Goal: Information Seeking & Learning: Learn about a topic

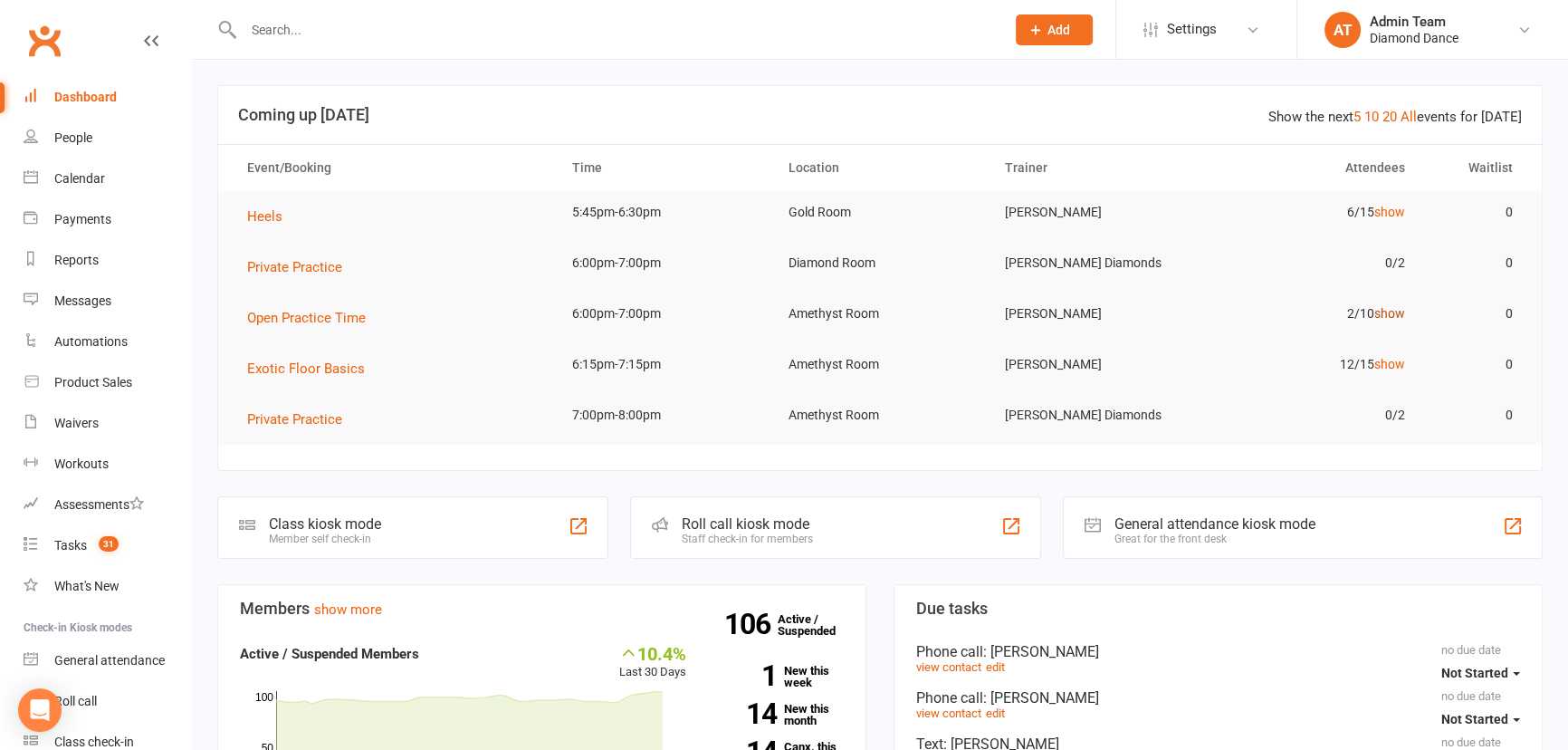
click at [1400, 313] on link "show" at bounding box center [1389, 313] width 30 height 15
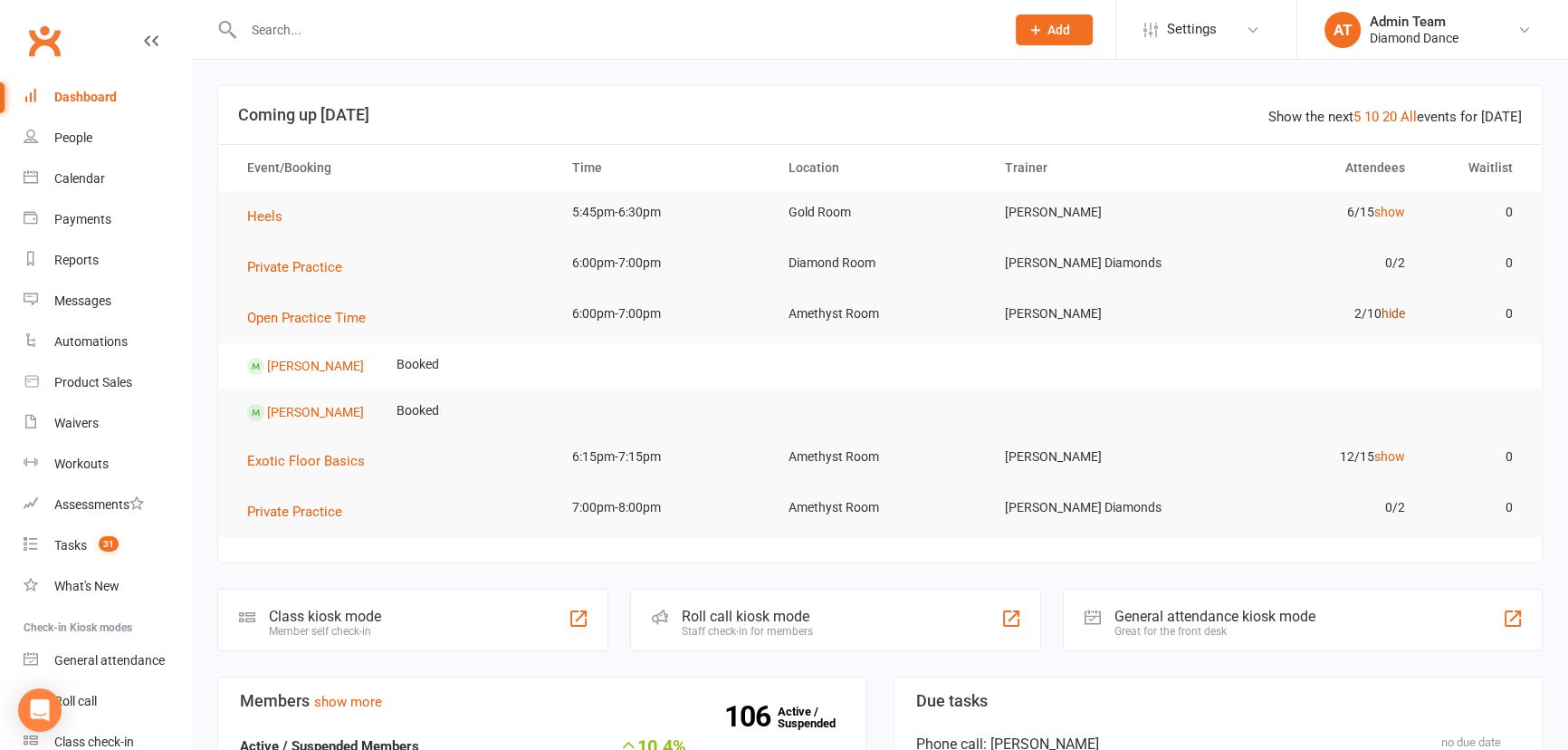
click at [1400, 313] on link "hide" at bounding box center [1393, 313] width 24 height 15
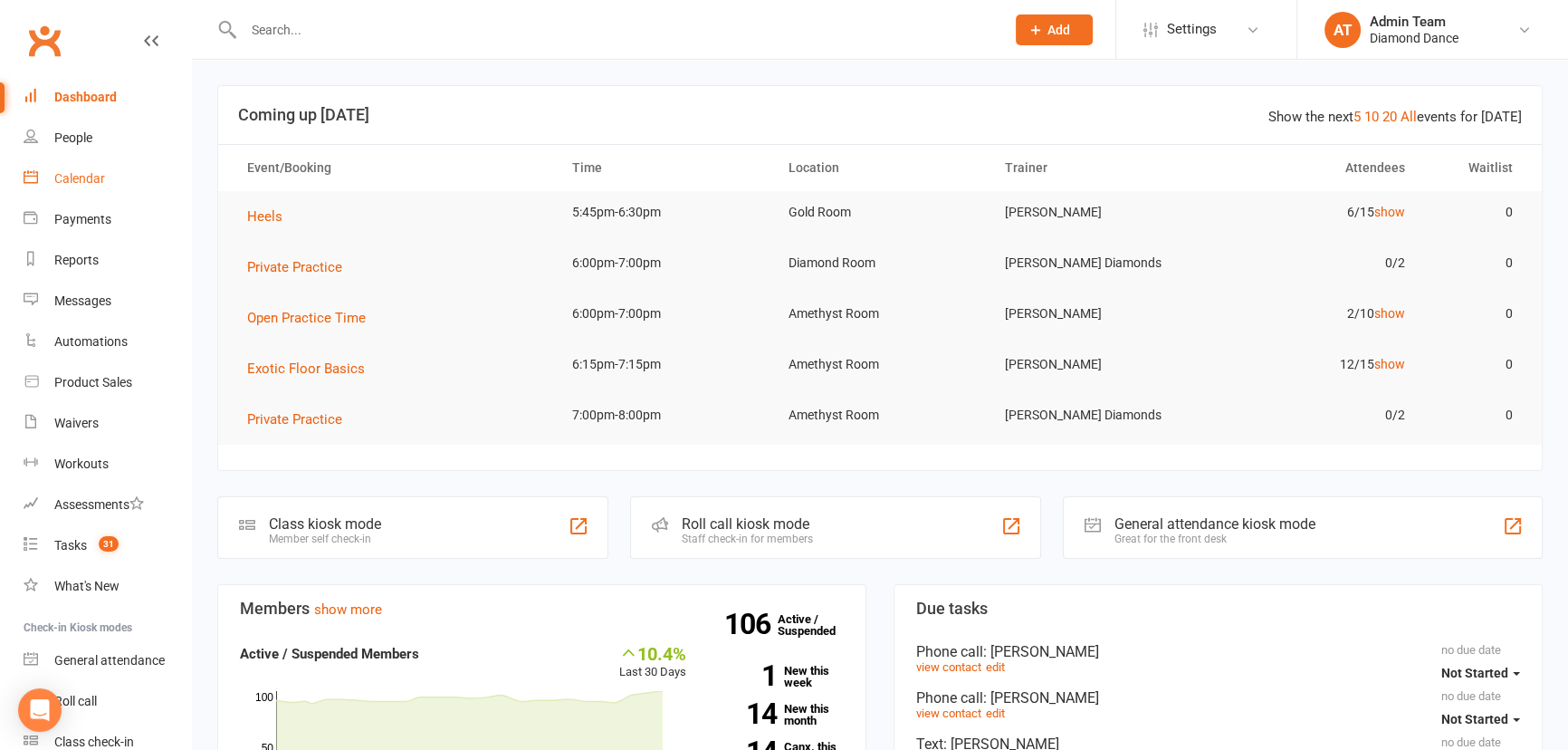
click at [95, 181] on div "Calendar" at bounding box center [80, 178] width 51 height 15
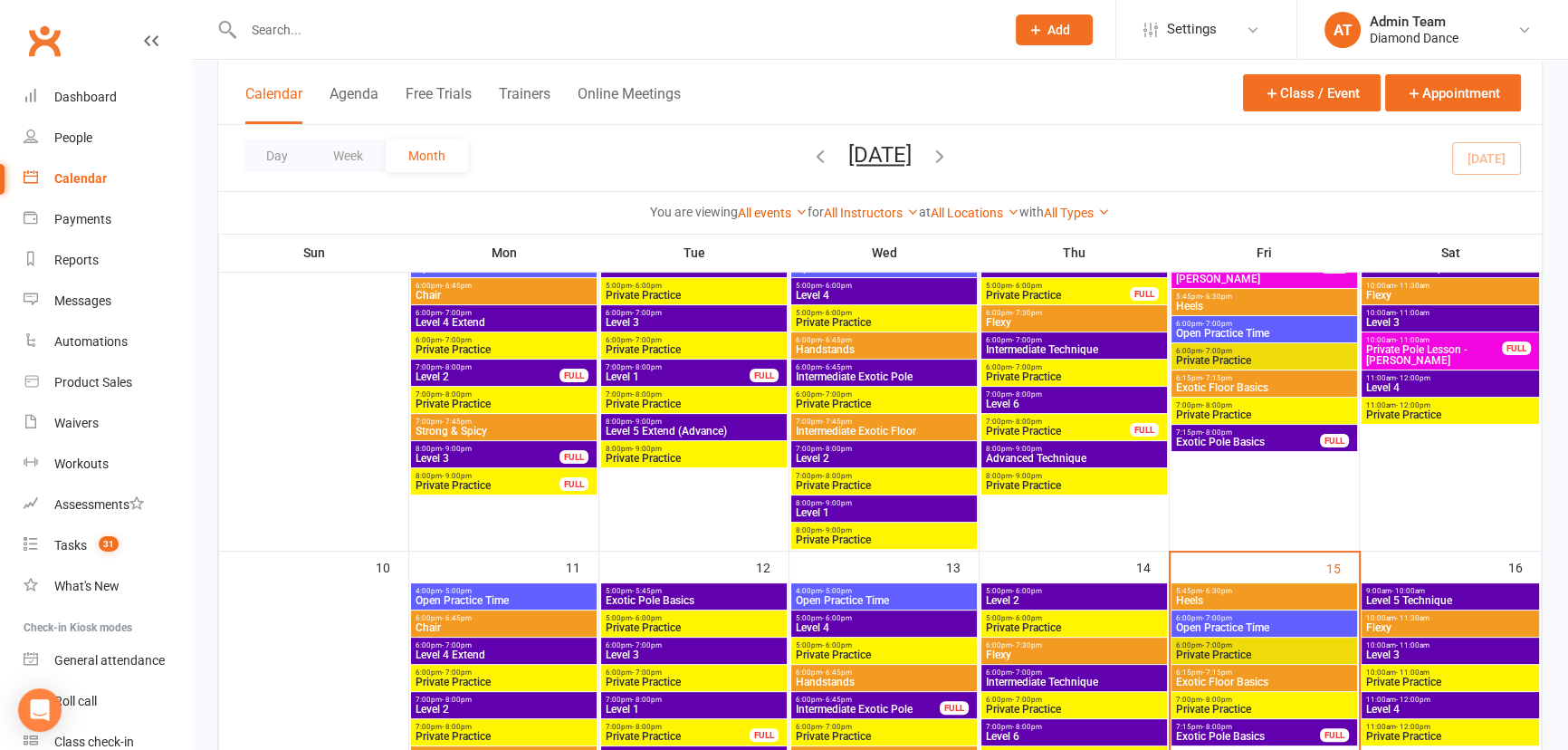
scroll to position [576, 0]
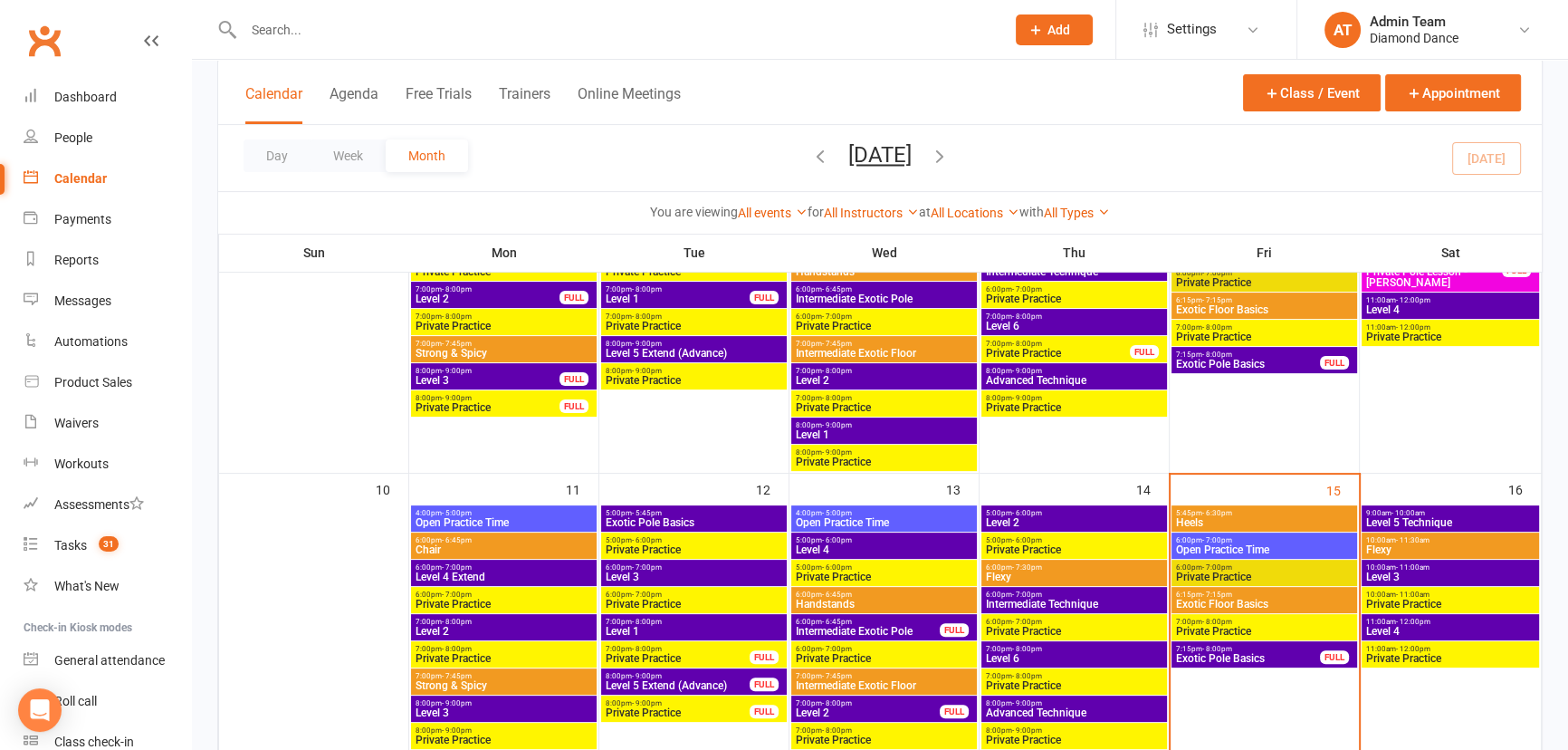
click at [1258, 513] on span "5:45pm - 6:30pm" at bounding box center [1265, 512] width 179 height 8
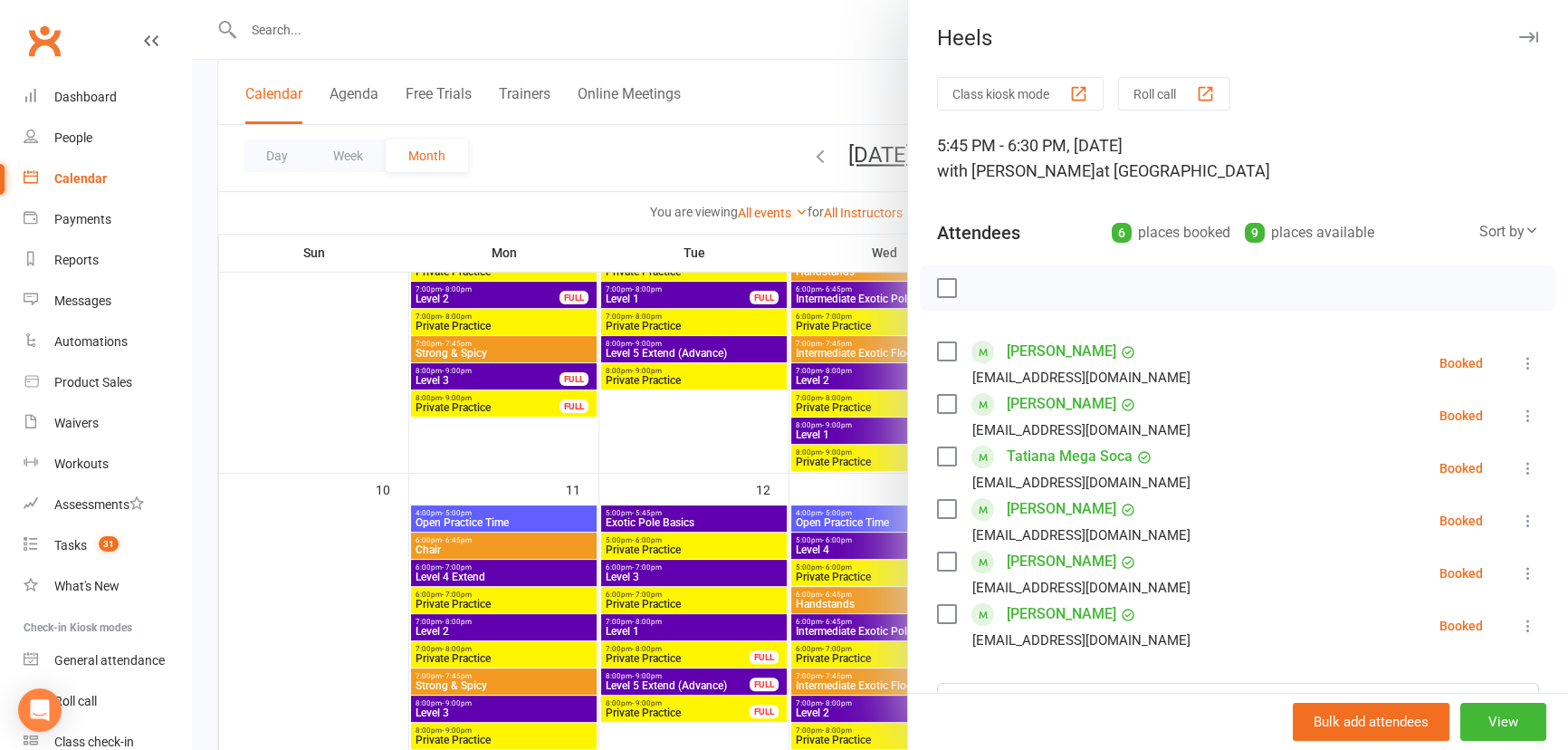
click at [1519, 35] on icon "button" at bounding box center [1528, 36] width 19 height 11
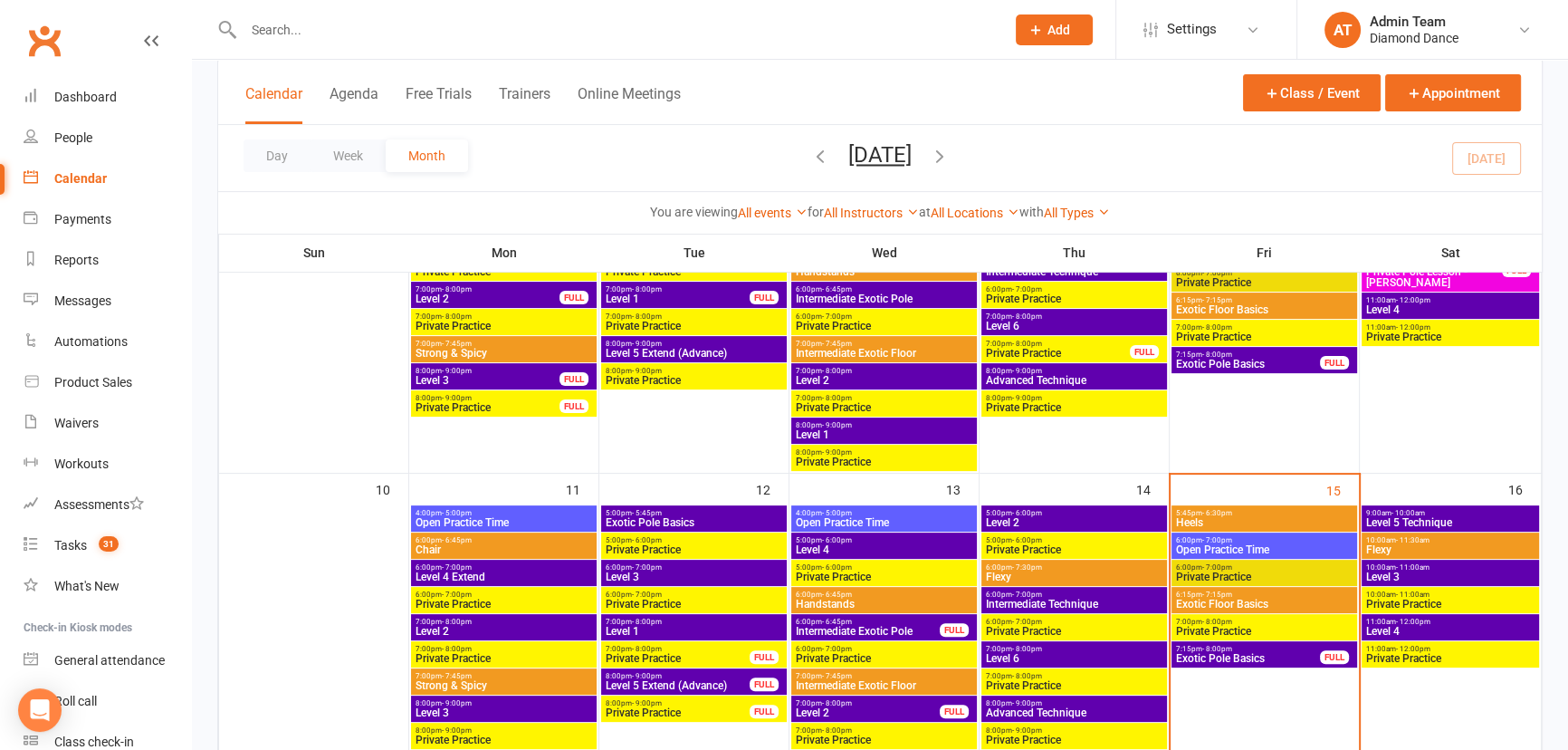
click at [1263, 600] on span "Exotic Floor Basics" at bounding box center [1265, 604] width 179 height 11
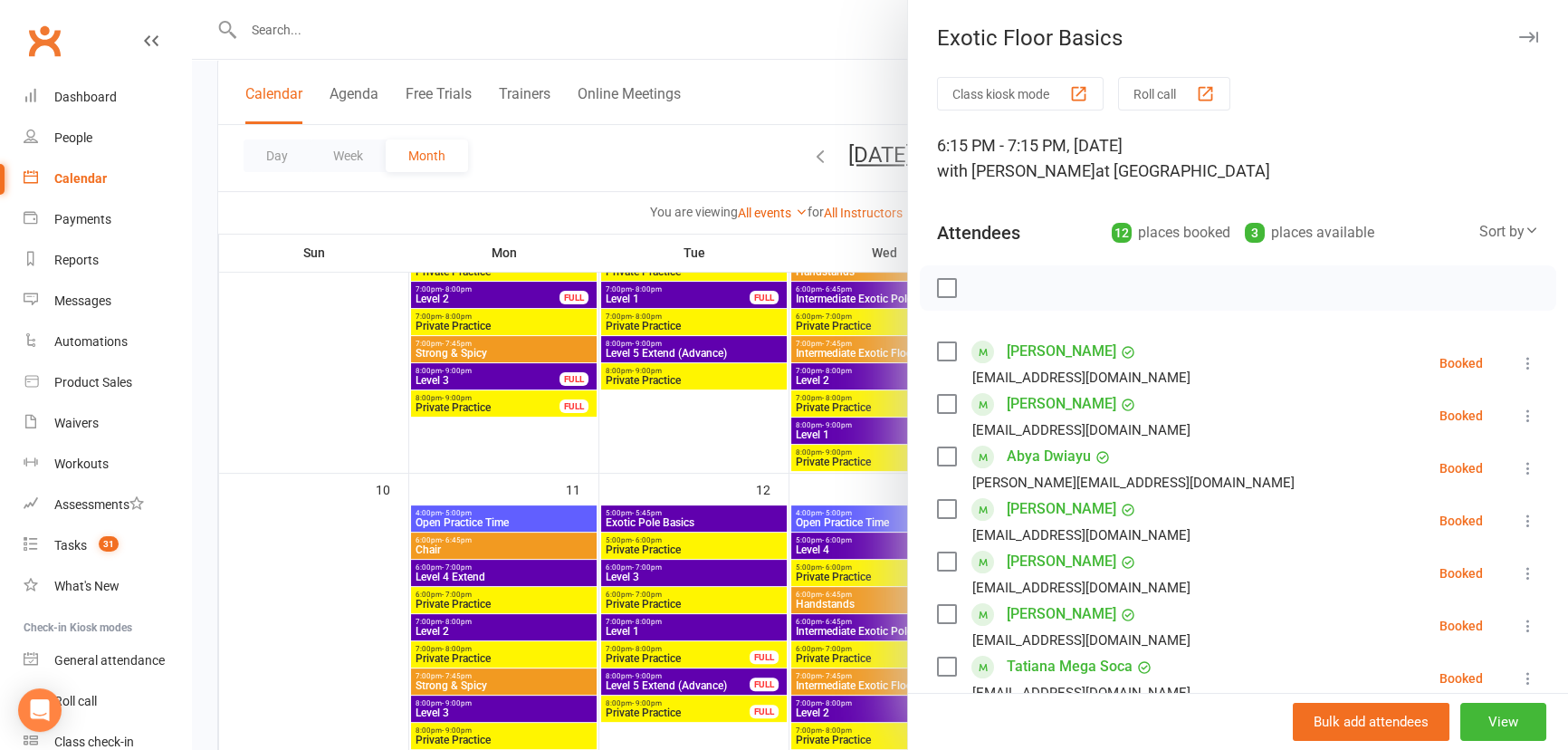
click at [1519, 36] on icon "button" at bounding box center [1528, 36] width 19 height 11
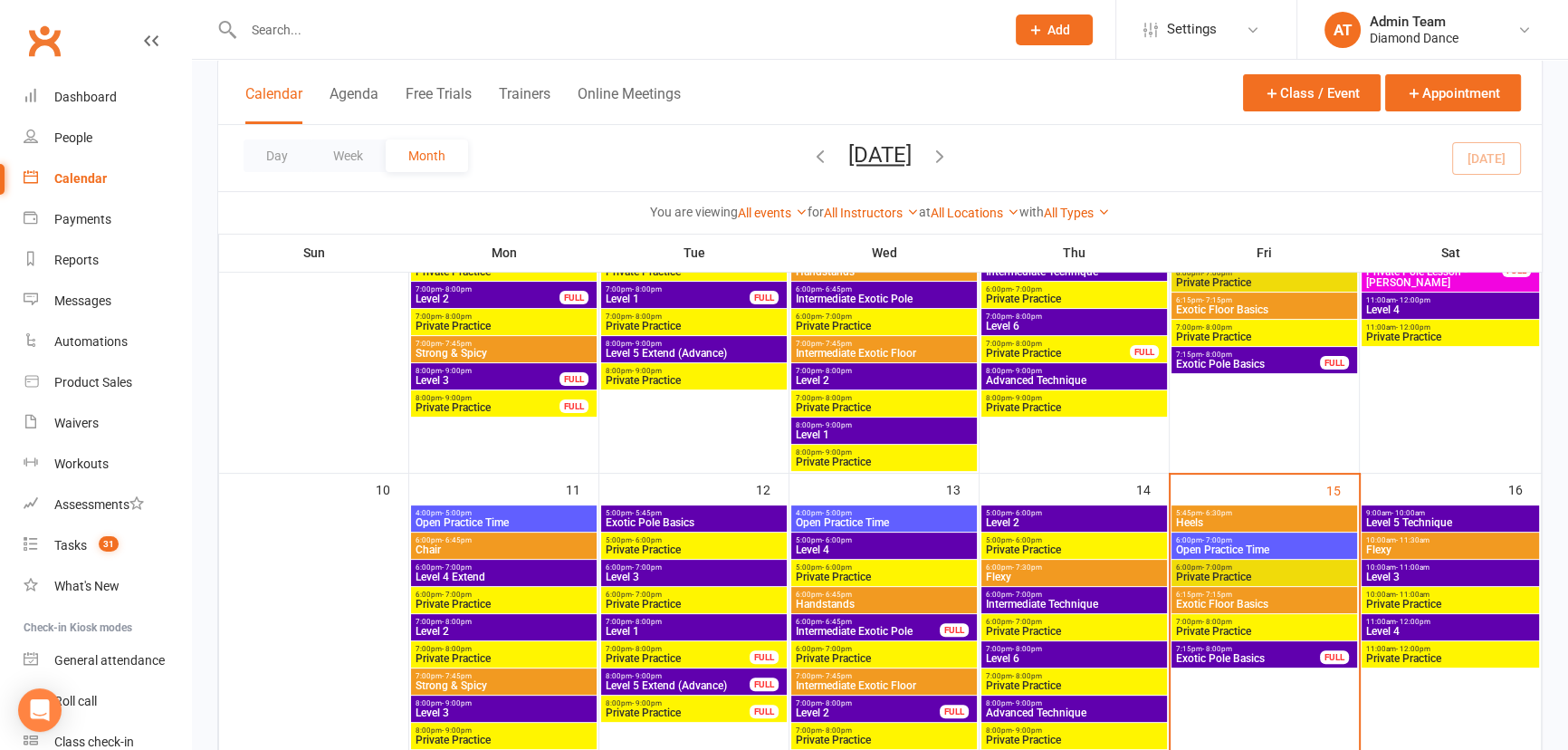
click at [1251, 648] on span "7:15pm - 8:00pm" at bounding box center [1248, 649] width 145 height 8
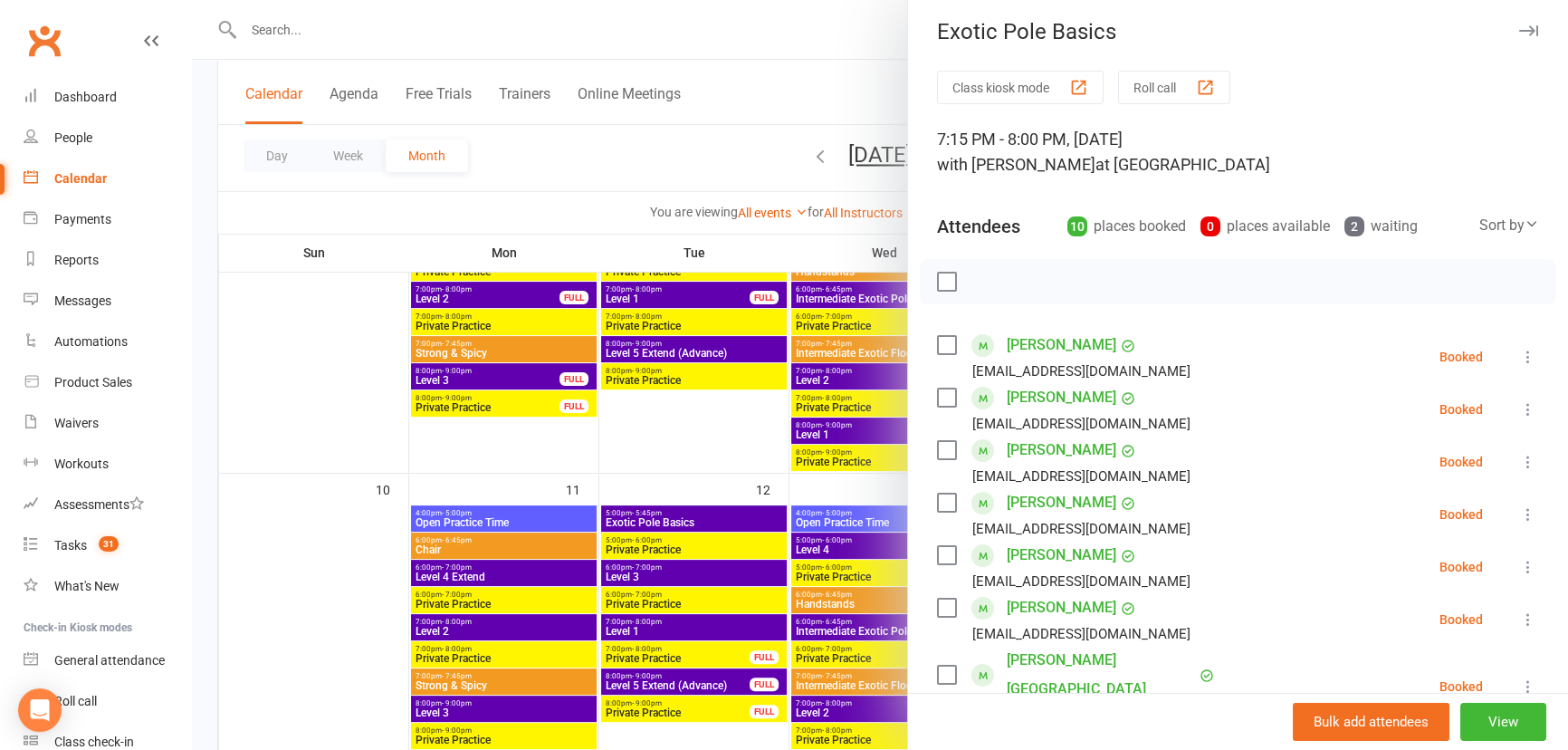
scroll to position [0, 0]
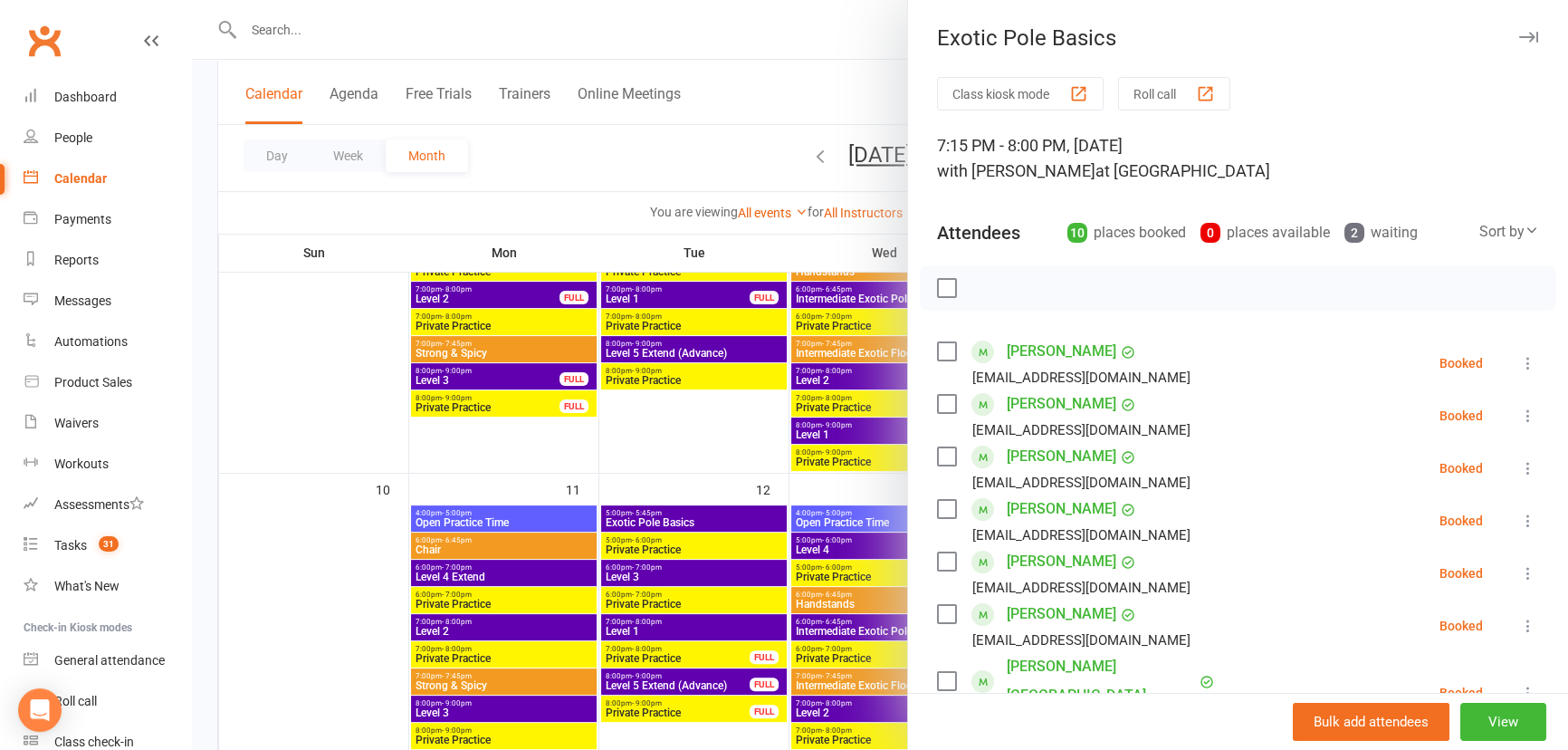
click at [1519, 33] on icon "button" at bounding box center [1528, 36] width 19 height 11
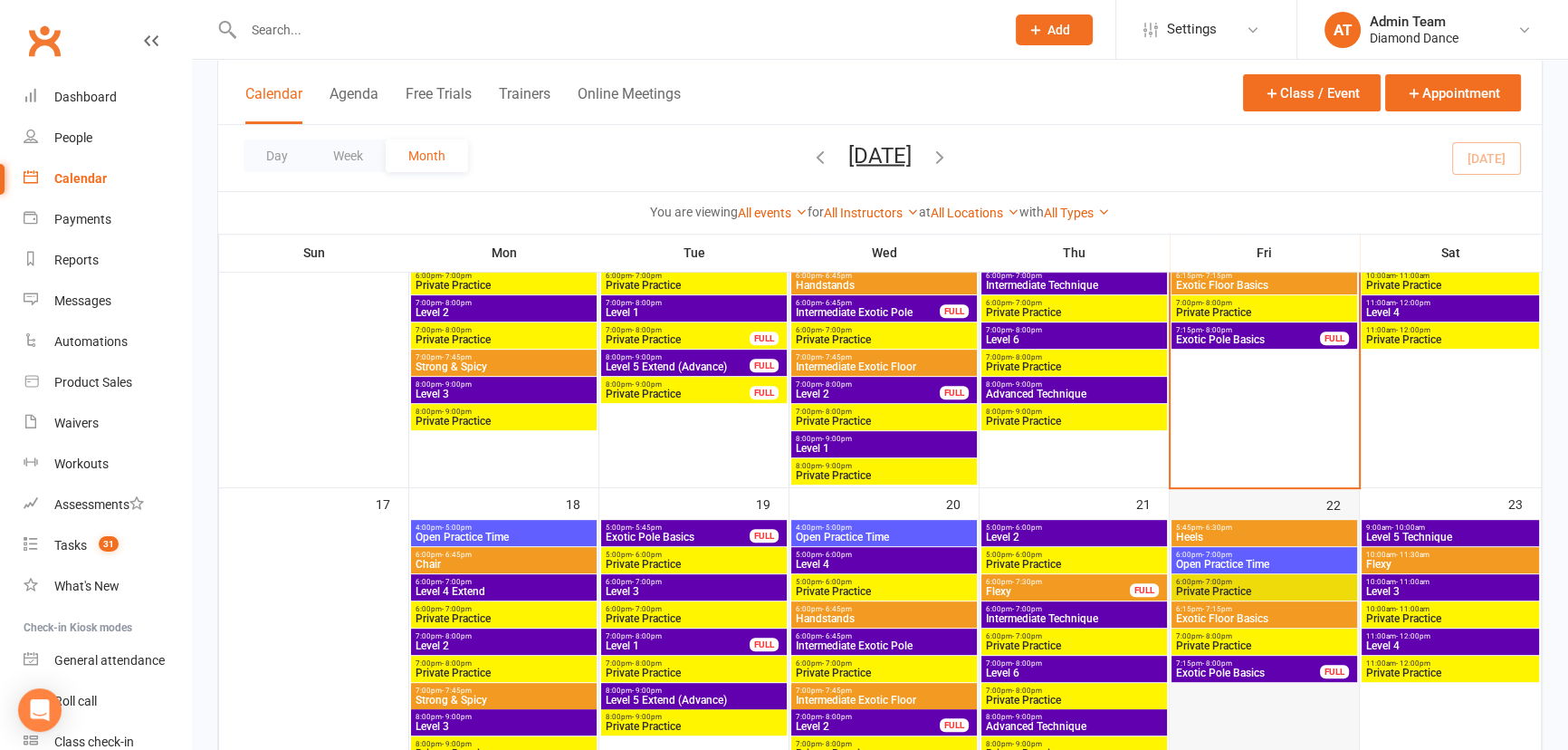
scroll to position [905, 0]
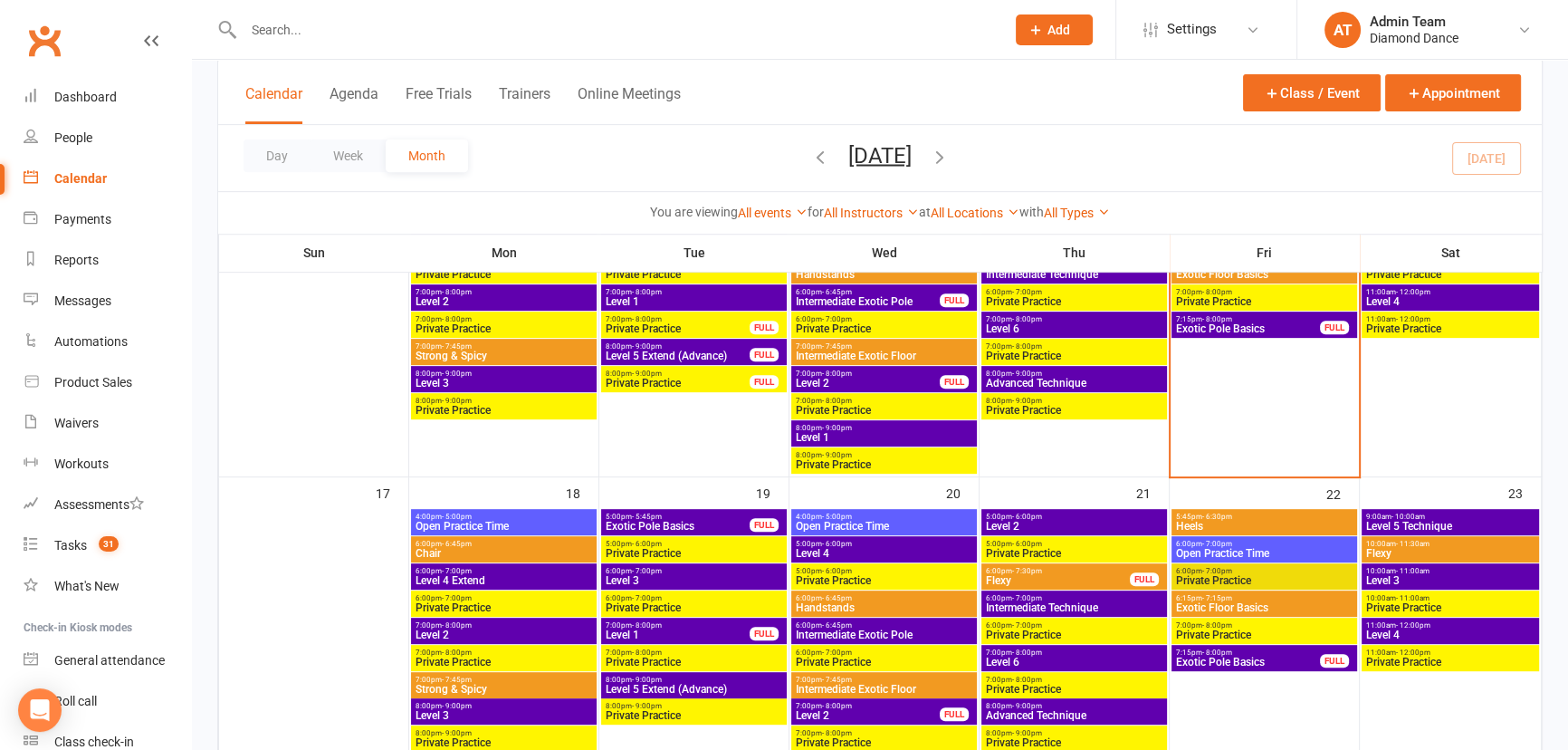
click at [855, 347] on span "7:00pm - 7:45pm" at bounding box center [885, 347] width 179 height 8
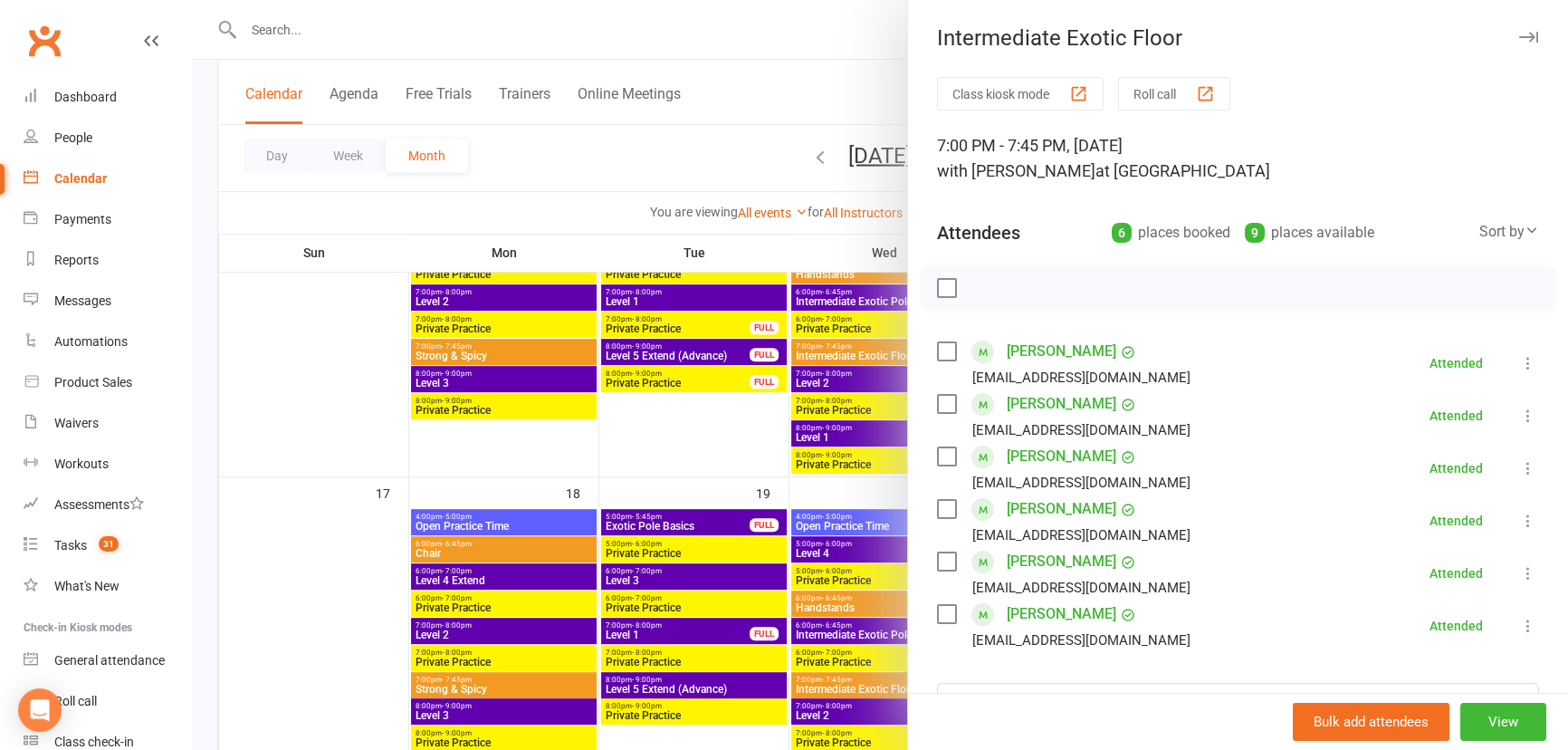
click at [1519, 37] on icon "button" at bounding box center [1528, 36] width 19 height 11
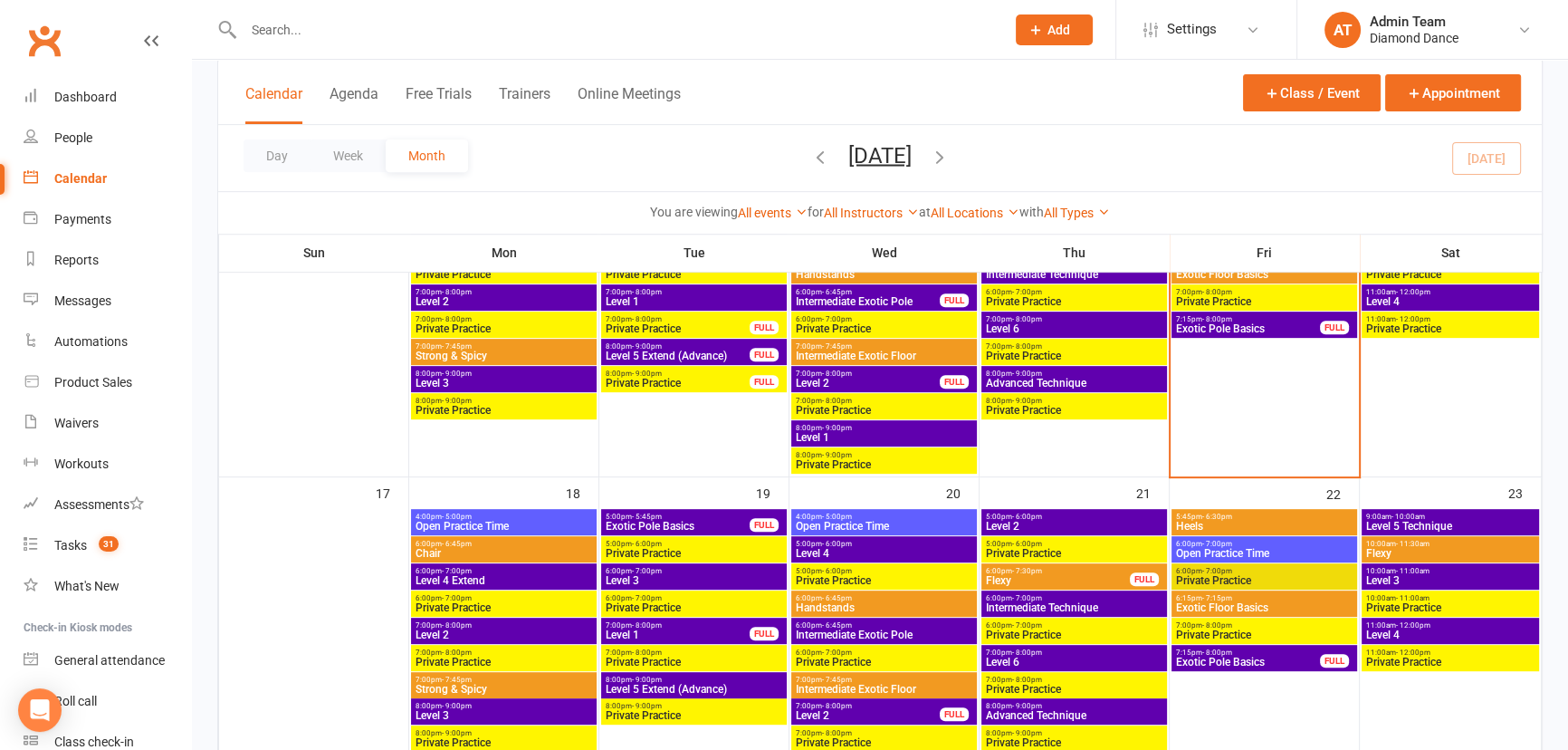
click at [900, 688] on span "Intermediate Exotic Floor" at bounding box center [885, 688] width 179 height 11
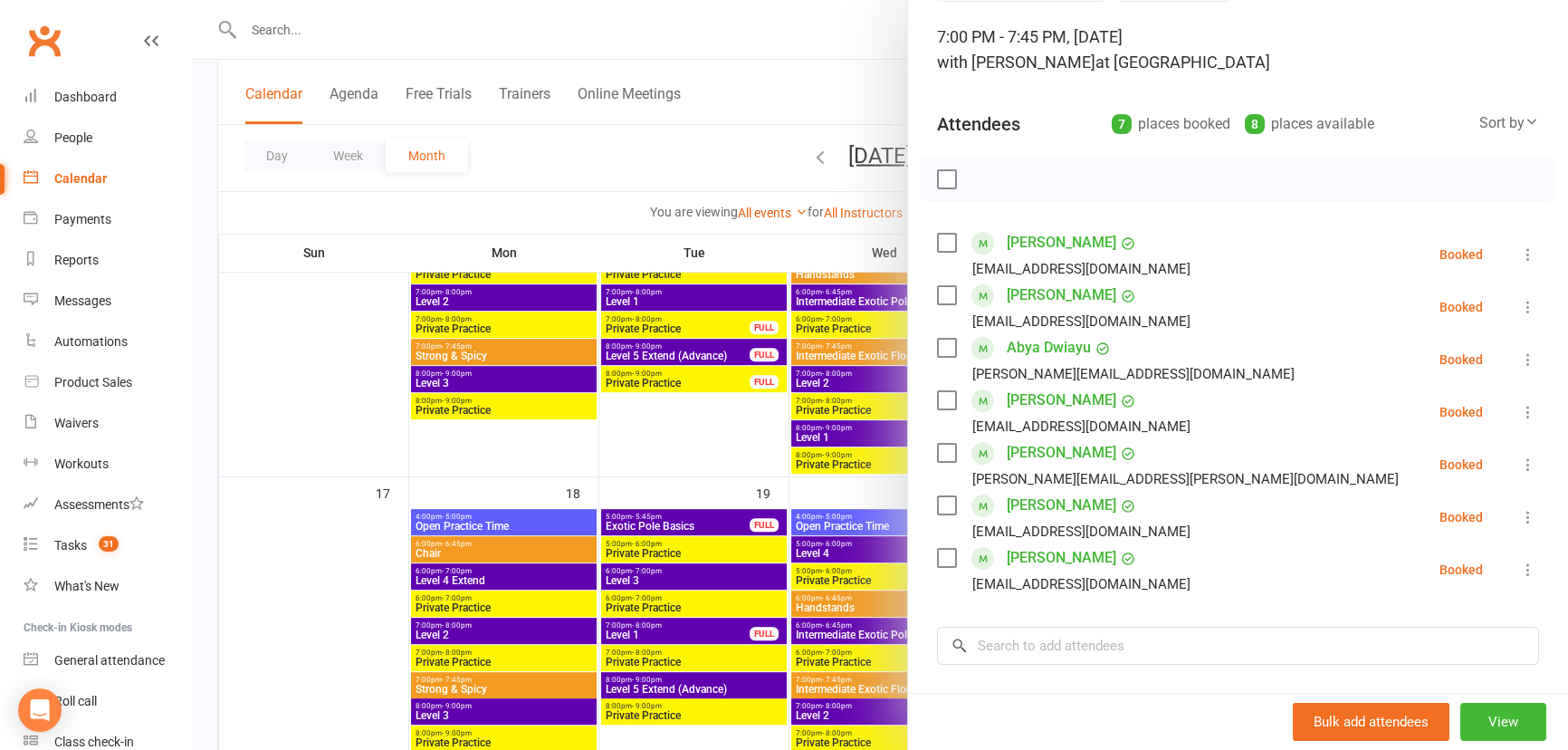
scroll to position [0, 0]
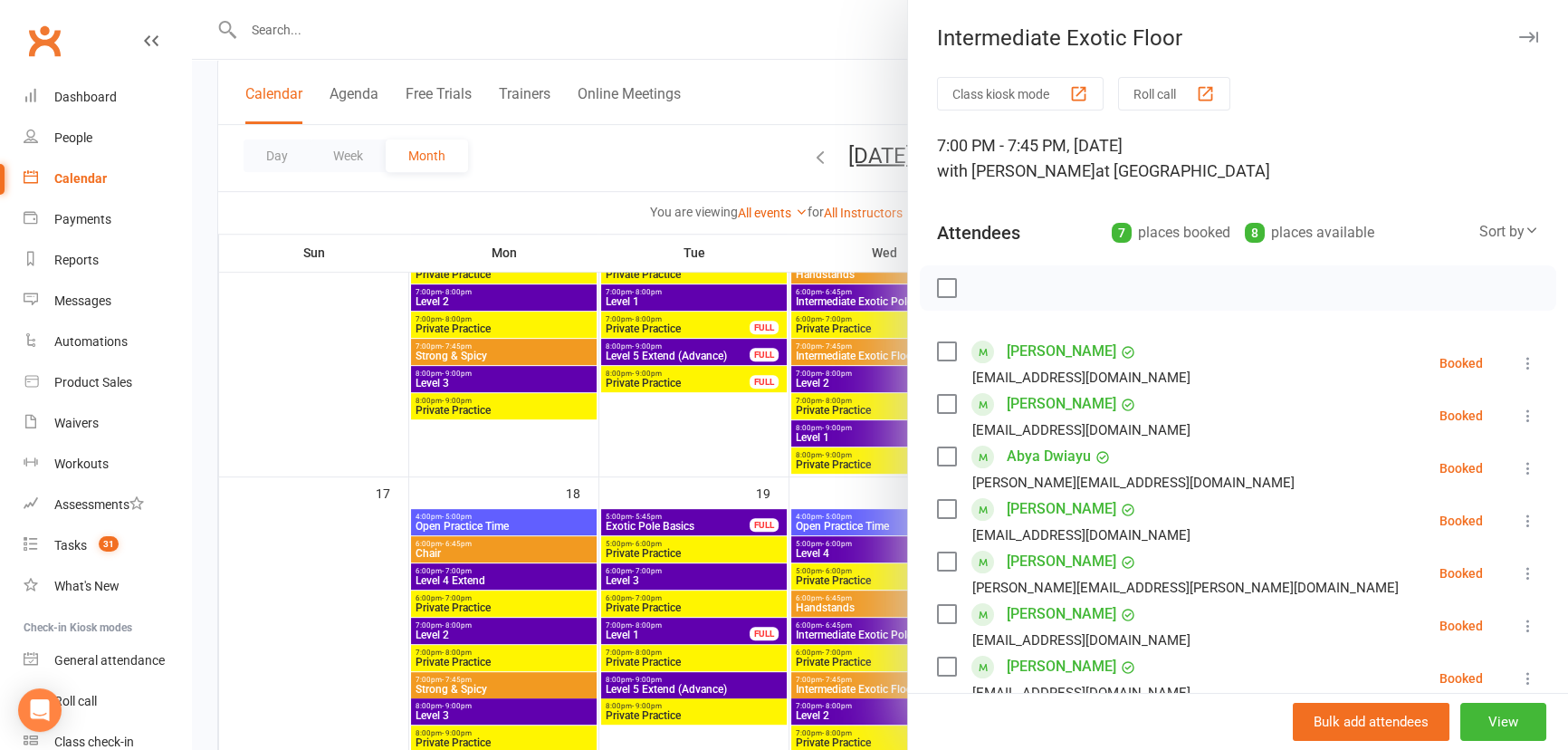
click at [1518, 29] on button "button" at bounding box center [1529, 37] width 22 height 22
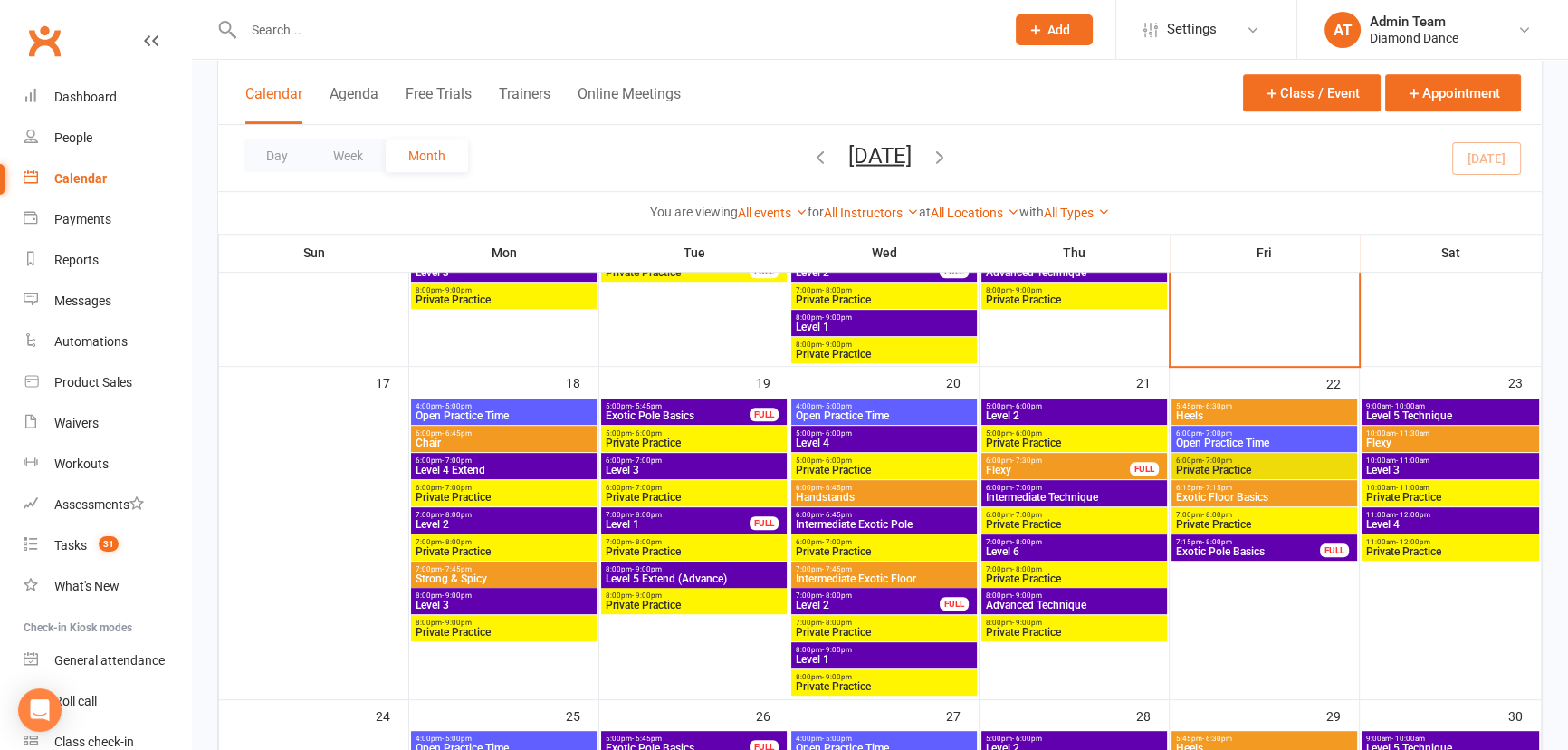
scroll to position [1069, 0]
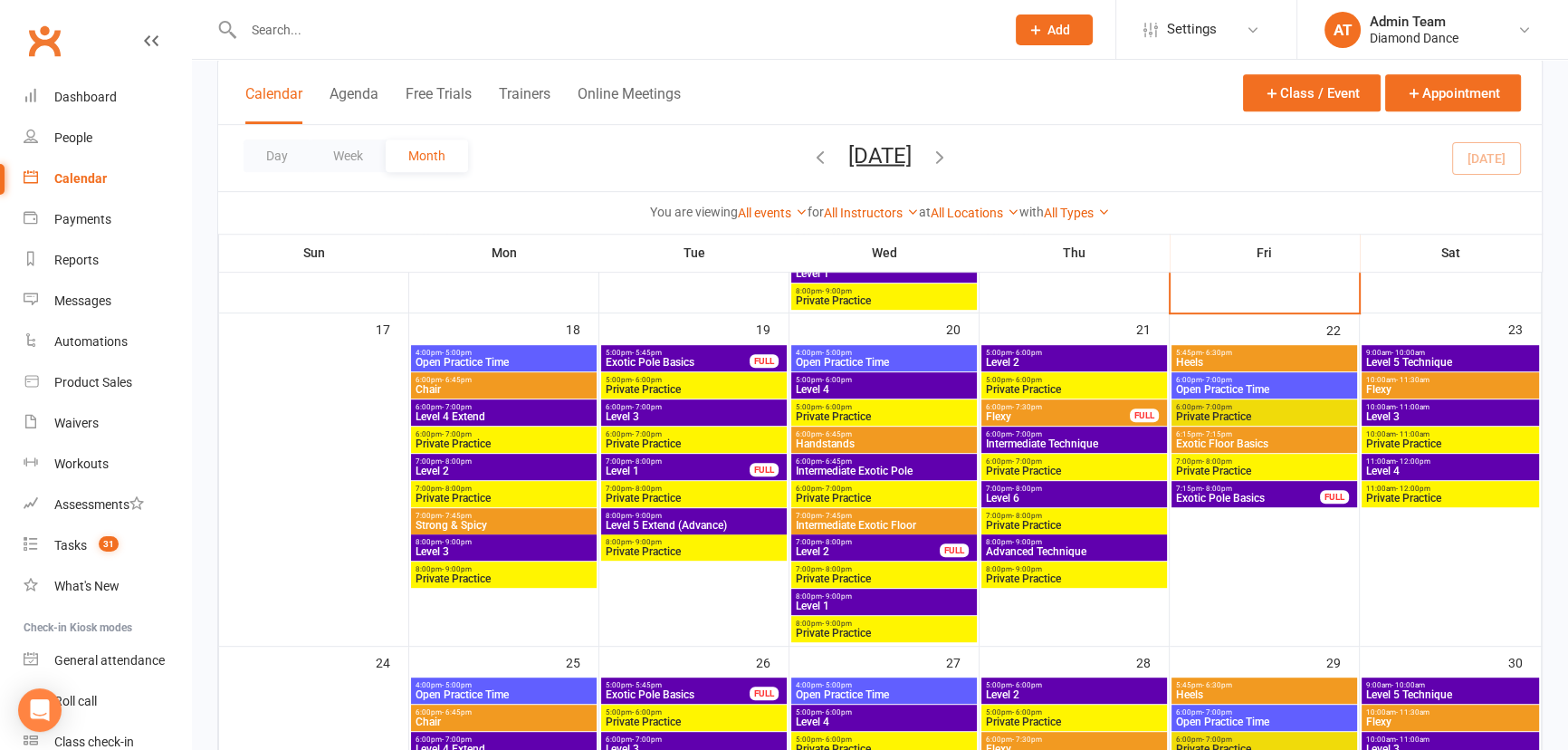
click at [1097, 498] on span "Level 6" at bounding box center [1074, 498] width 179 height 11
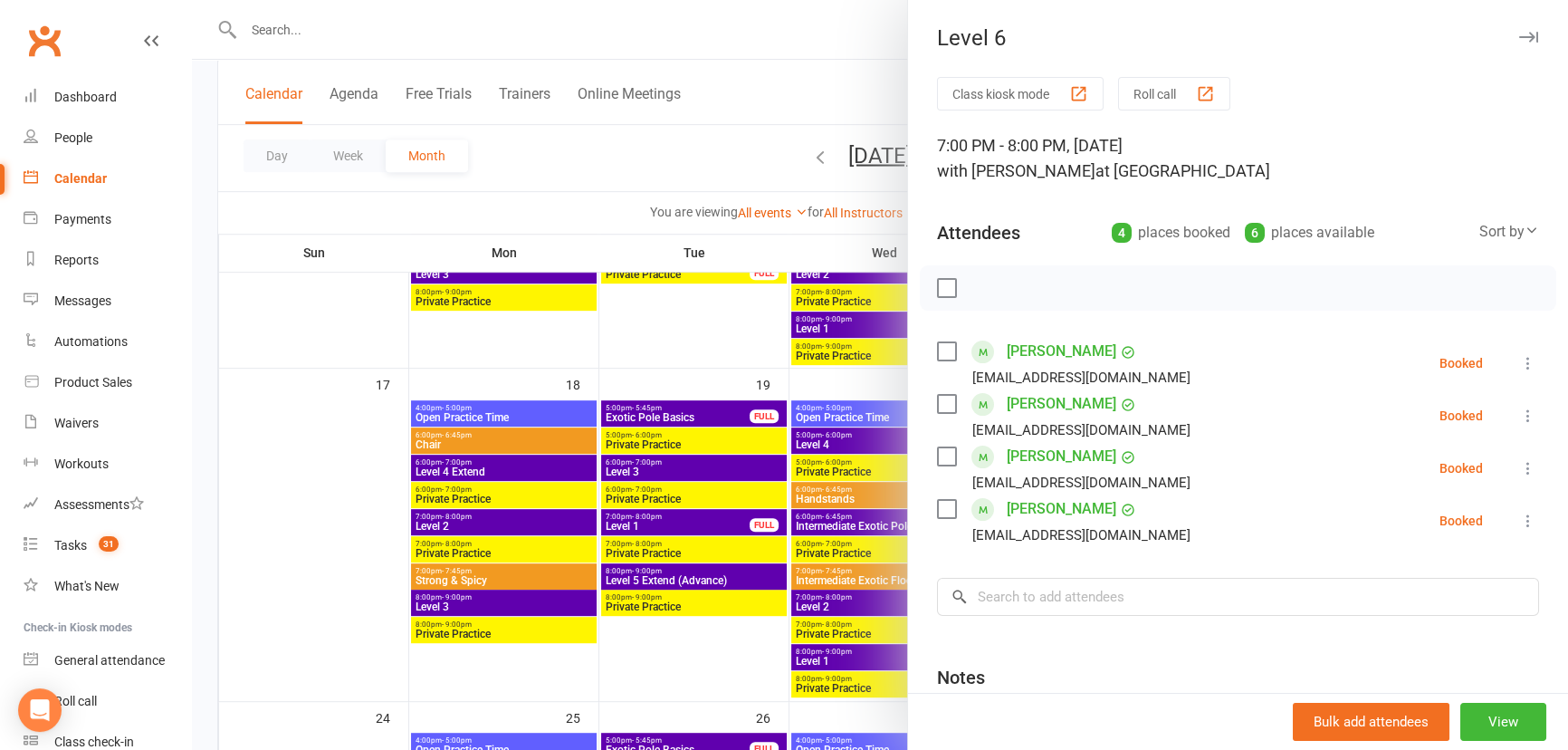
scroll to position [905, 0]
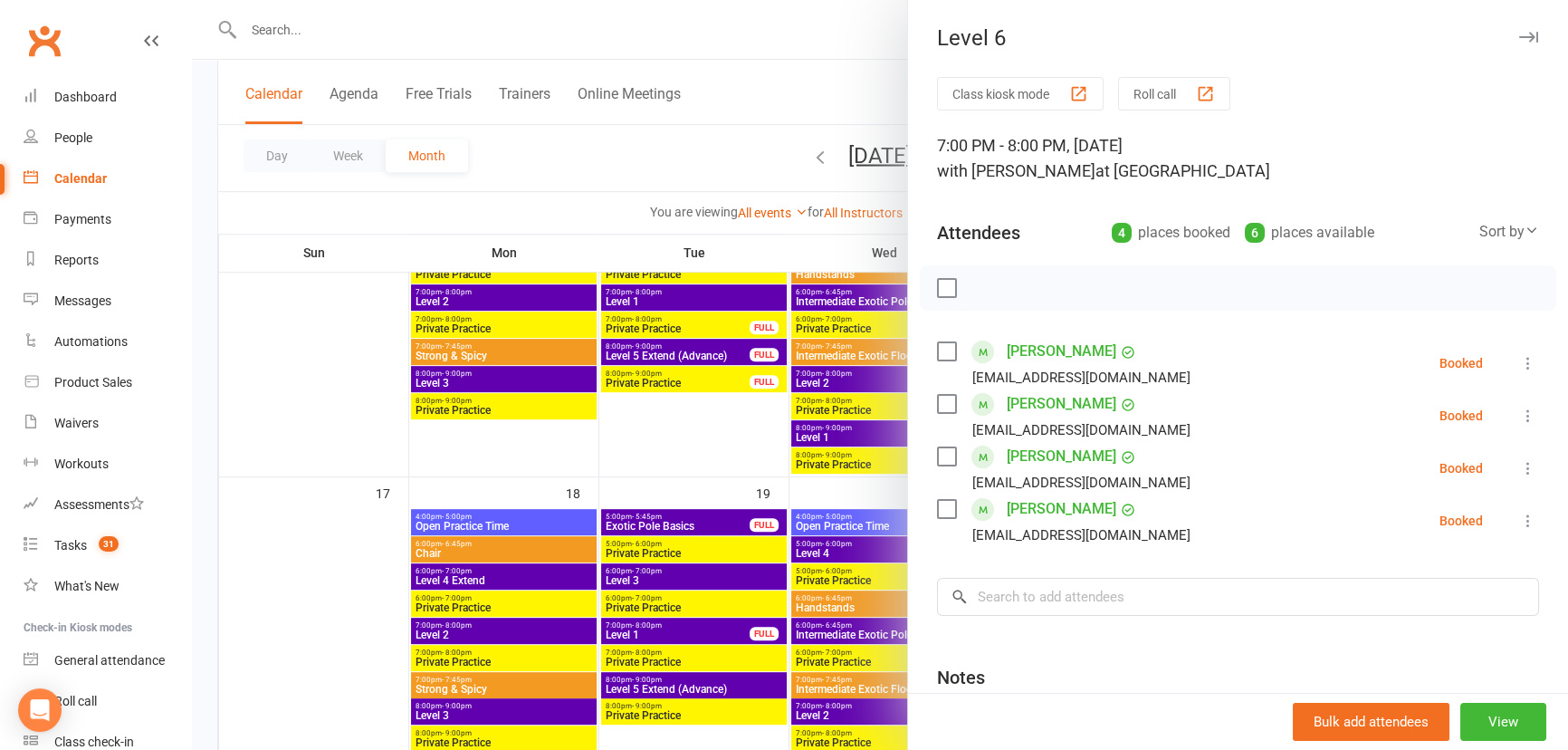
drag, startPoint x: 1503, startPoint y: 32, endPoint x: 1398, endPoint y: 101, distance: 125.6
click at [1519, 32] on icon "button" at bounding box center [1528, 36] width 19 height 11
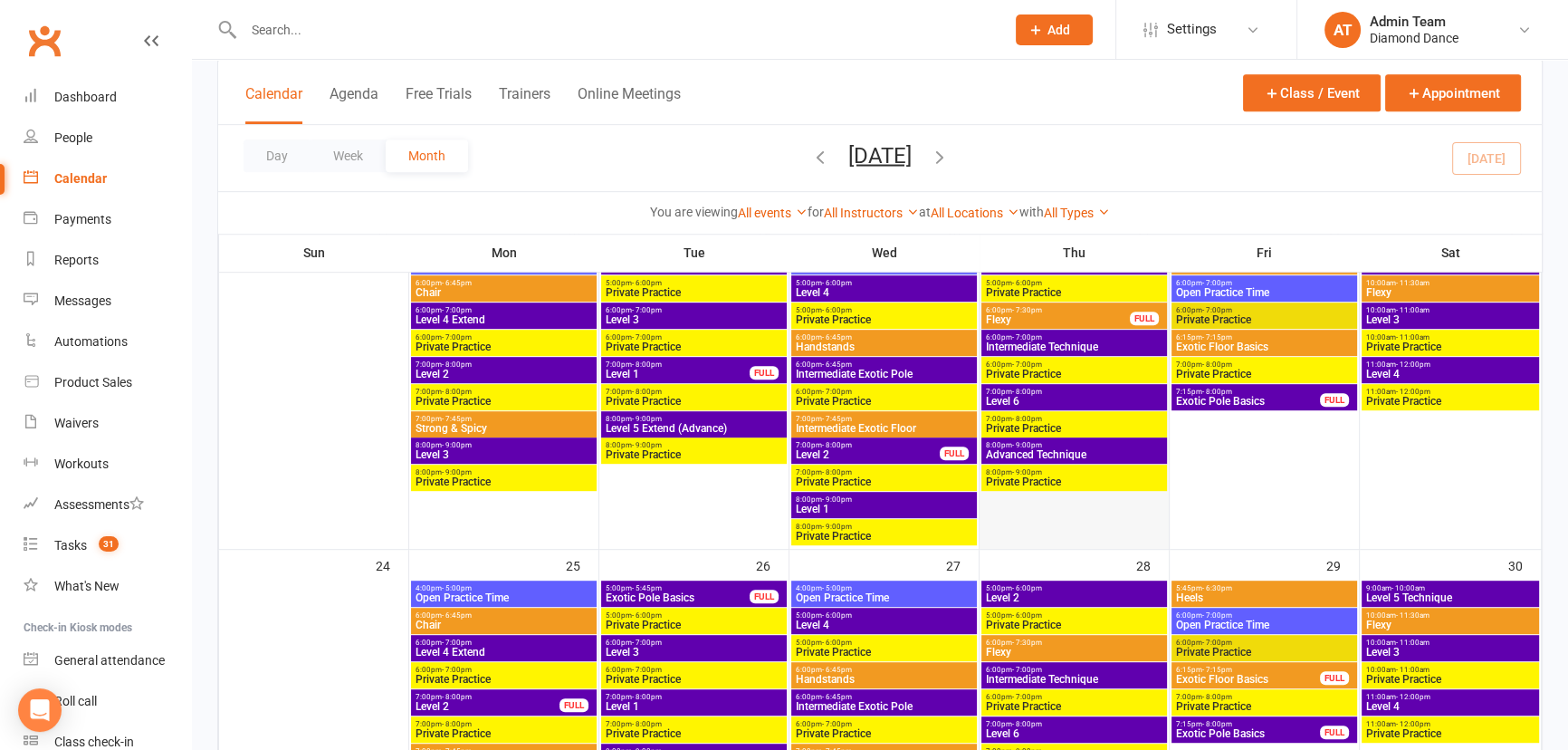
scroll to position [1234, 0]
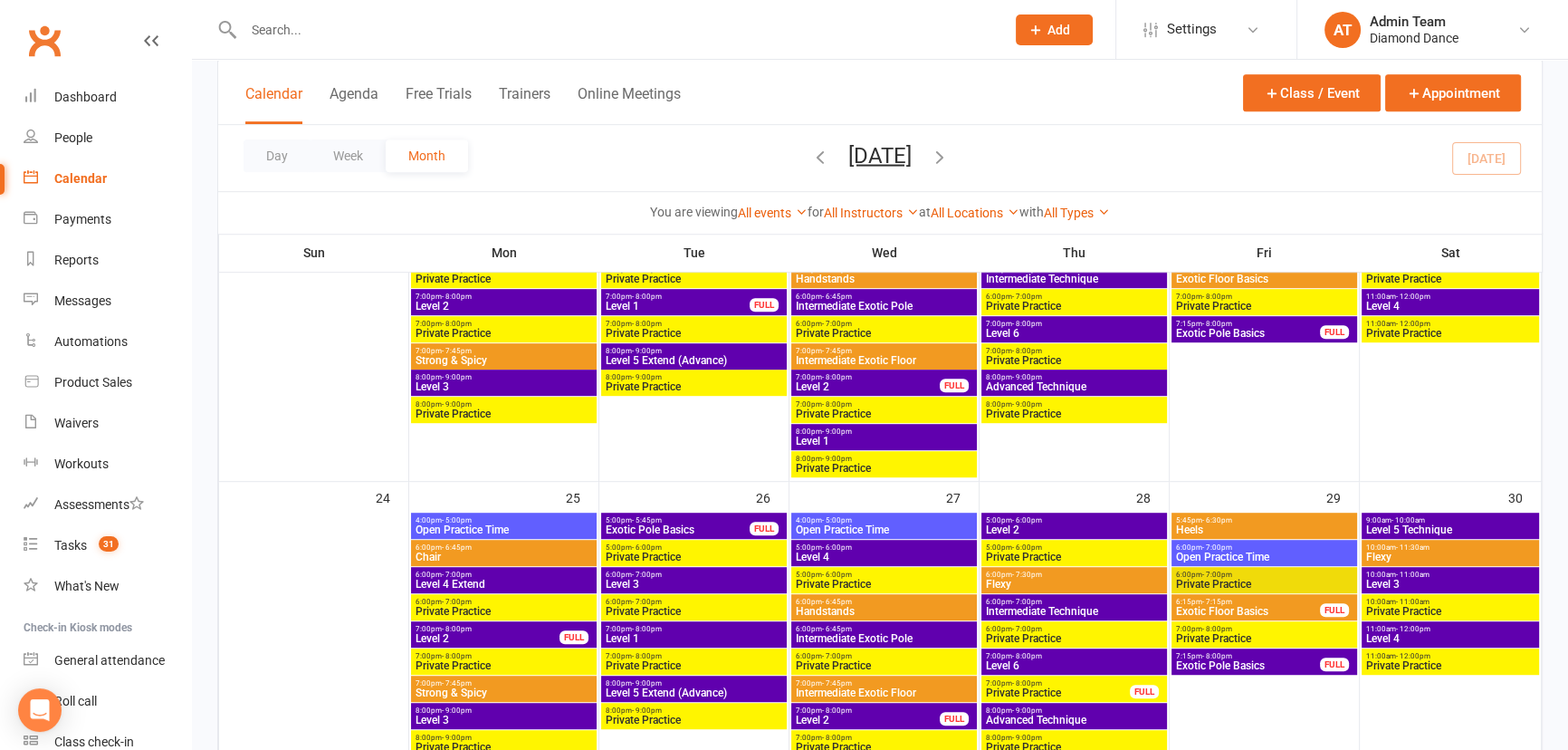
click at [1063, 664] on span "Level 6" at bounding box center [1074, 665] width 179 height 11
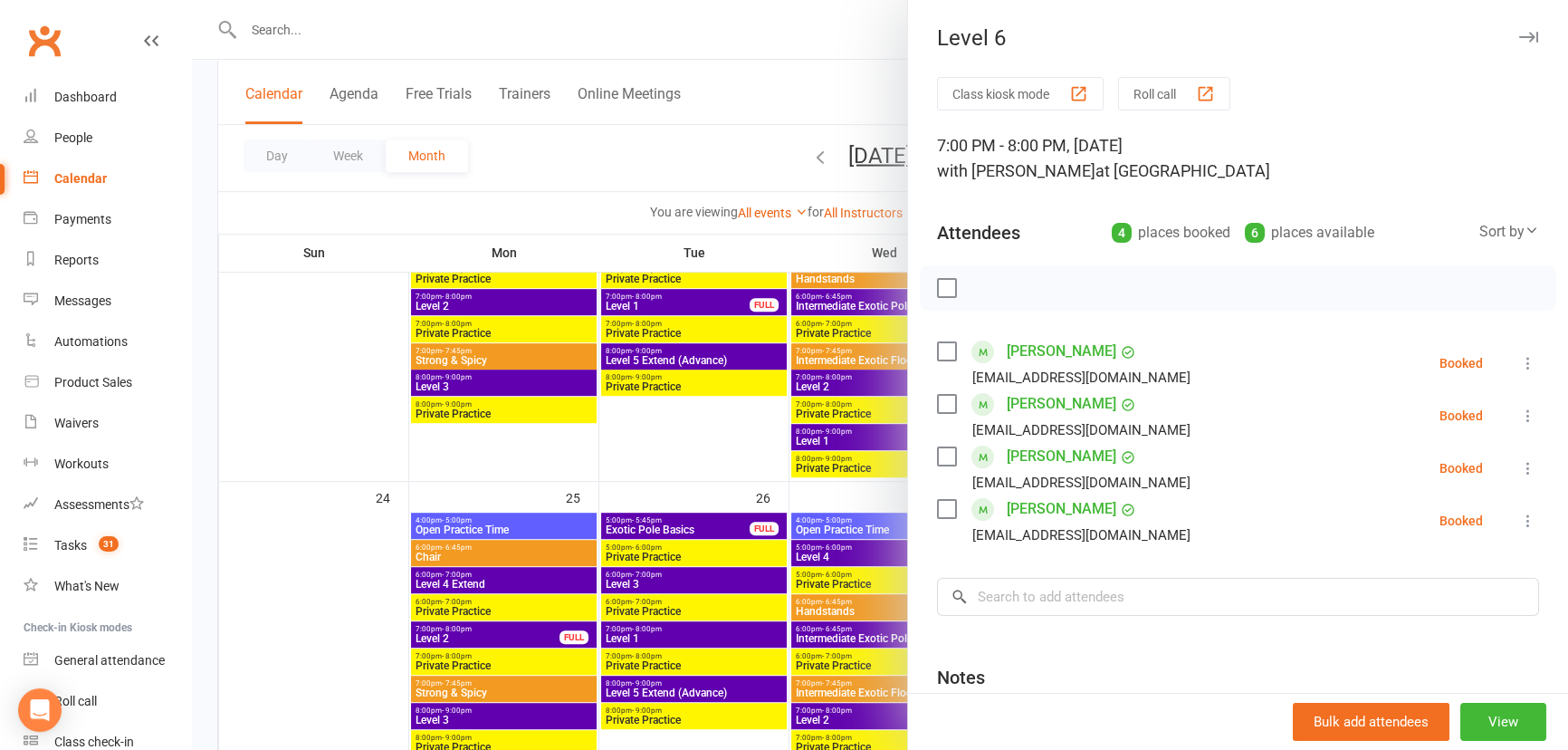
click at [1519, 31] on icon "button" at bounding box center [1528, 36] width 19 height 11
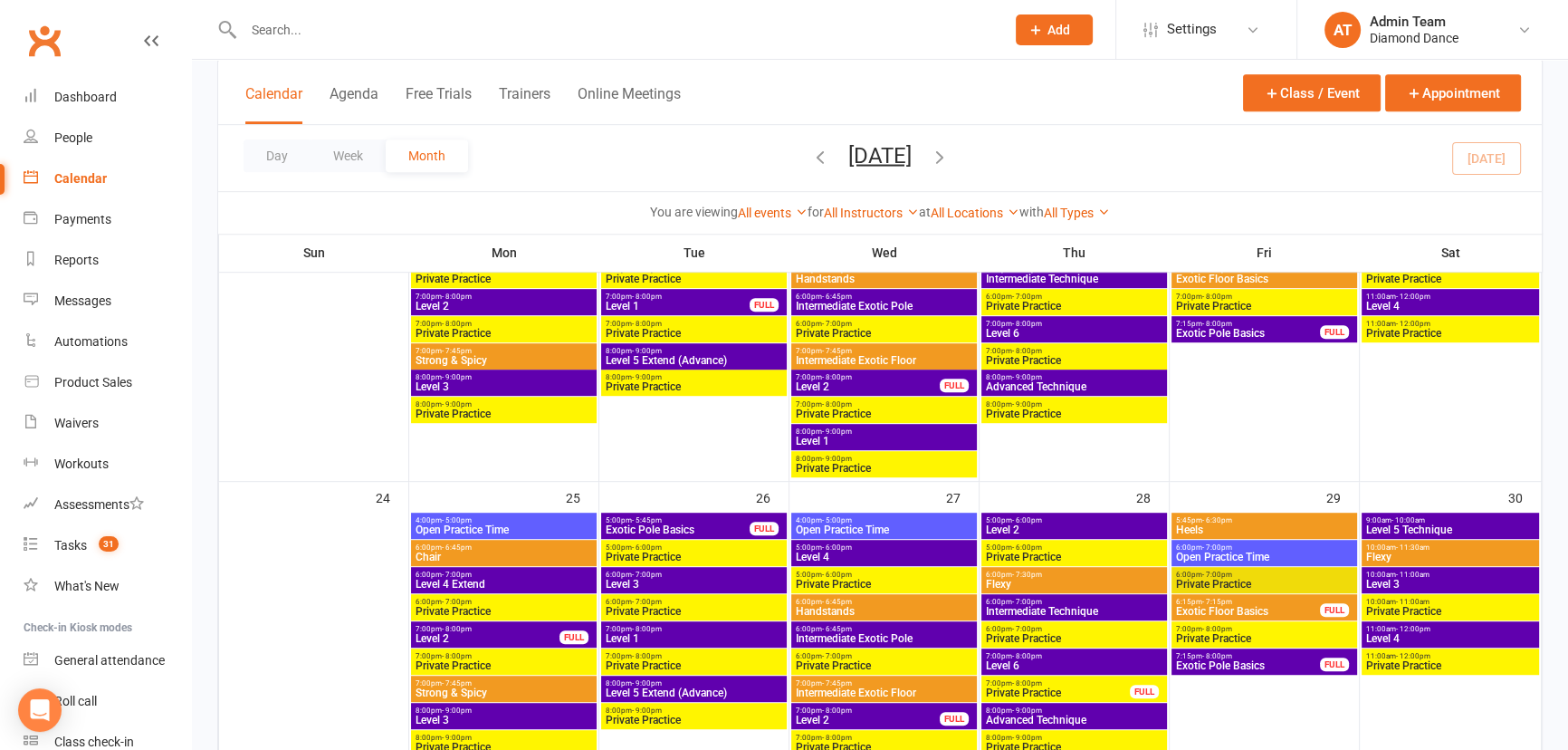
click at [680, 681] on span "8:00pm - 9:00pm" at bounding box center [694, 683] width 179 height 8
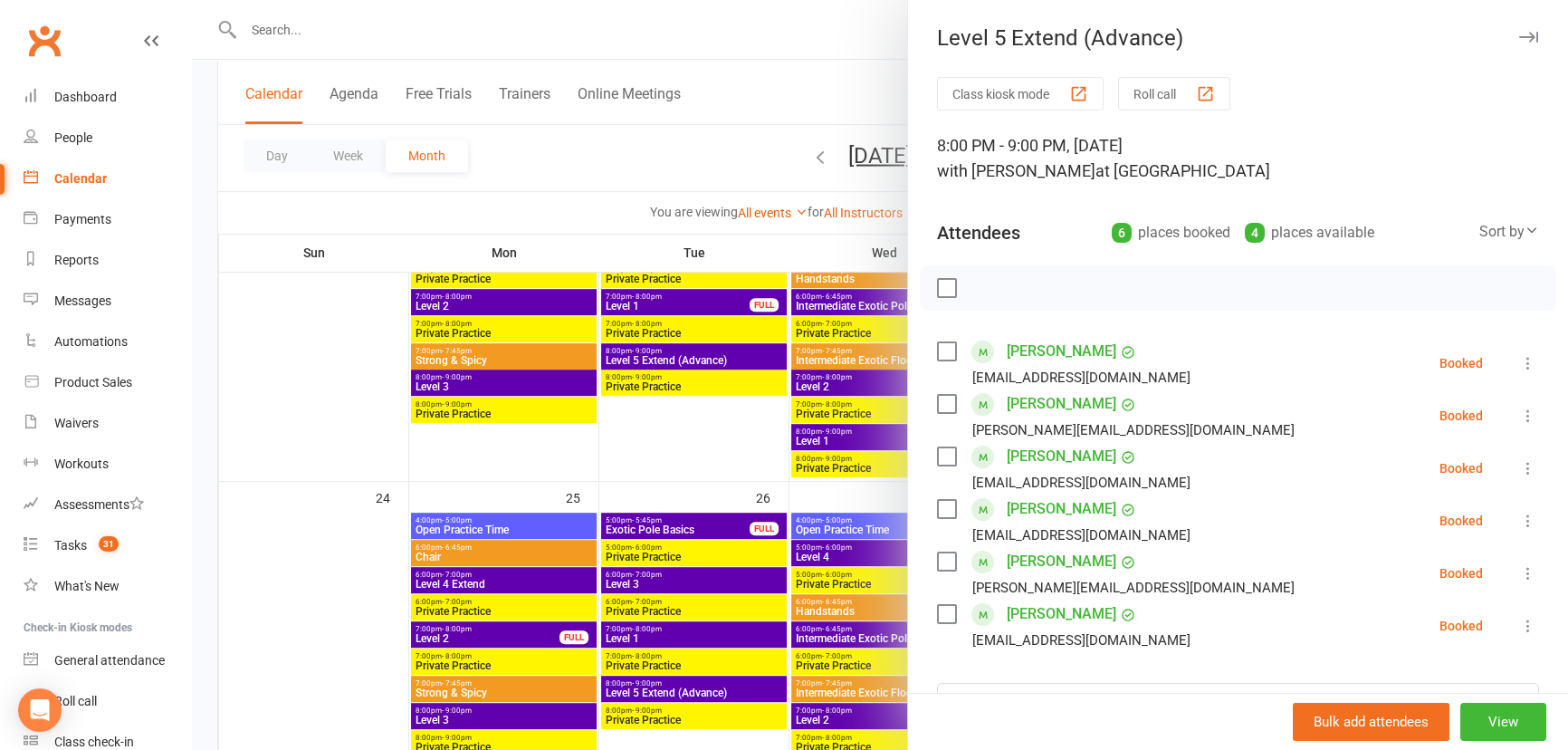
drag, startPoint x: 1502, startPoint y: 36, endPoint x: 1485, endPoint y: 44, distance: 18.8
click at [1519, 36] on icon "button" at bounding box center [1528, 36] width 19 height 11
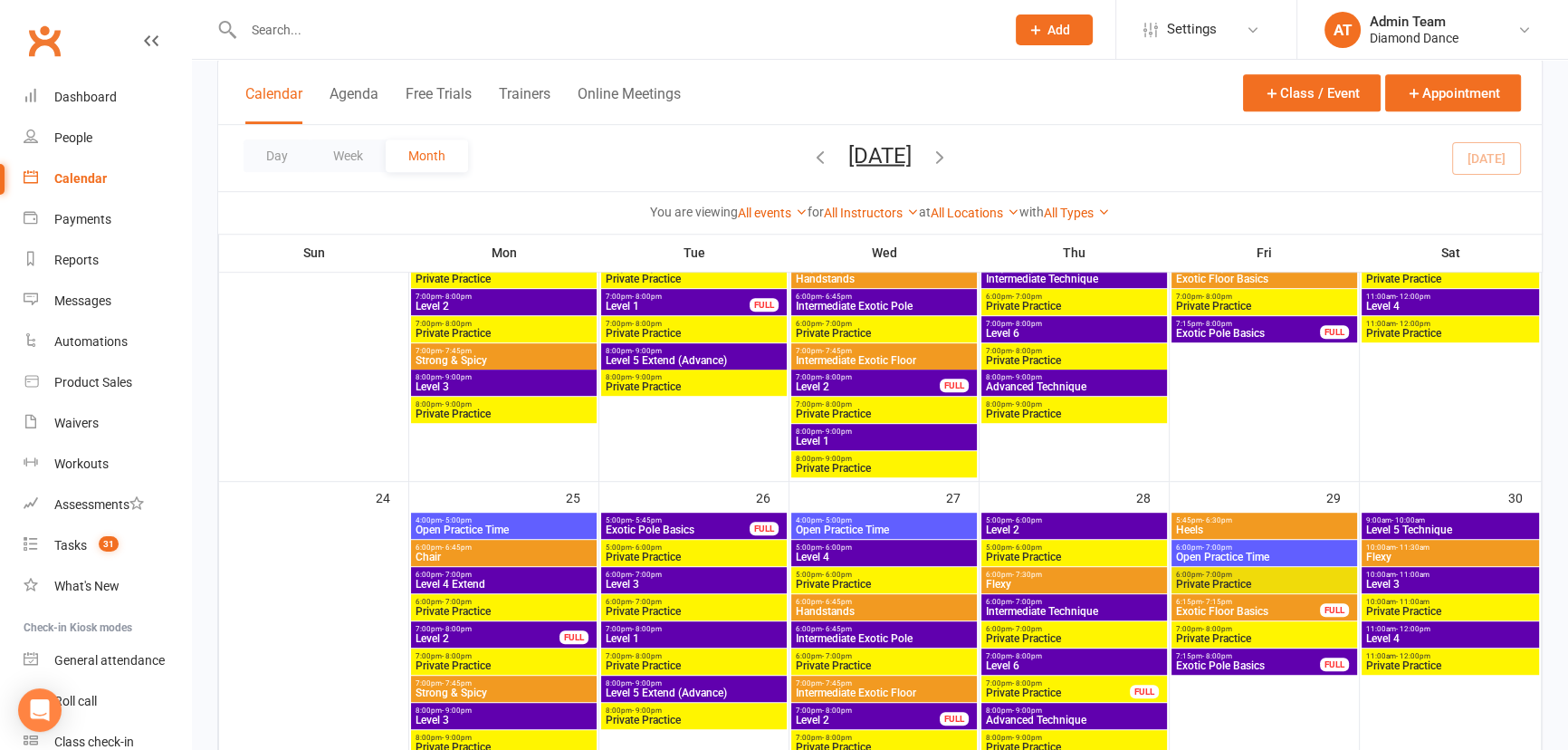
click at [730, 354] on span "Level 5 Extend (Advance)" at bounding box center [694, 359] width 179 height 11
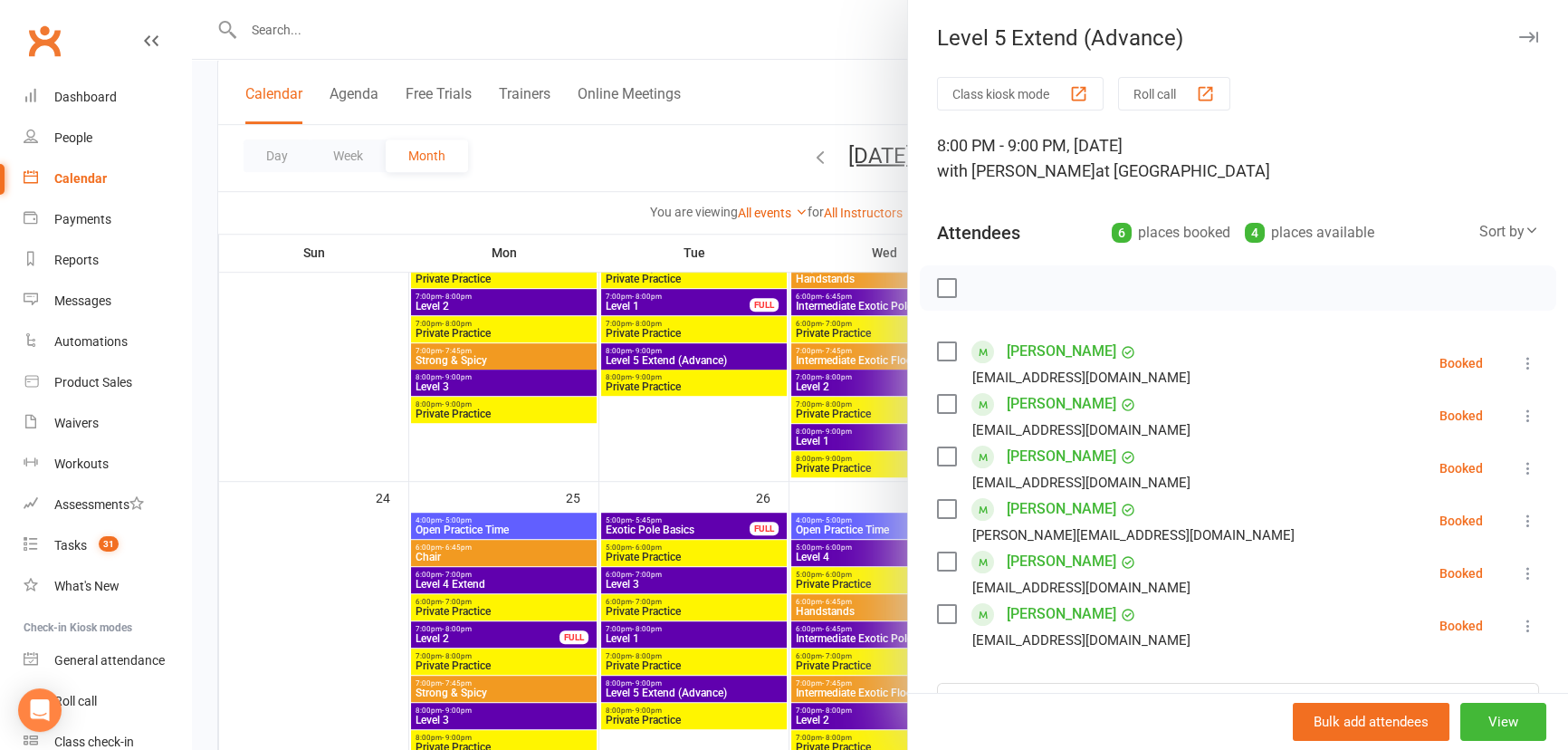
click at [1519, 36] on icon "button" at bounding box center [1528, 36] width 19 height 11
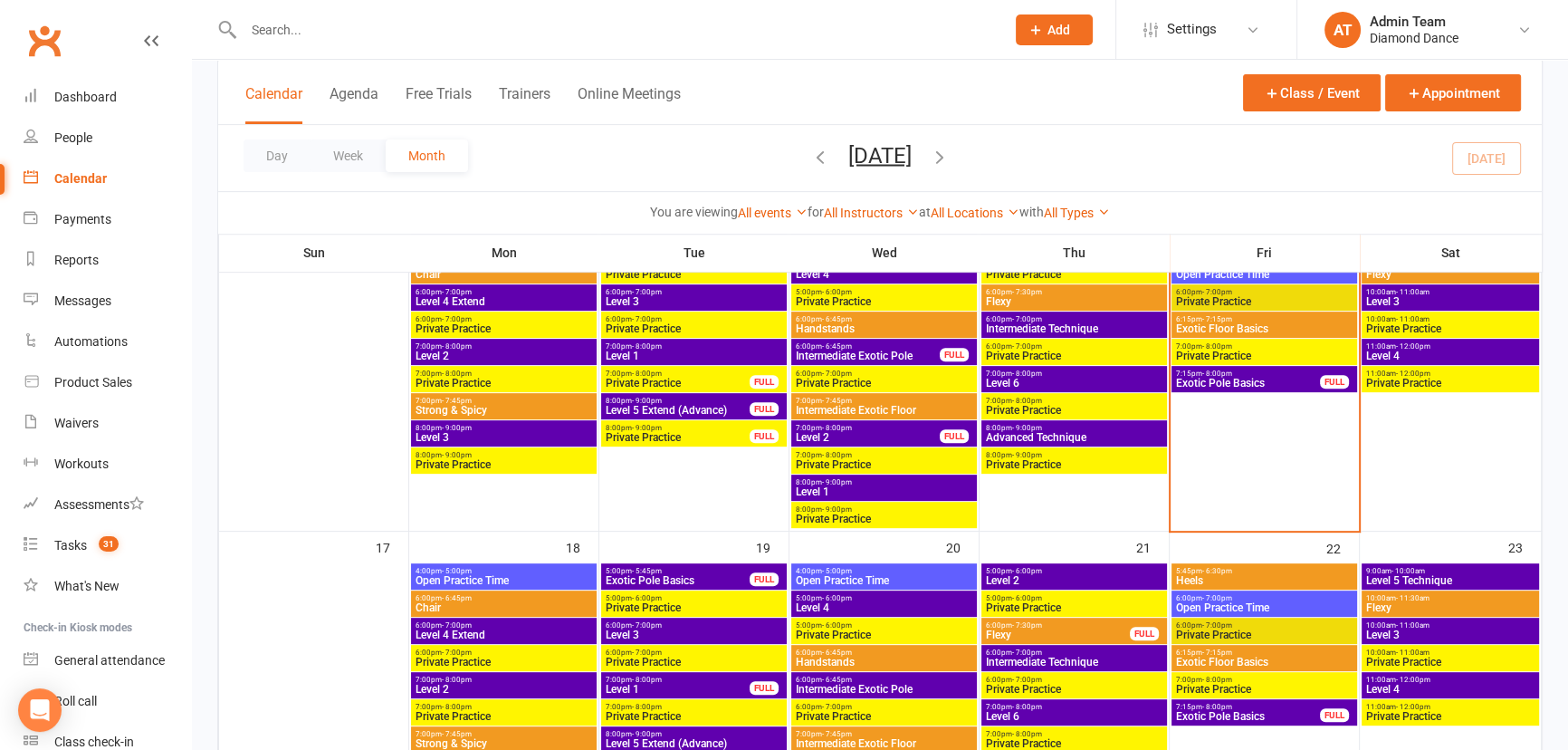
scroll to position [823, 0]
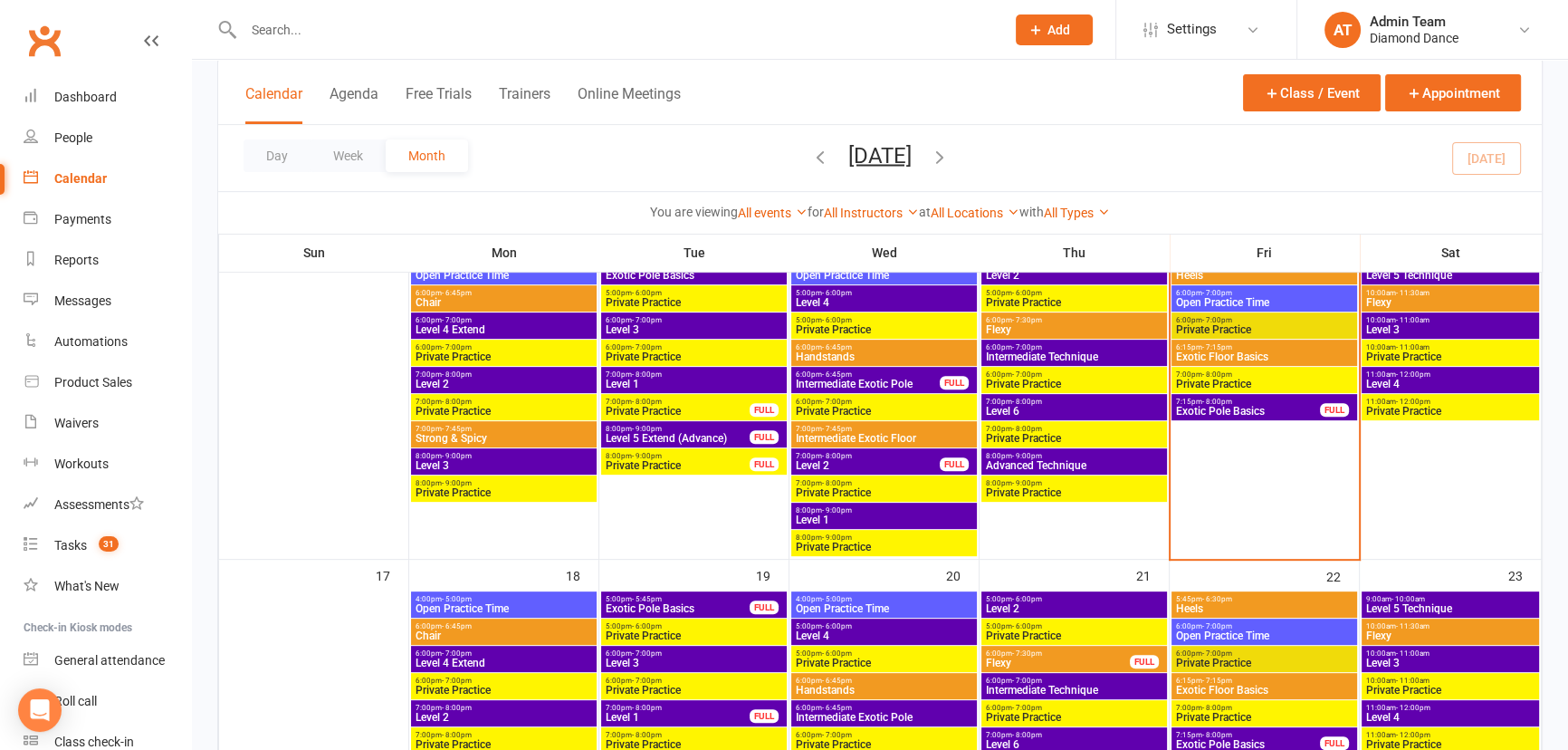
click at [699, 437] on span "Level 5 Extend (Advance)" at bounding box center [677, 438] width 145 height 11
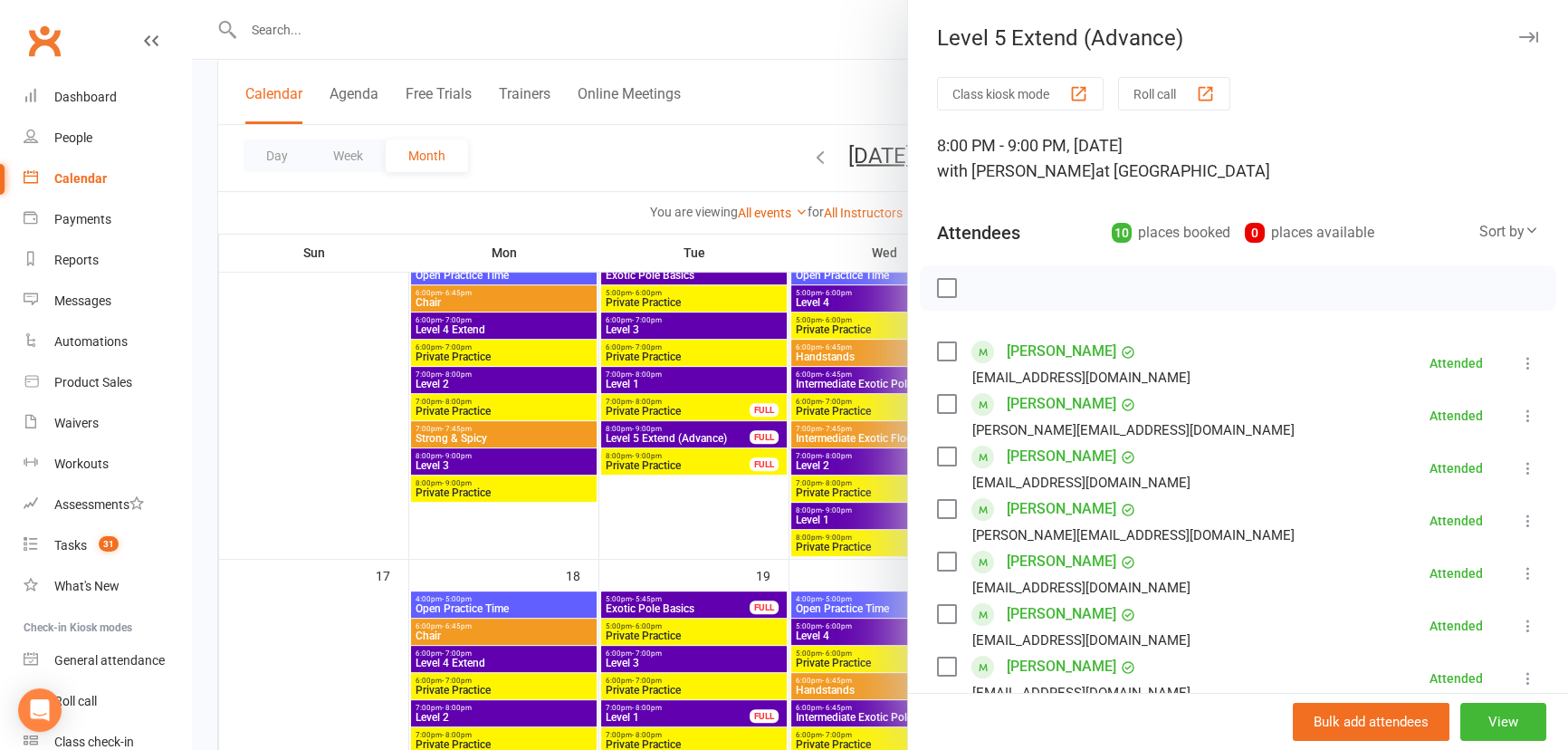
scroll to position [0, 0]
click at [1519, 37] on icon "button" at bounding box center [1528, 36] width 19 height 11
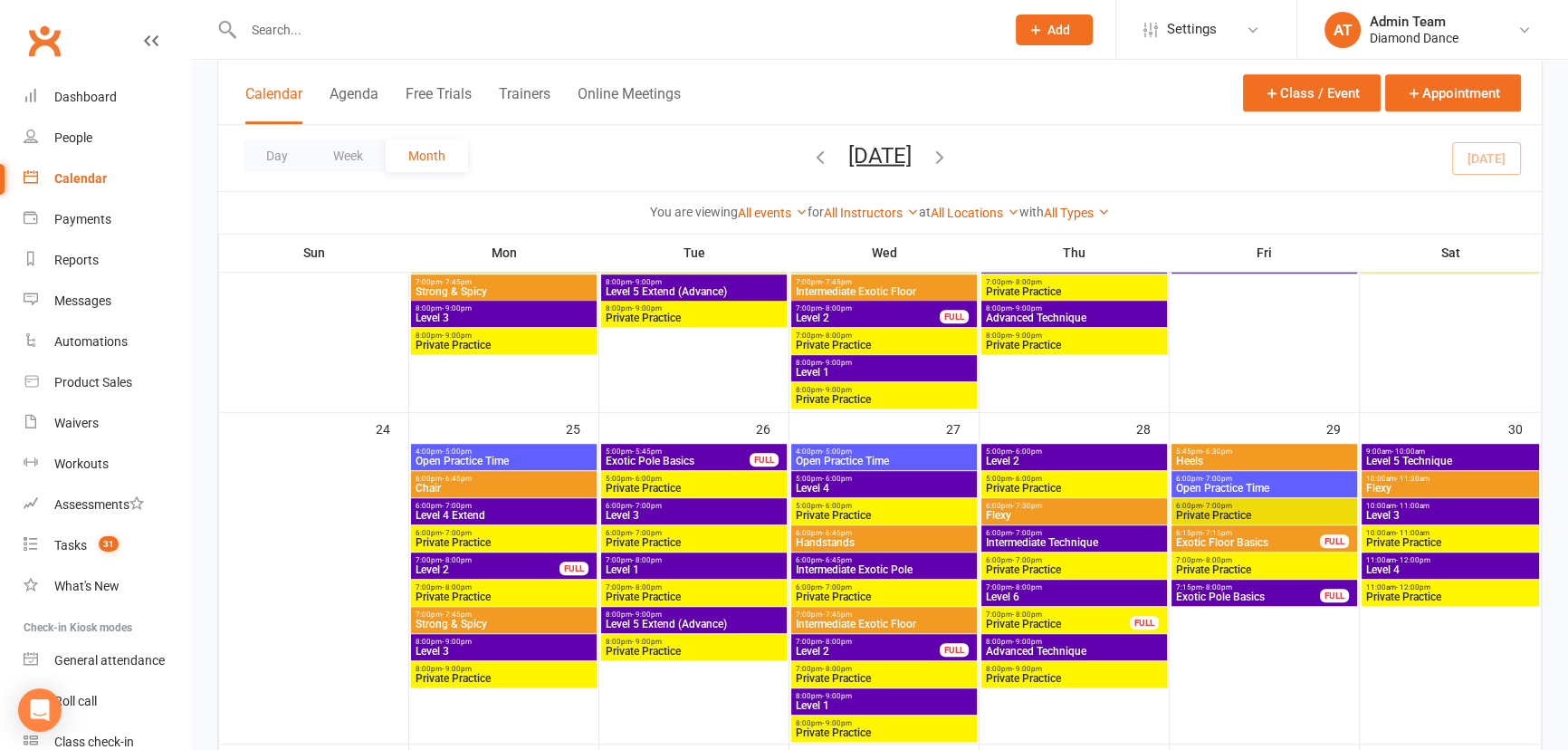
scroll to position [1316, 0]
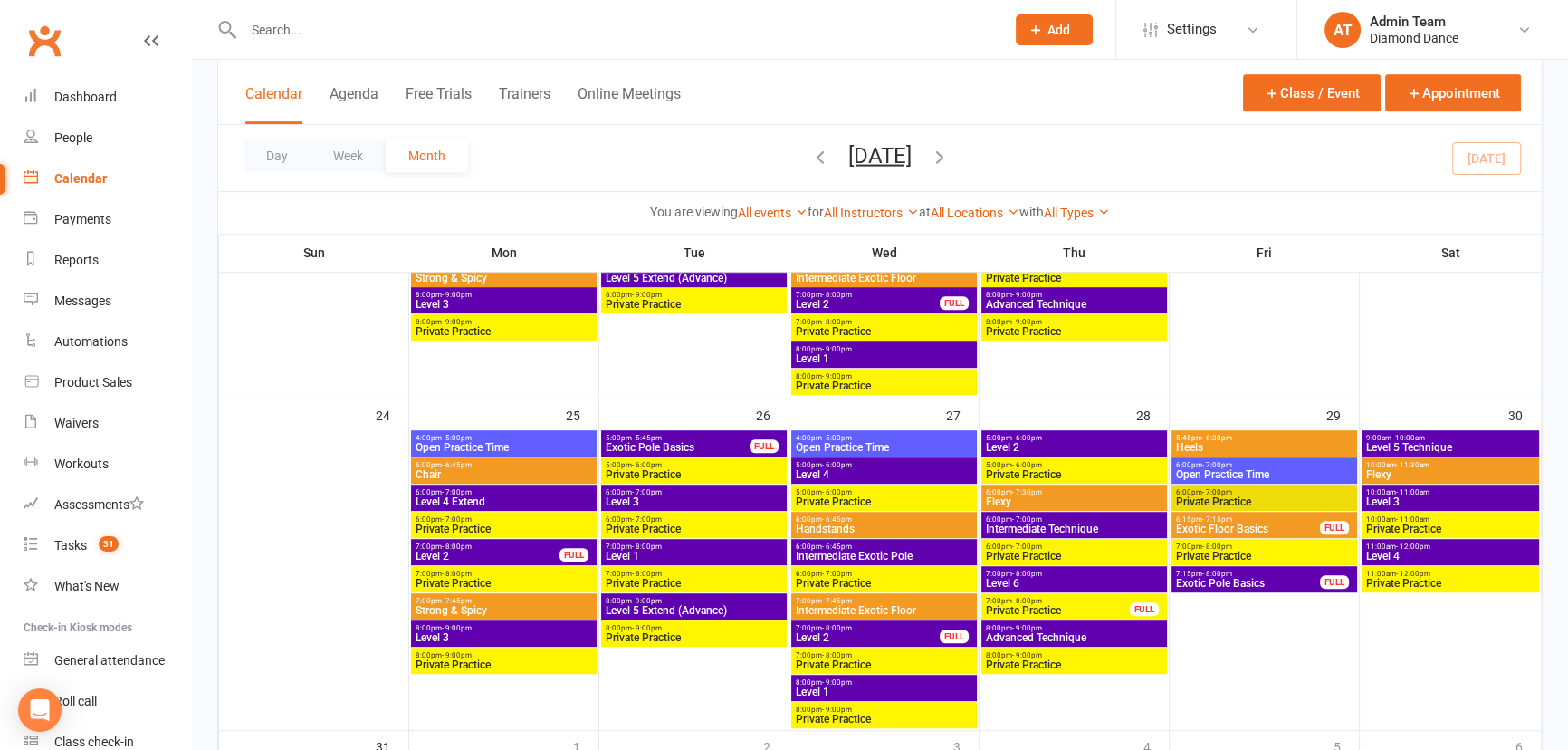
click at [698, 601] on span "8:00pm - 9:00pm" at bounding box center [694, 601] width 179 height 8
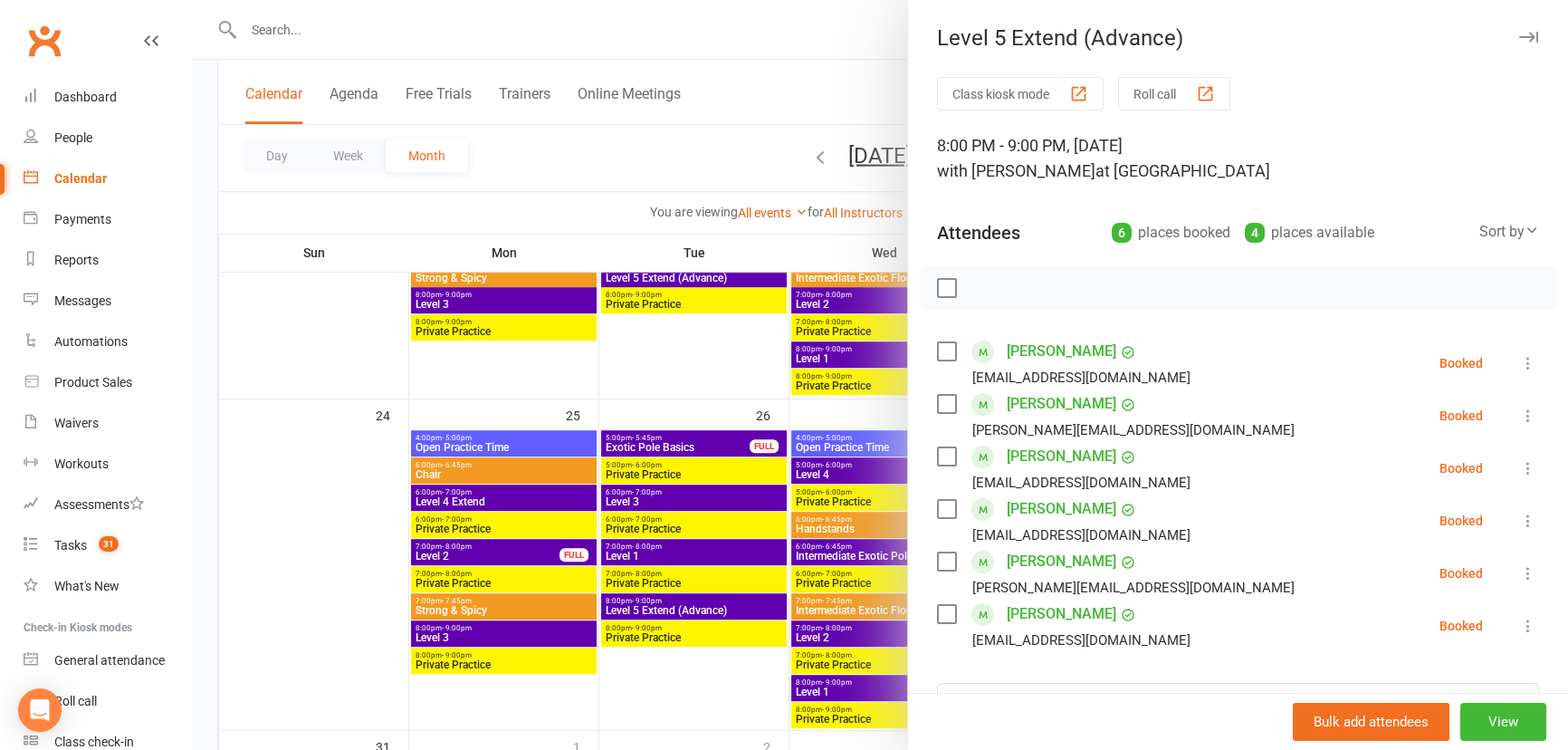
click at [1519, 36] on icon "button" at bounding box center [1528, 36] width 19 height 11
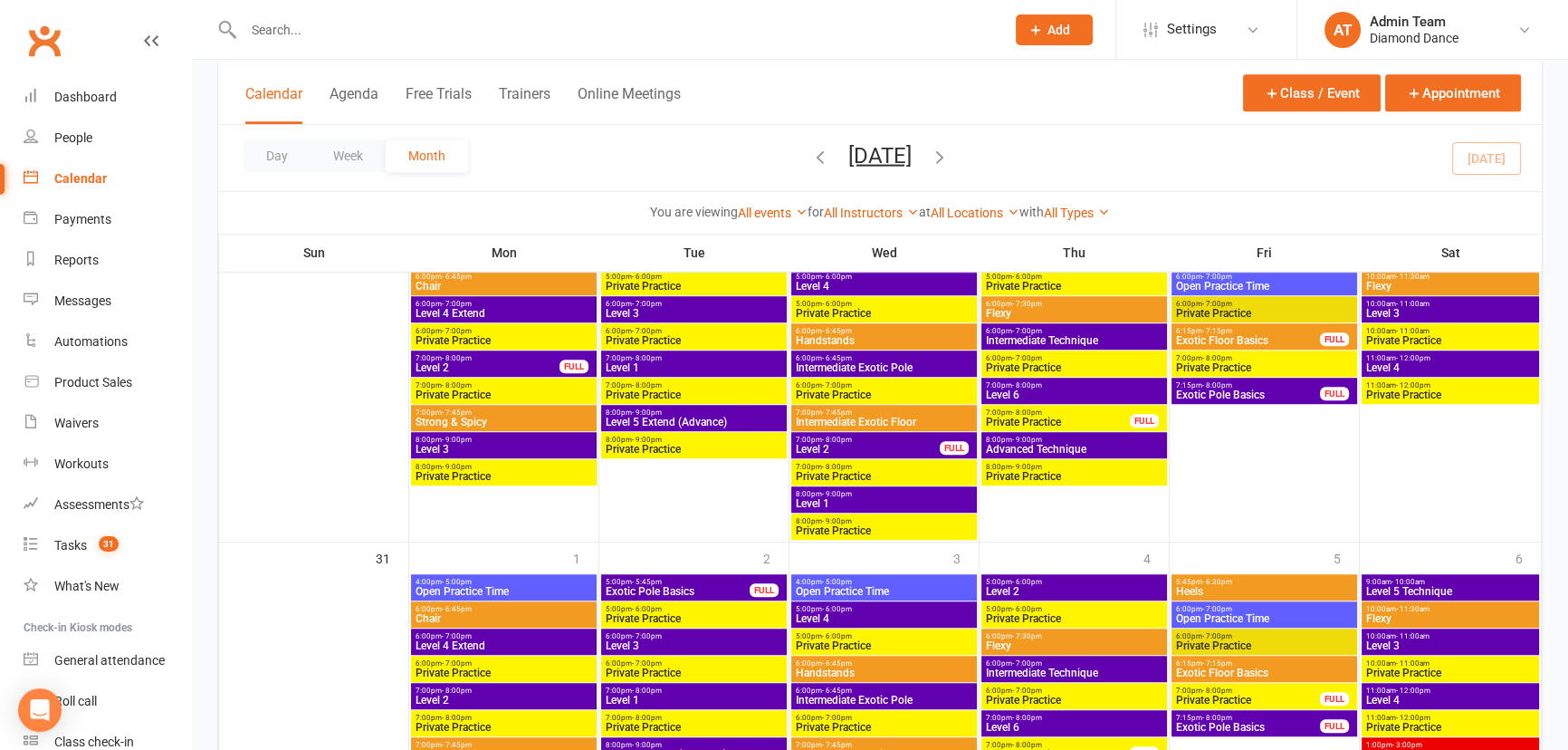
scroll to position [1646, 0]
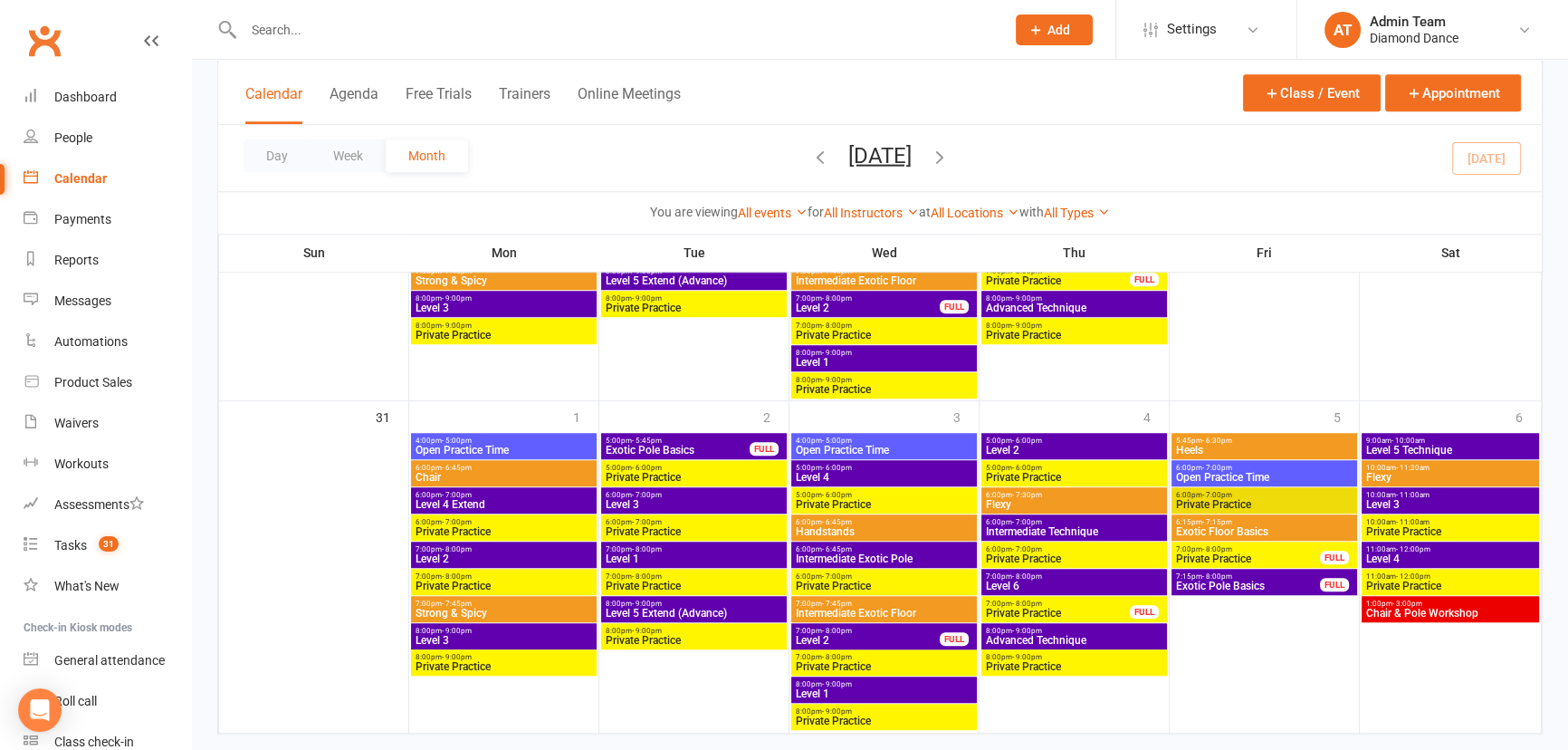
click at [667, 608] on span "Level 5 Extend (Advance)" at bounding box center [694, 613] width 179 height 11
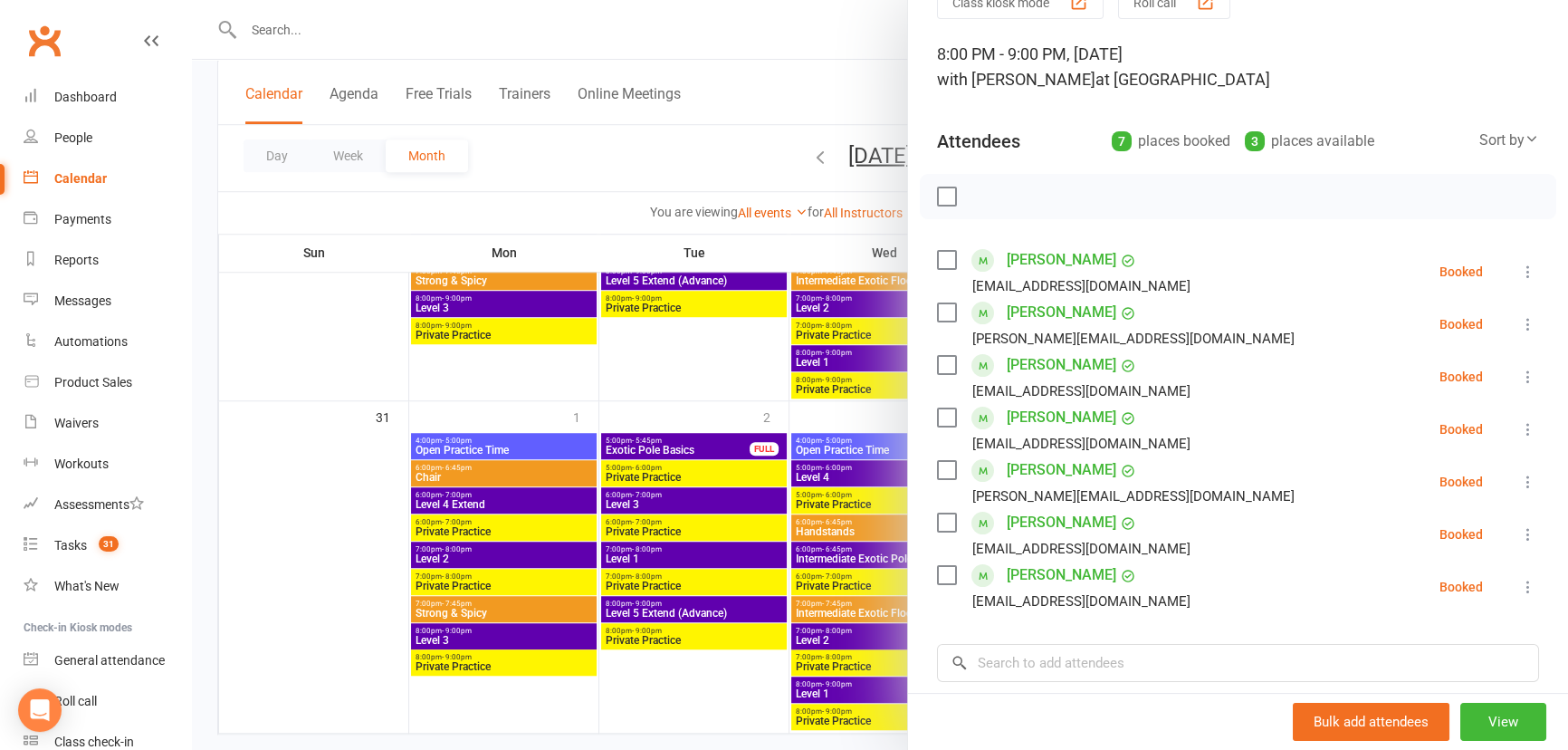
scroll to position [0, 0]
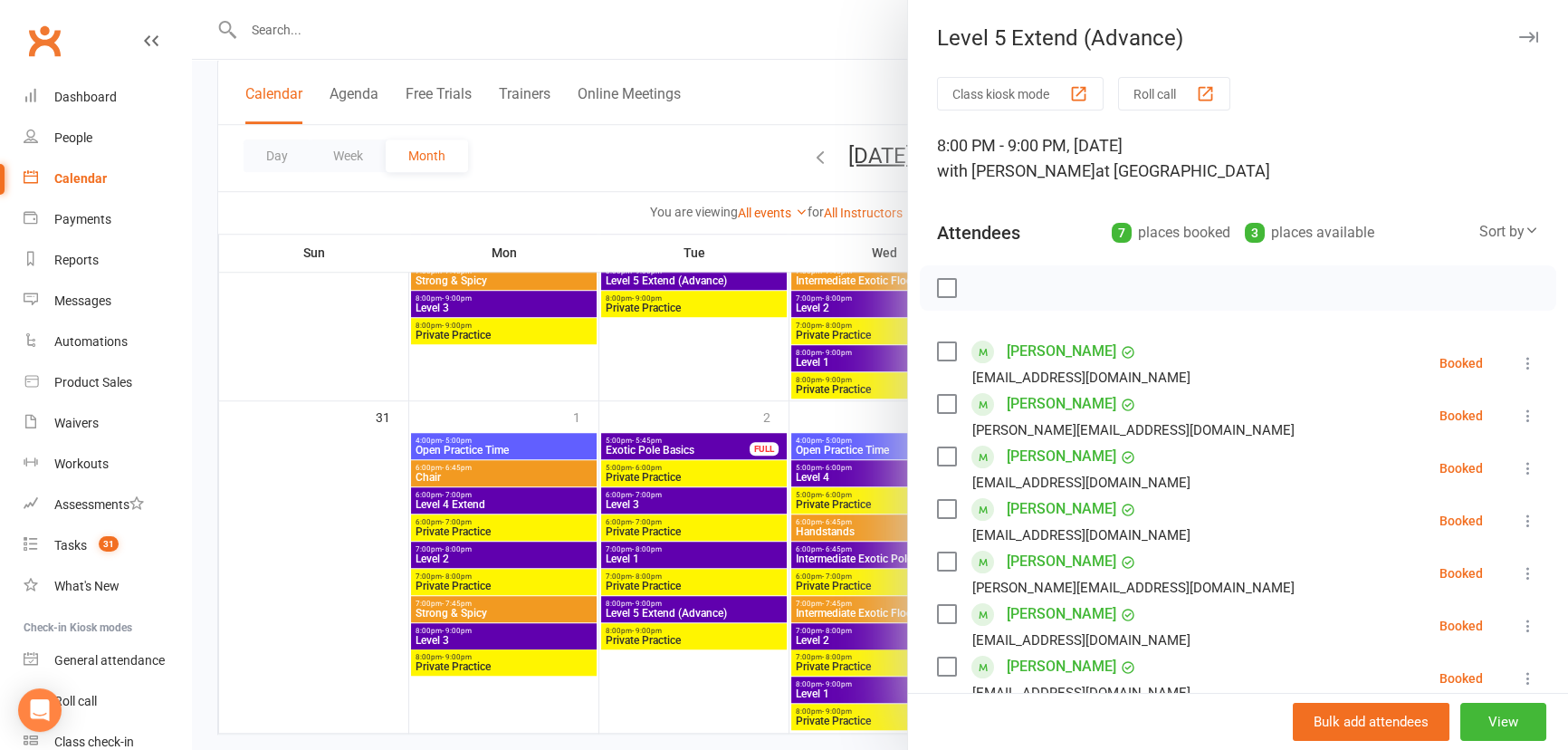
click at [1519, 39] on icon "button" at bounding box center [1528, 36] width 19 height 11
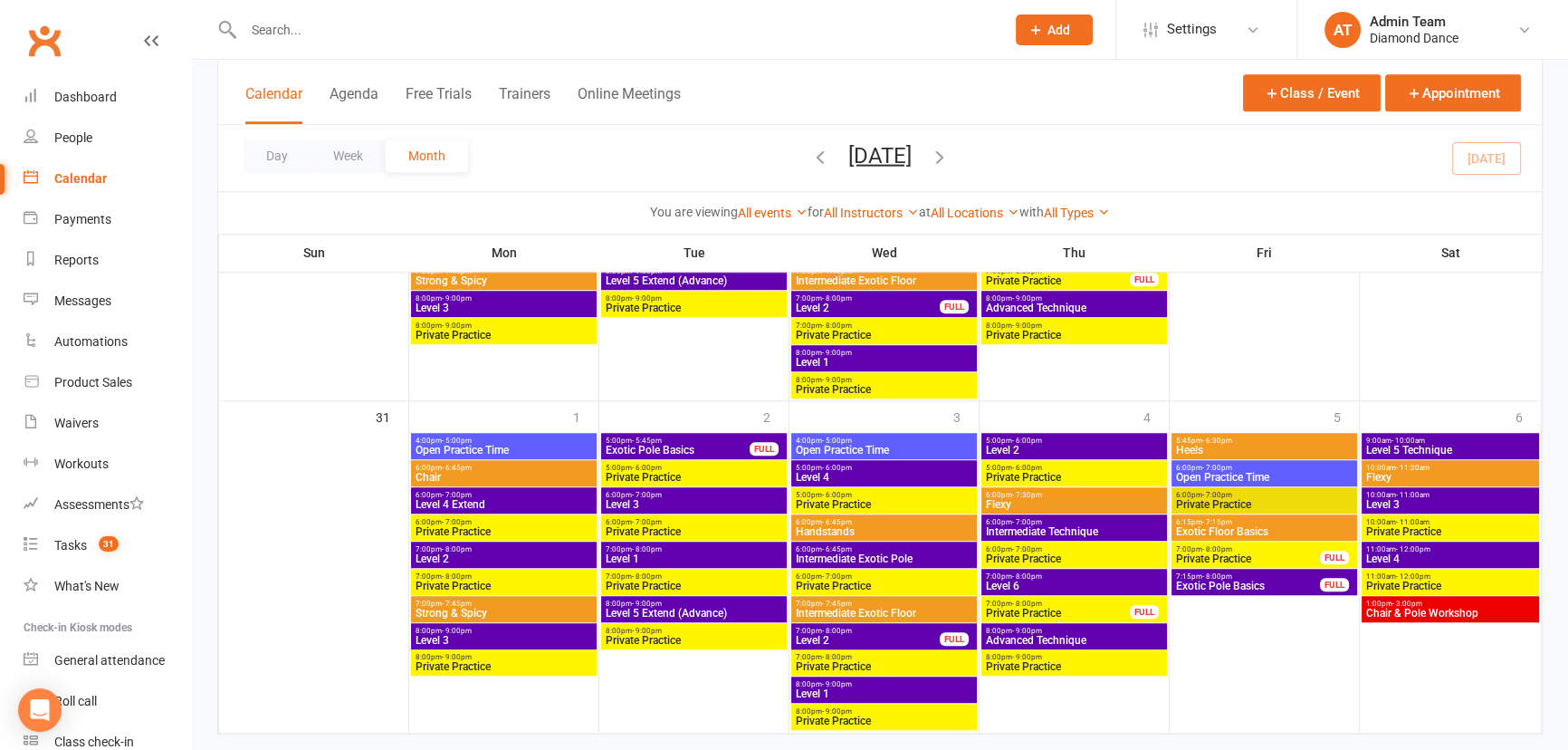
click at [1042, 587] on span "Level 6" at bounding box center [1074, 585] width 179 height 11
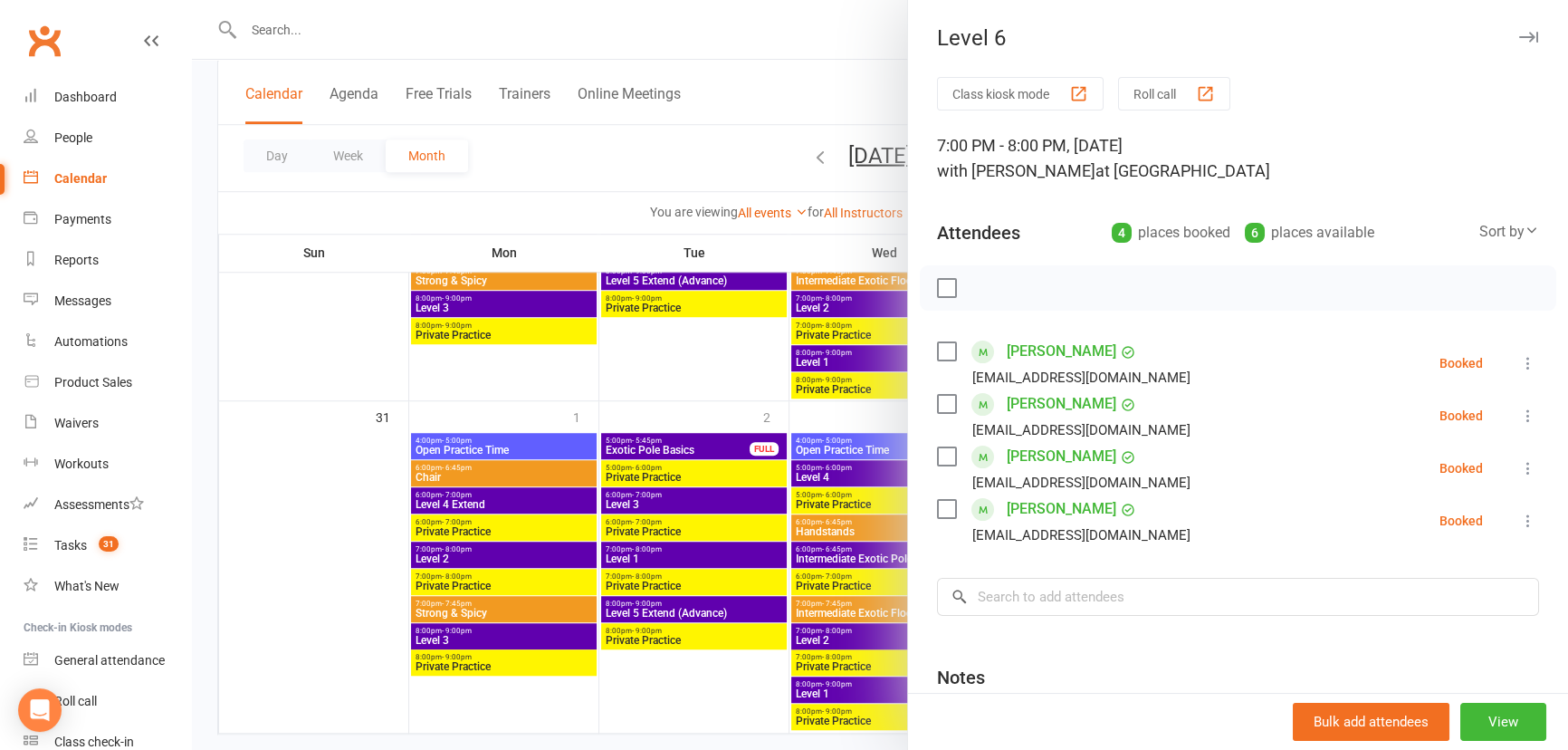
click at [1519, 38] on icon "button" at bounding box center [1528, 36] width 19 height 11
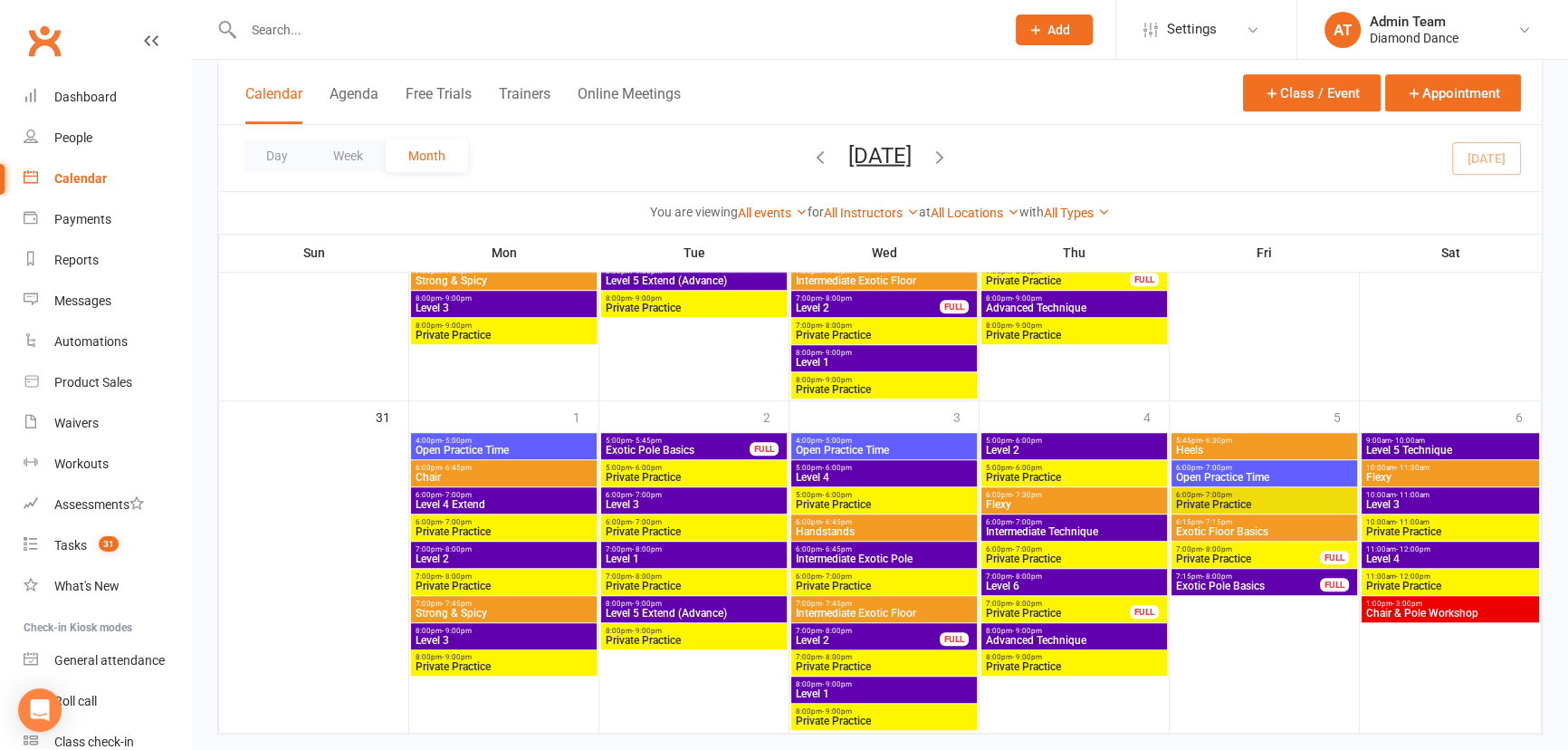
click at [1472, 445] on span "Level 5 Technique" at bounding box center [1450, 450] width 170 height 11
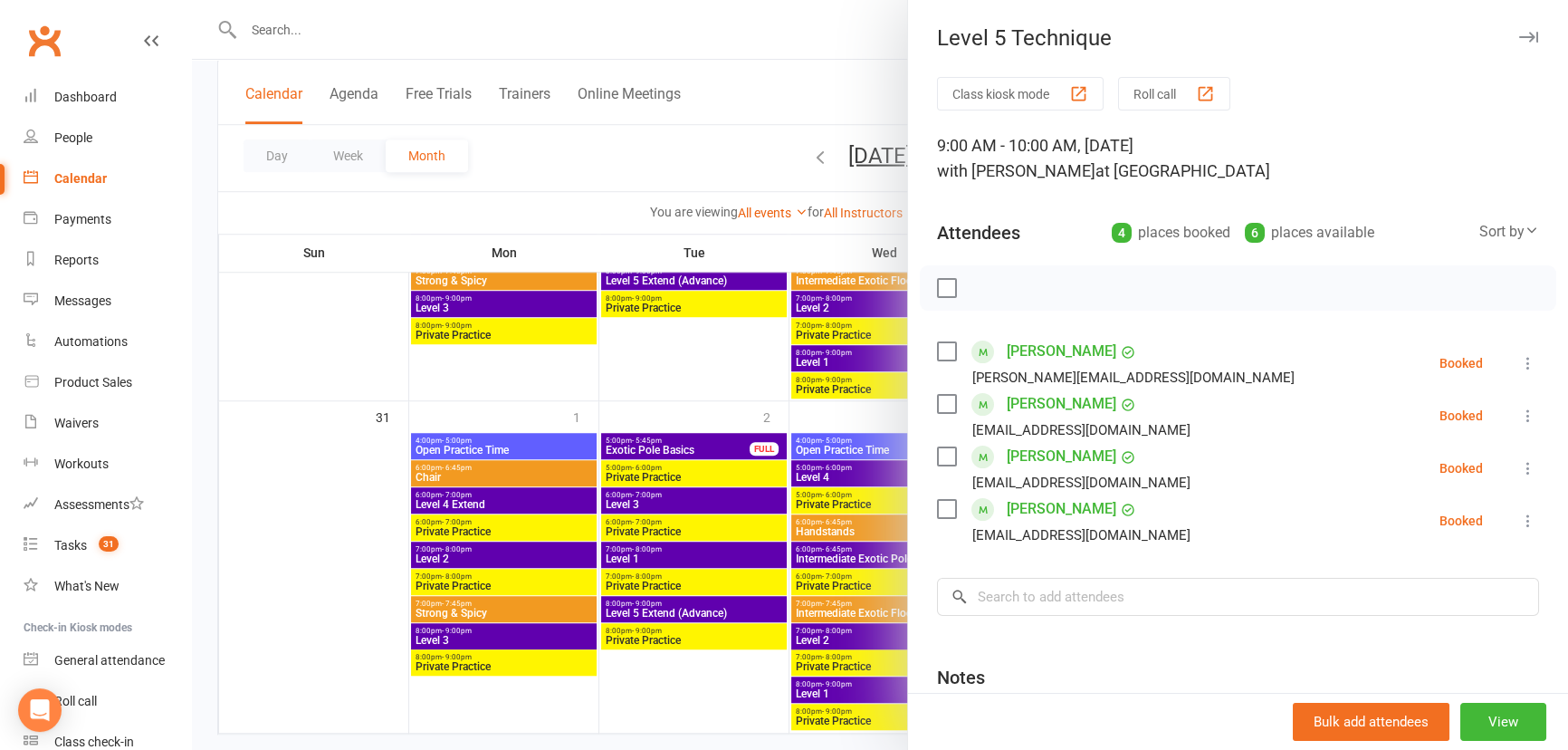
click at [1519, 36] on icon "button" at bounding box center [1528, 36] width 19 height 11
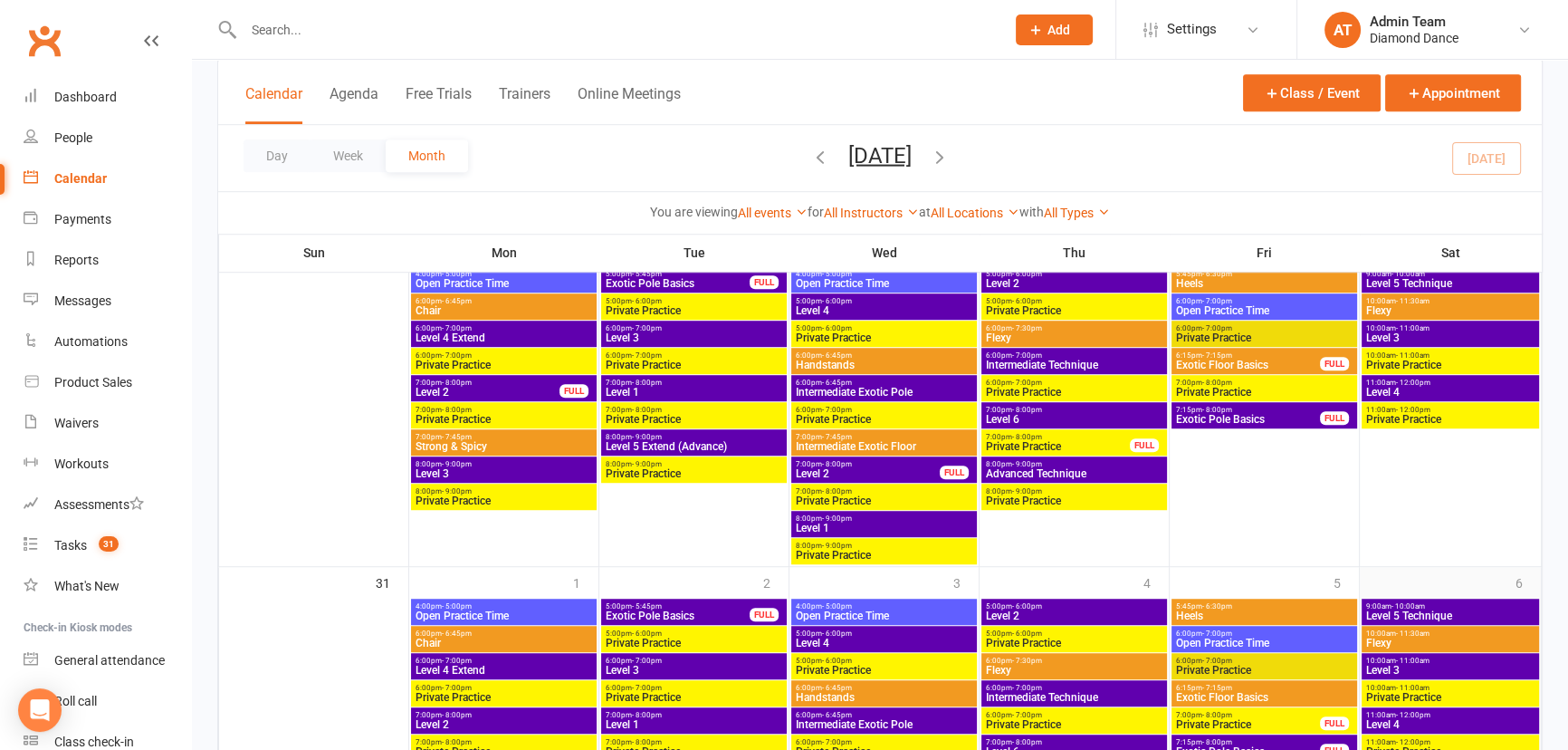
scroll to position [1399, 0]
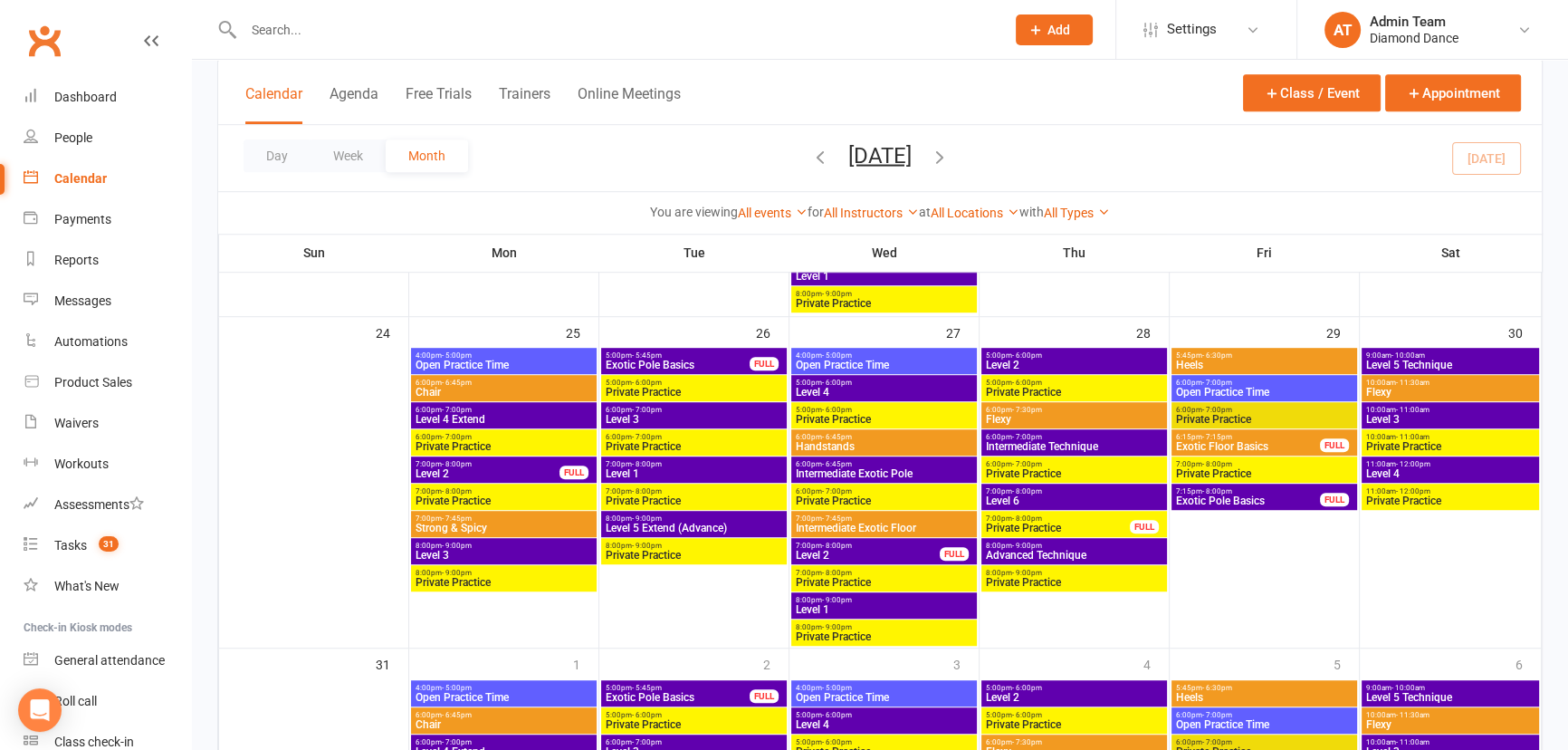
click at [1445, 359] on span "Level 5 Technique" at bounding box center [1450, 364] width 170 height 11
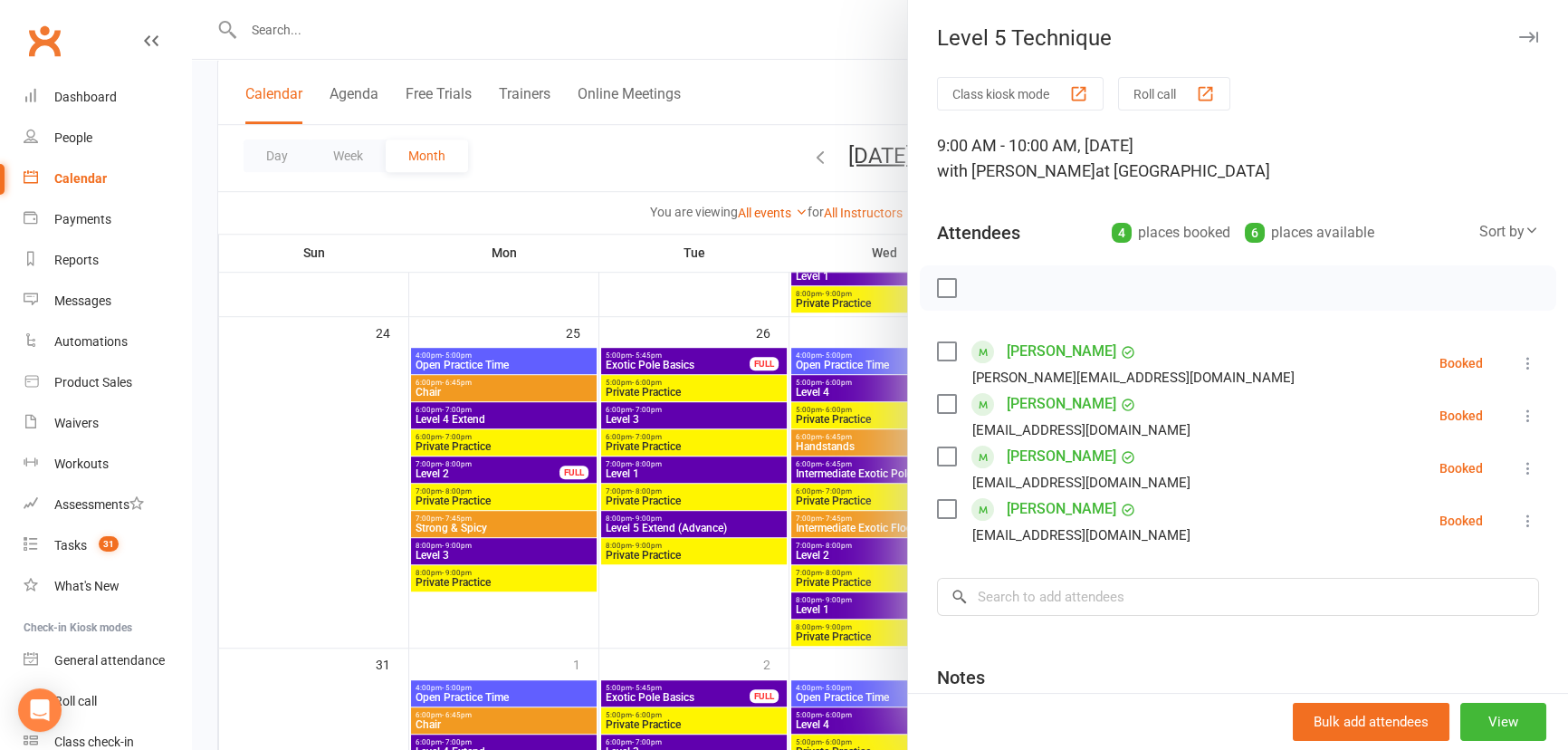
click at [1519, 36] on icon "button" at bounding box center [1528, 36] width 19 height 11
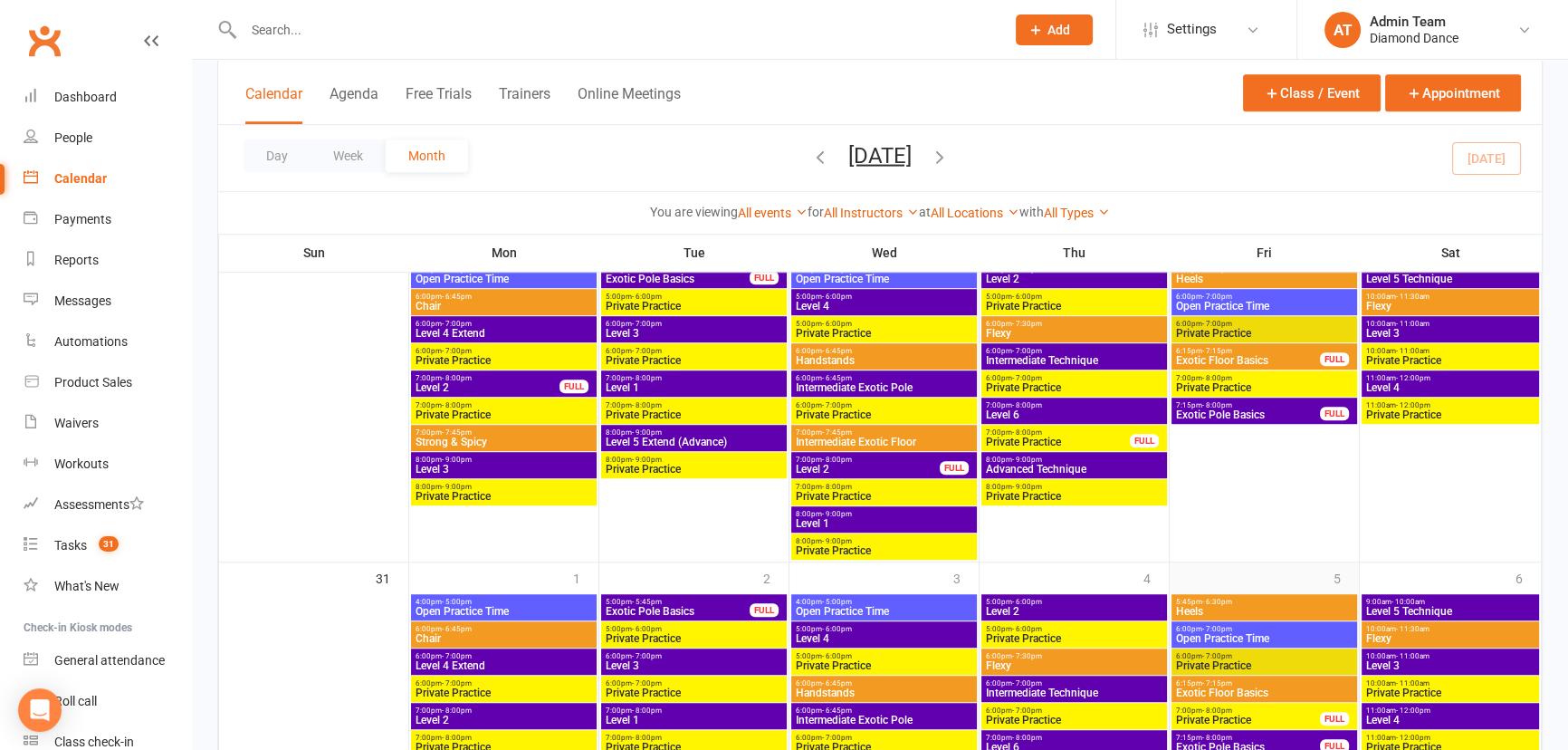
scroll to position [1682, 0]
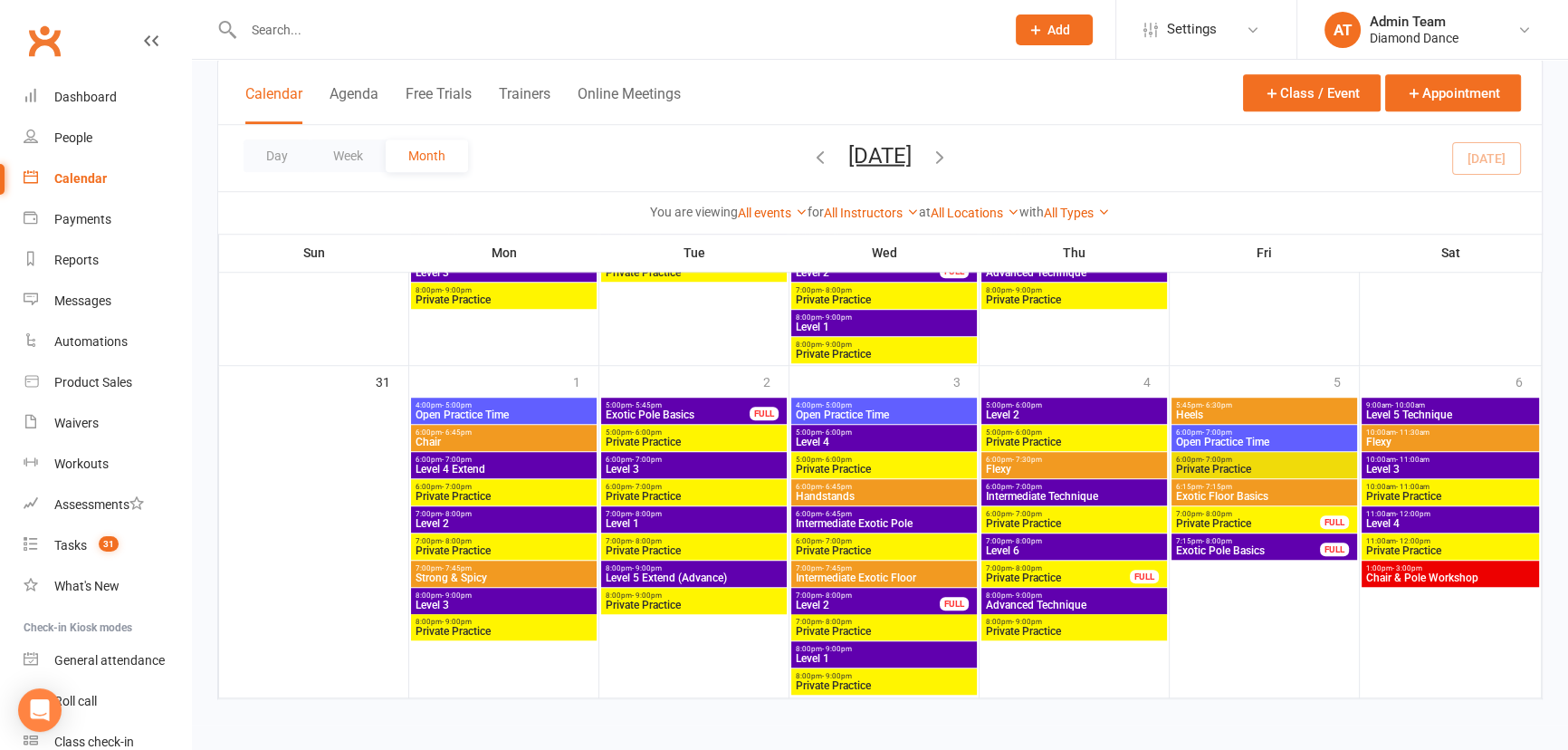
click at [901, 525] on span "Intermediate Exotic Pole" at bounding box center [885, 522] width 179 height 11
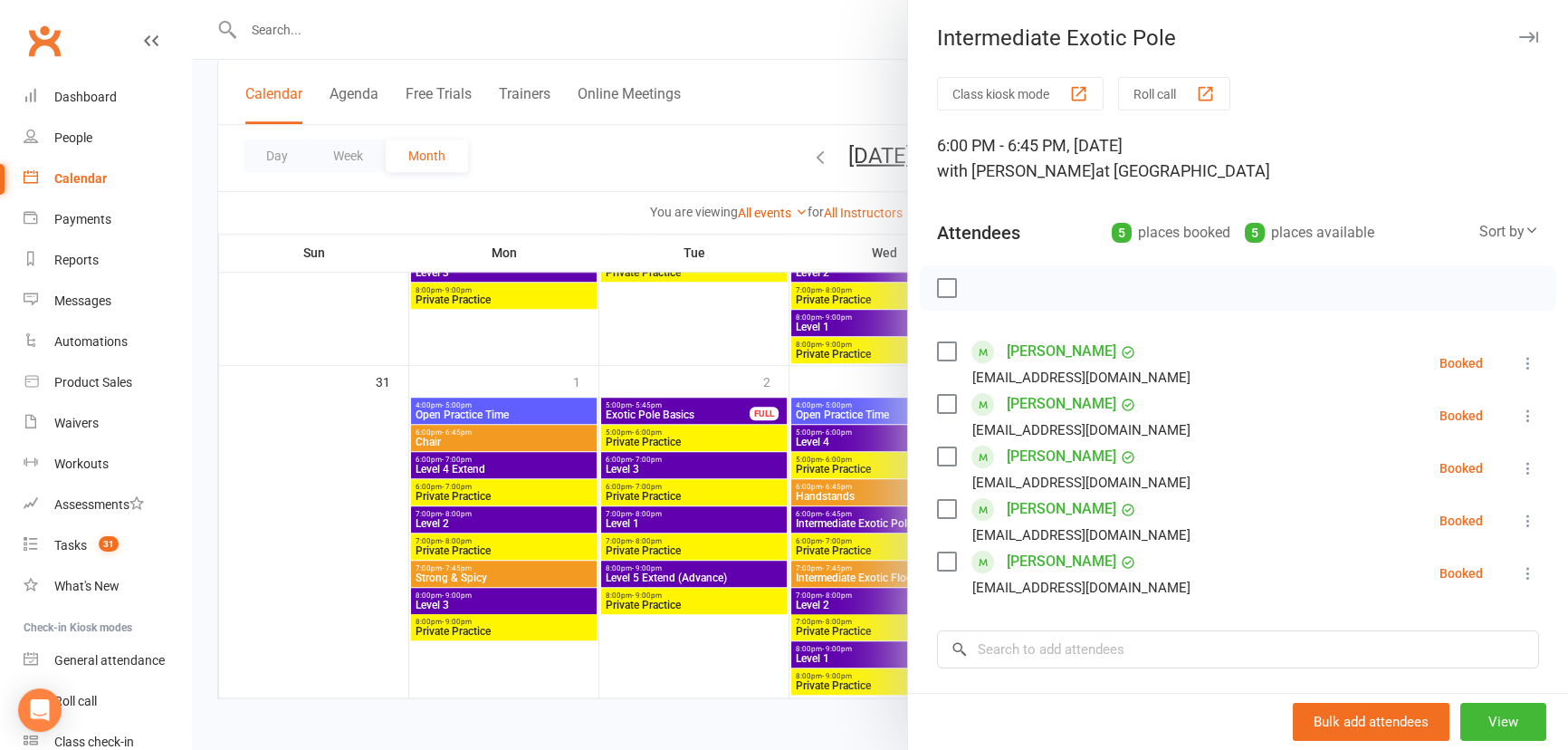
click at [1519, 32] on icon "button" at bounding box center [1528, 36] width 19 height 11
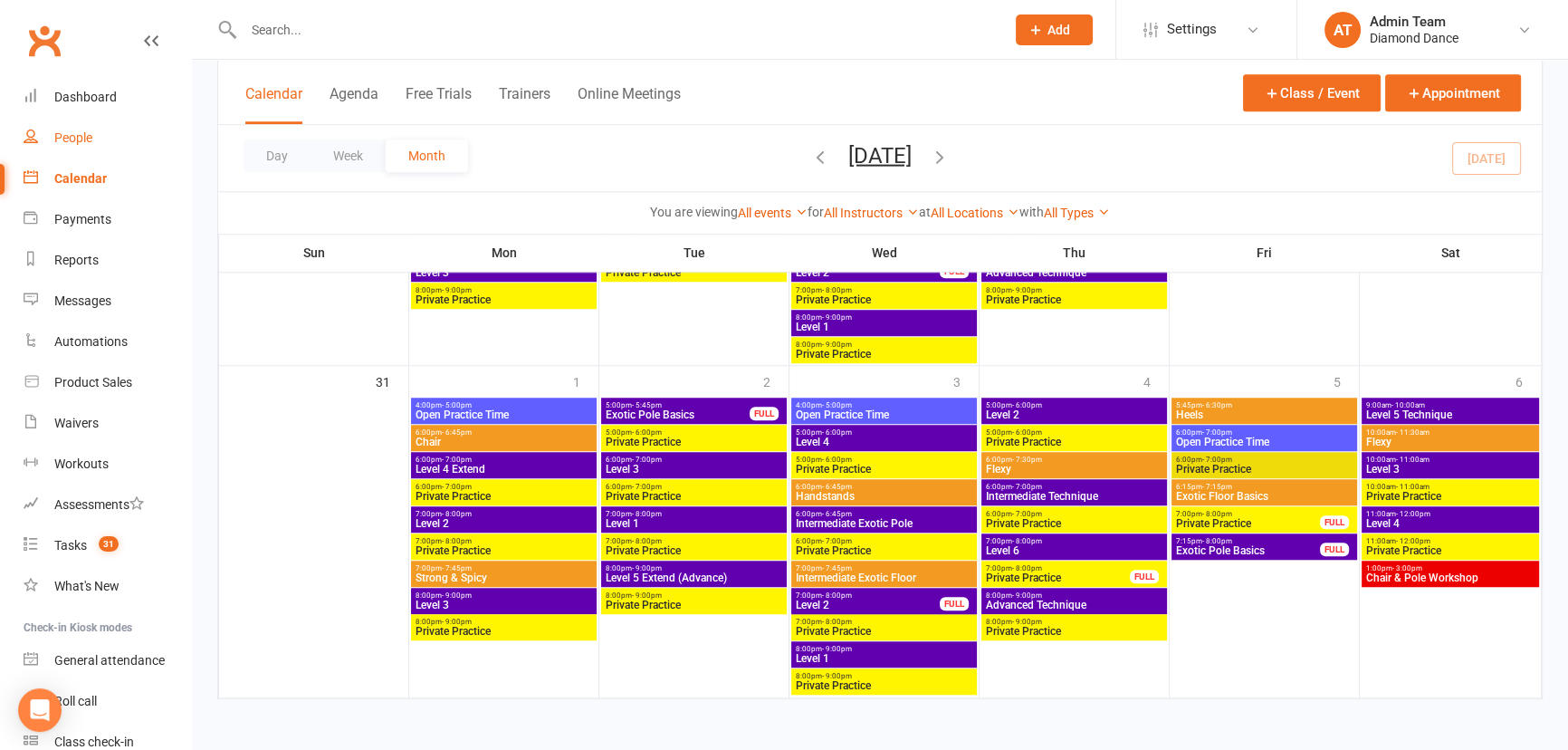
click at [82, 146] on link "People" at bounding box center [107, 137] width 168 height 40
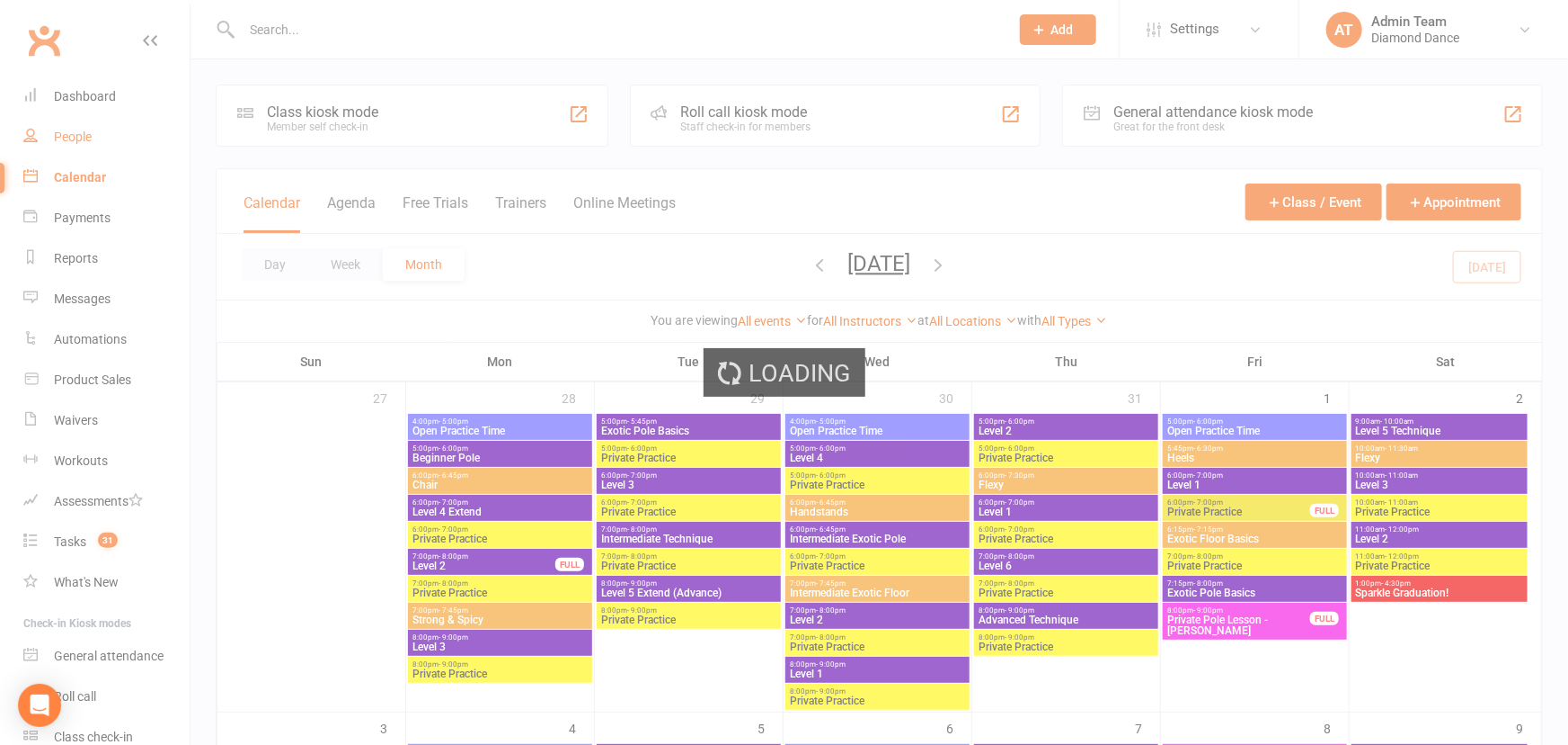
select select "100"
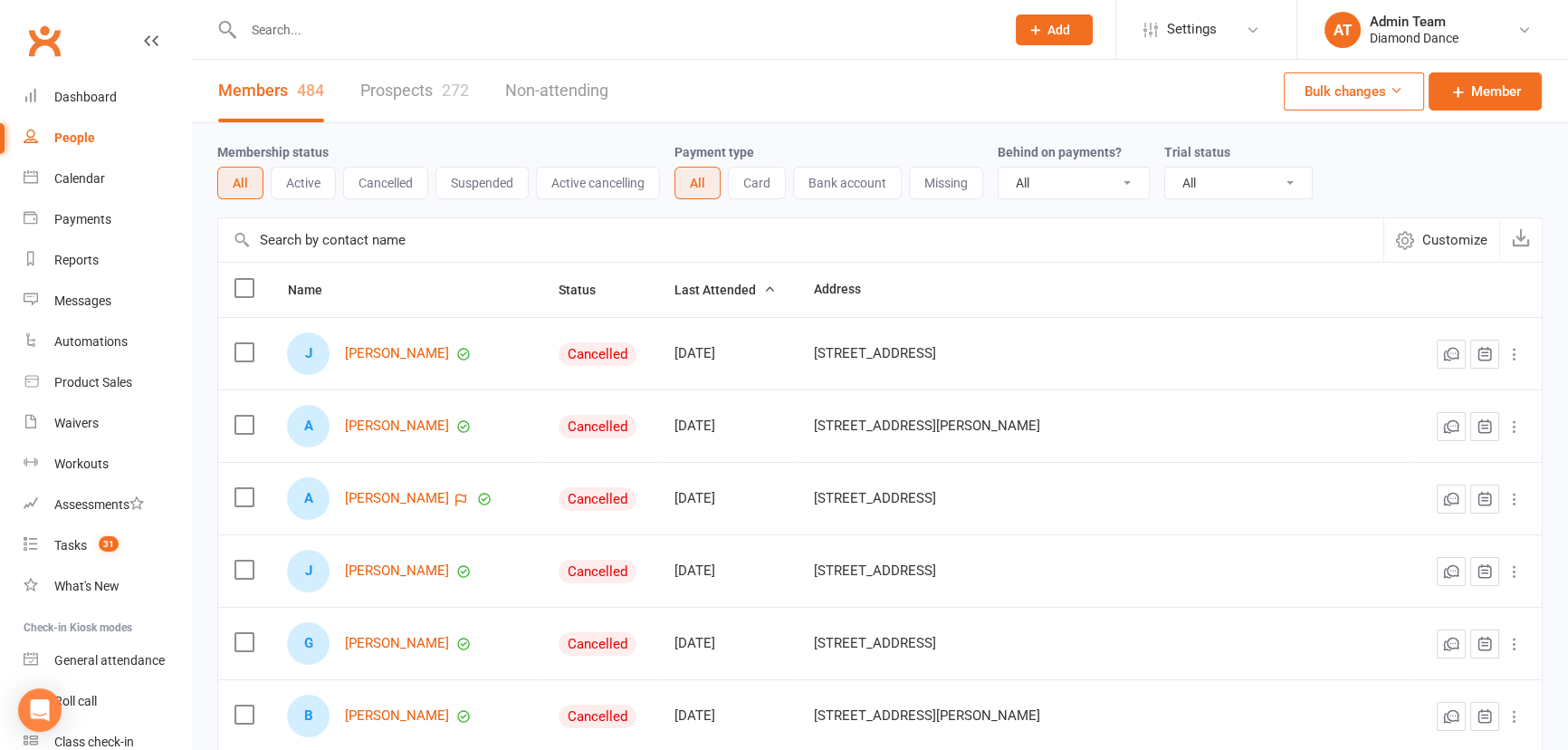
click at [424, 37] on input "text" at bounding box center [616, 30] width 754 height 26
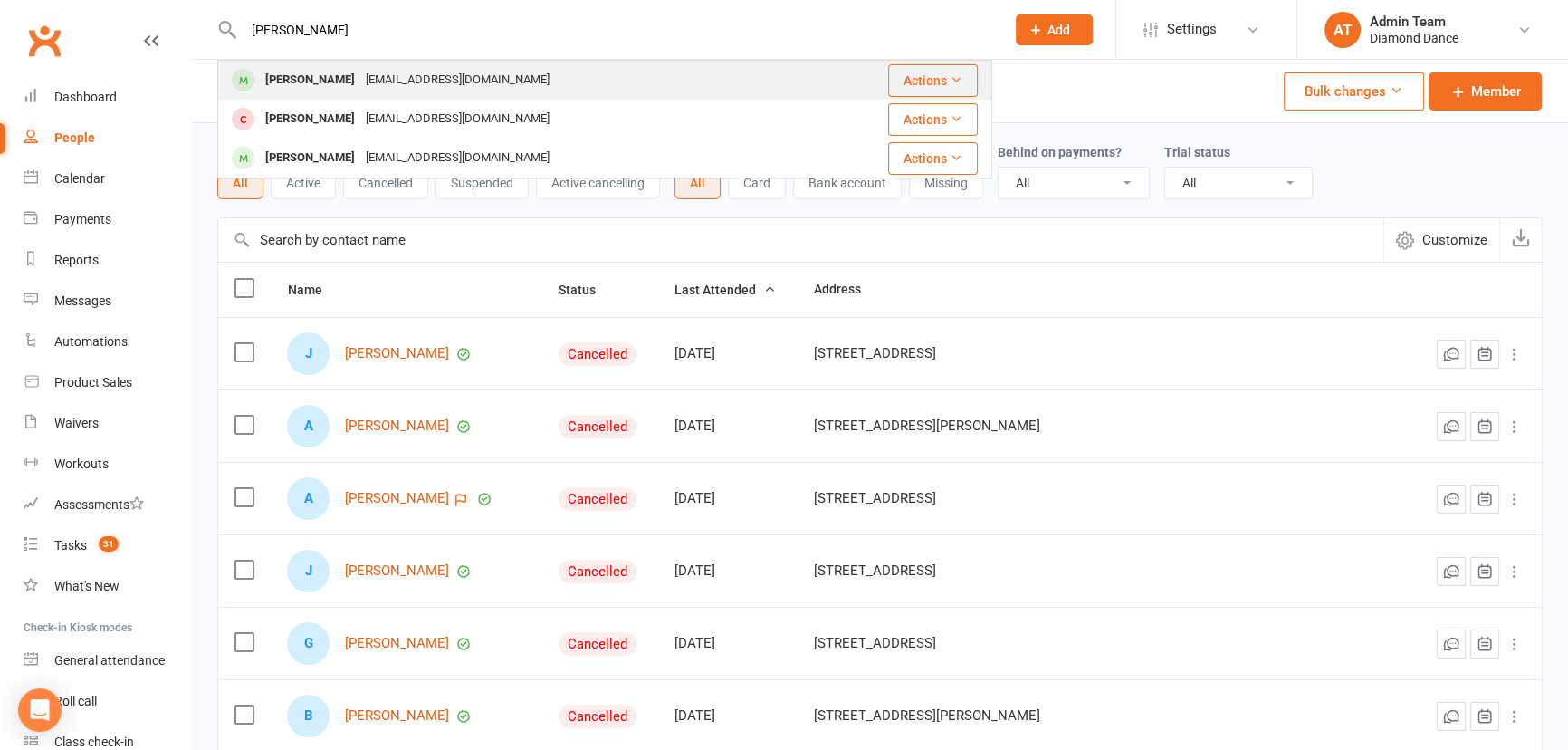
type input "[PERSON_NAME]"
click at [371, 80] on div "[EMAIL_ADDRESS][DOMAIN_NAME]" at bounding box center [458, 80] width 194 height 27
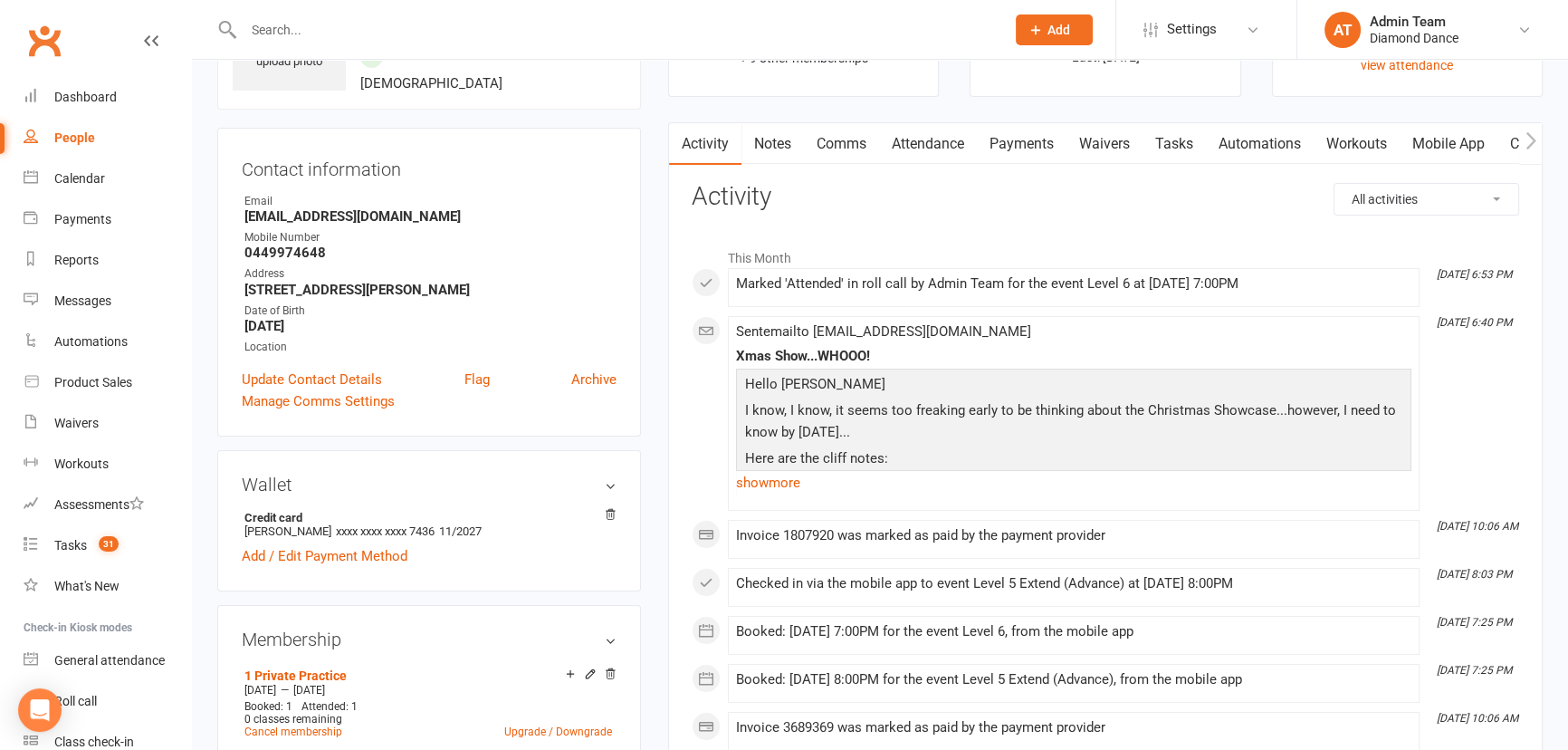
scroll to position [81, 0]
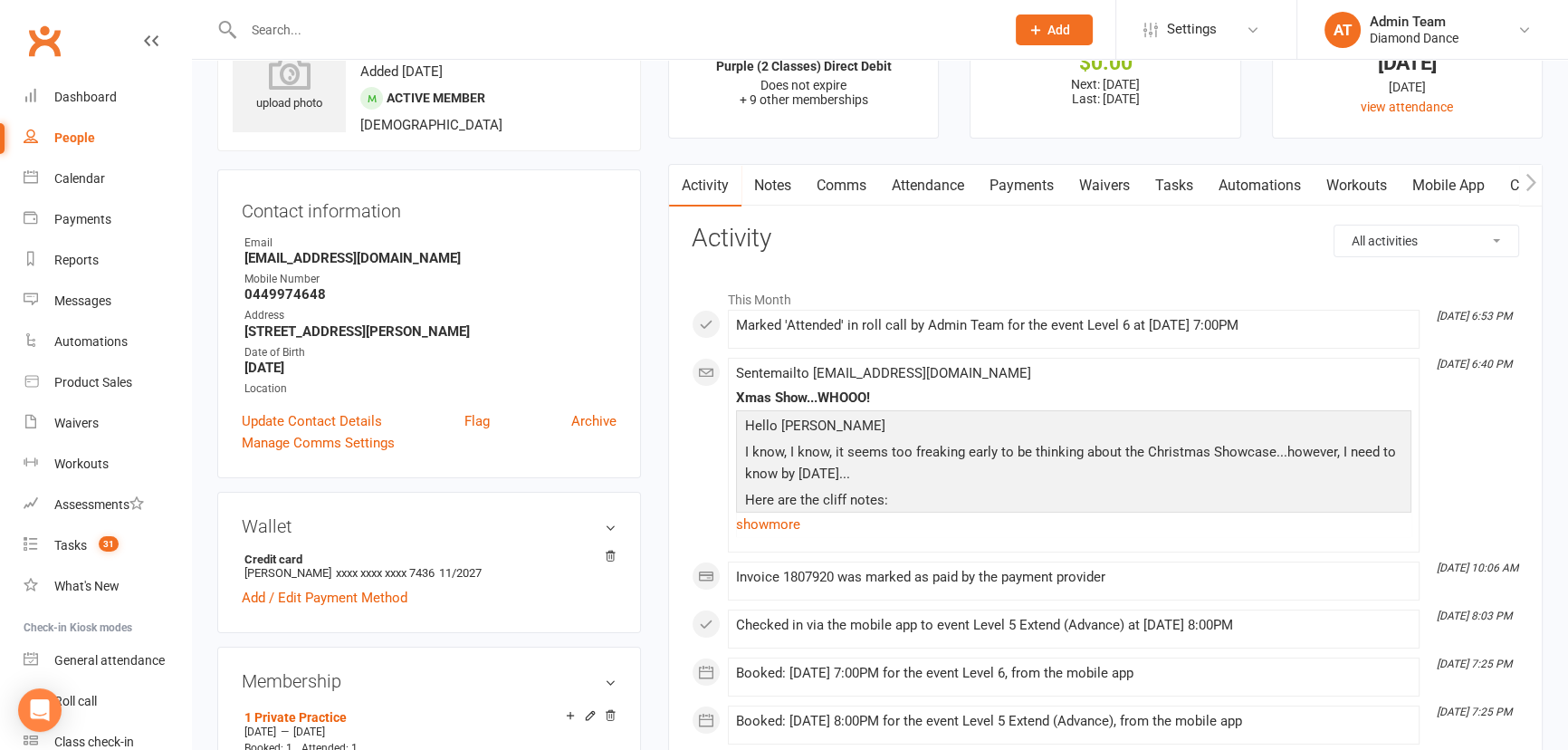
click at [345, 27] on input "text" at bounding box center [616, 30] width 754 height 26
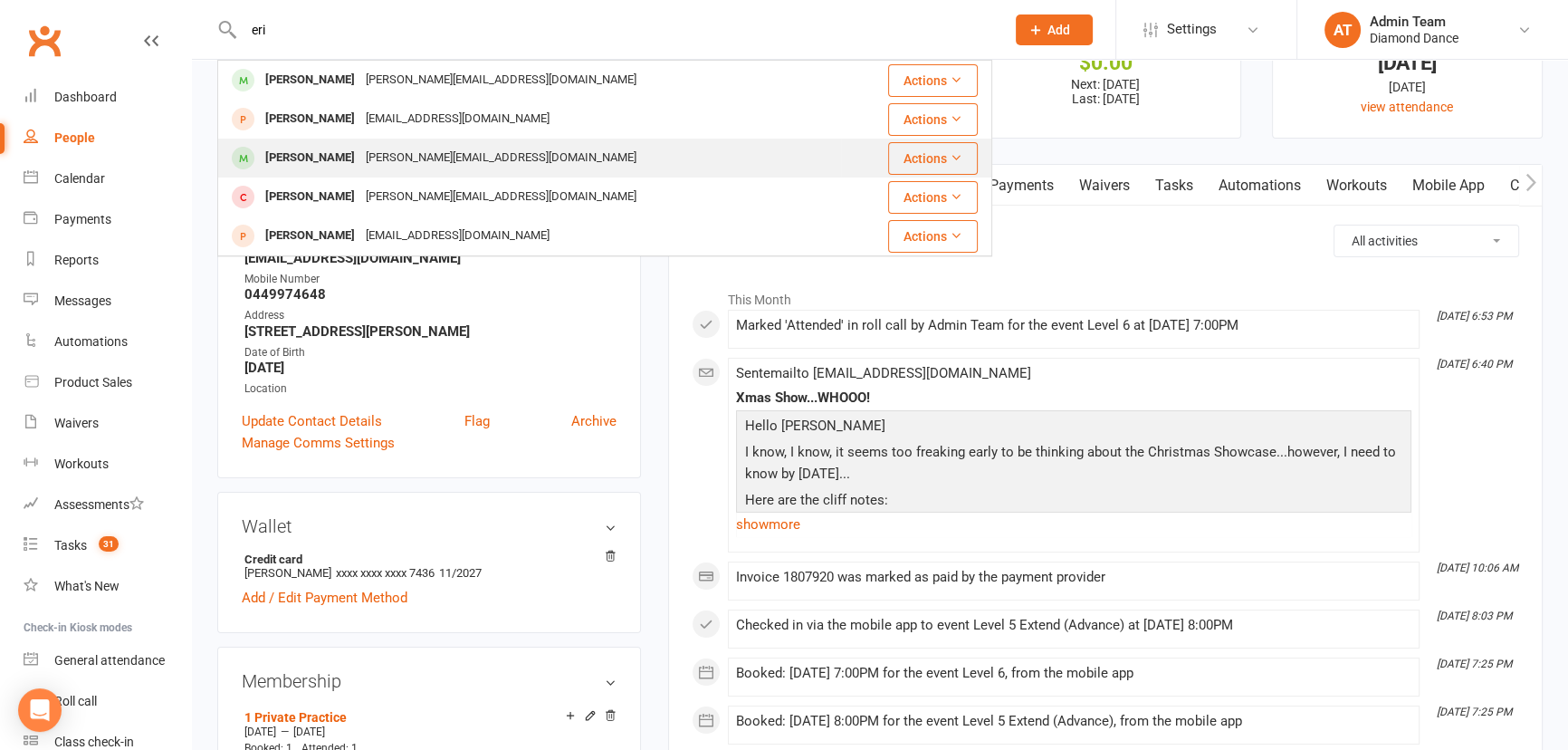
type input "eri"
click at [372, 152] on div "[PERSON_NAME][EMAIL_ADDRESS][DOMAIN_NAME]" at bounding box center [501, 158] width 282 height 27
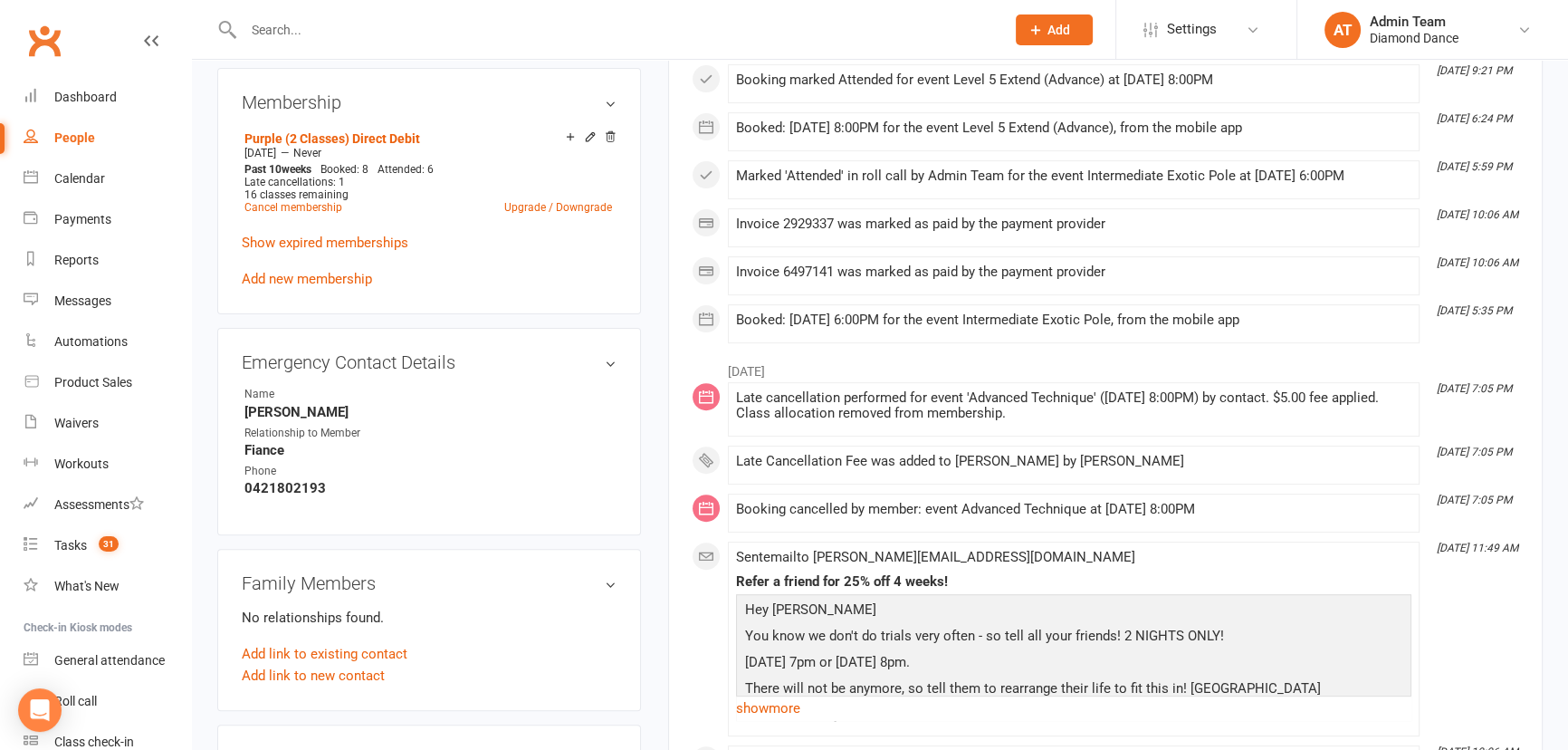
scroll to position [494, 0]
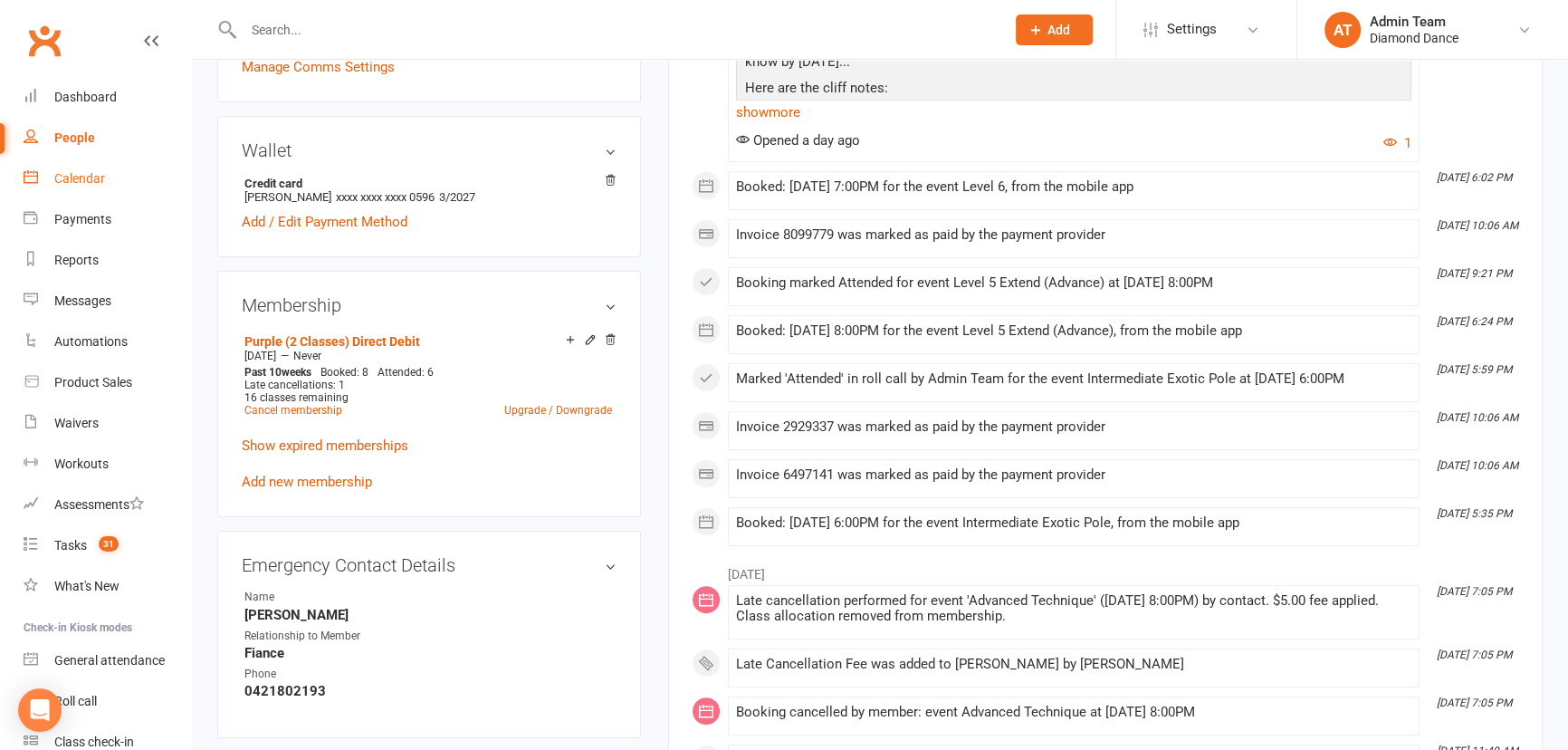
click at [92, 169] on link "Calendar" at bounding box center [107, 178] width 168 height 40
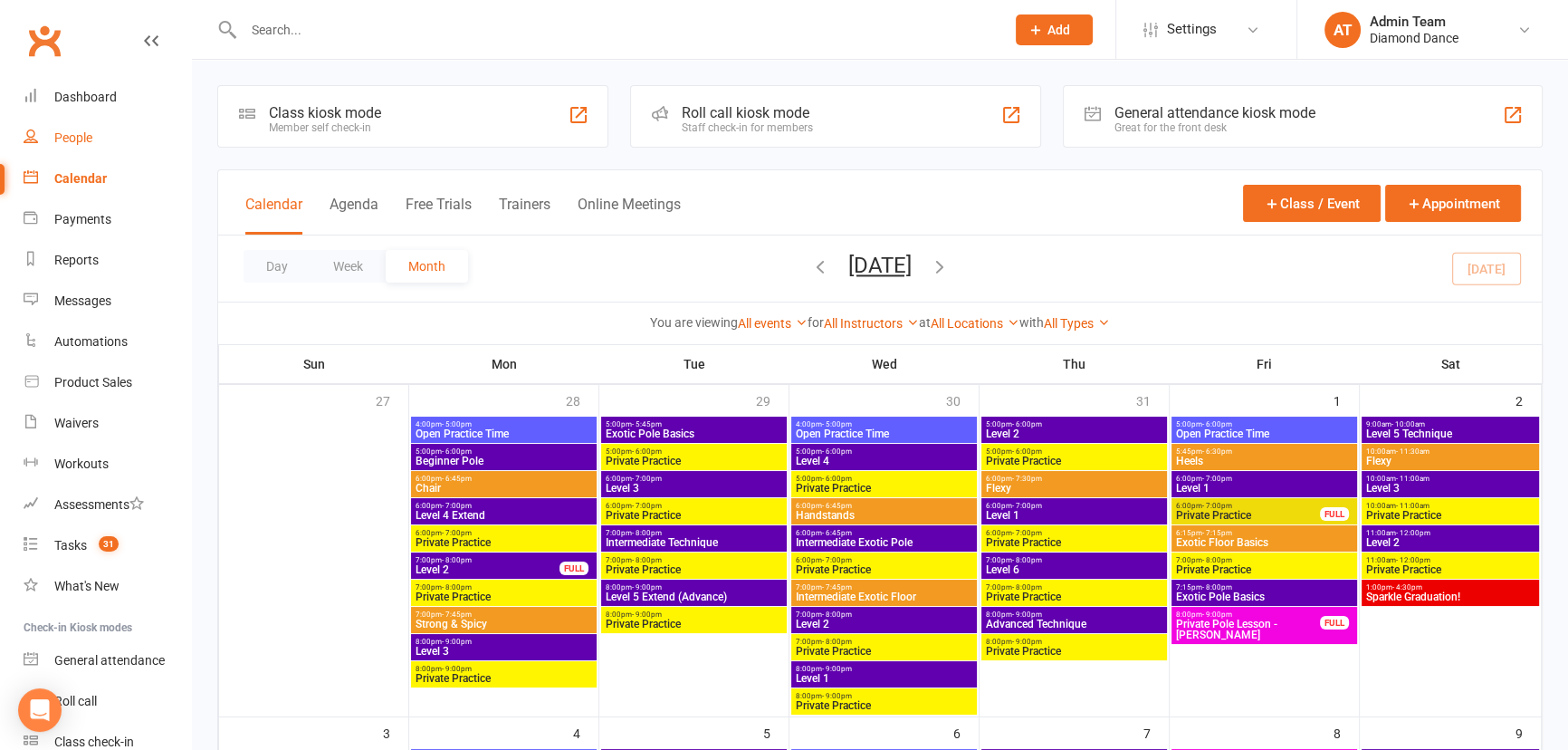
click at [85, 139] on div "People" at bounding box center [73, 137] width 38 height 15
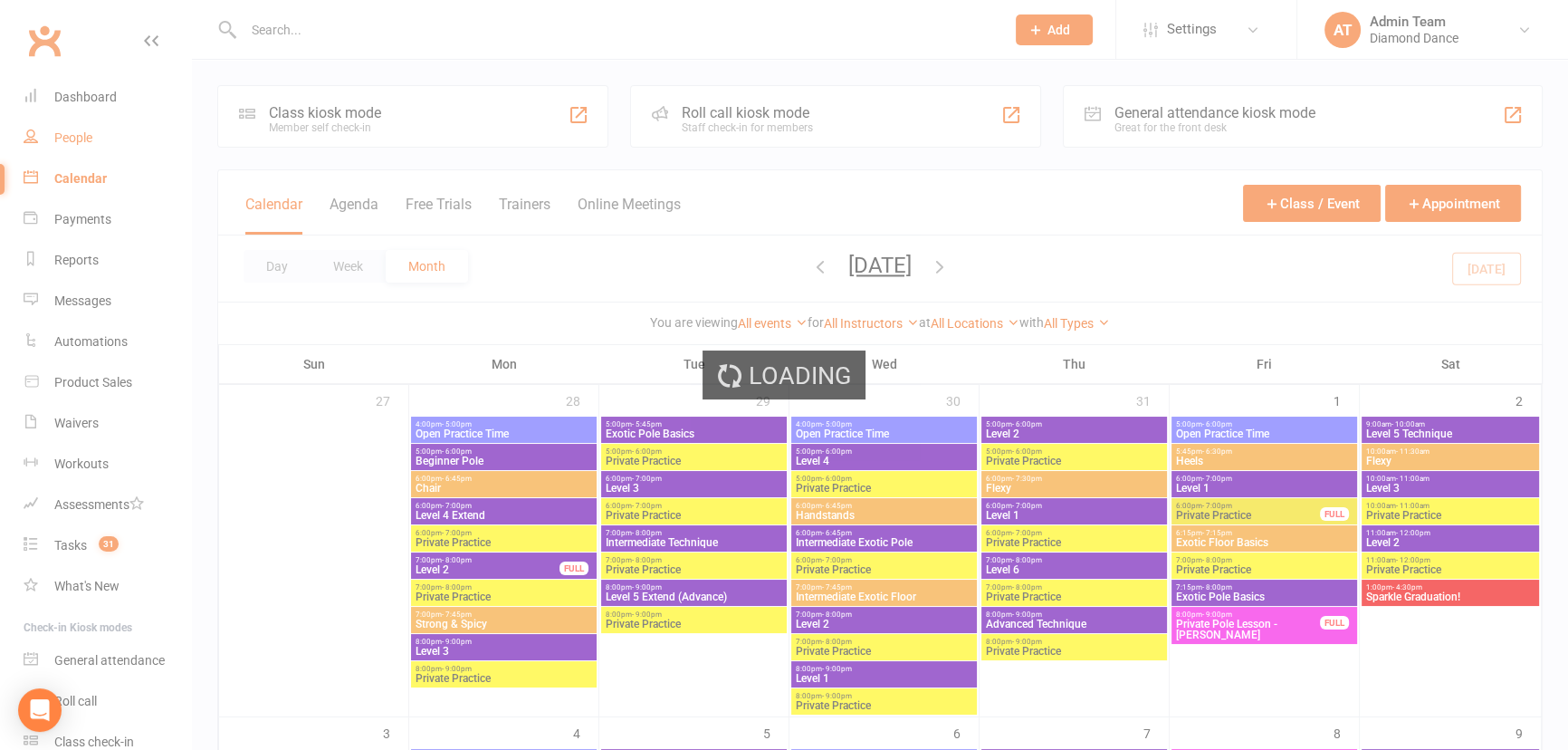
select select "100"
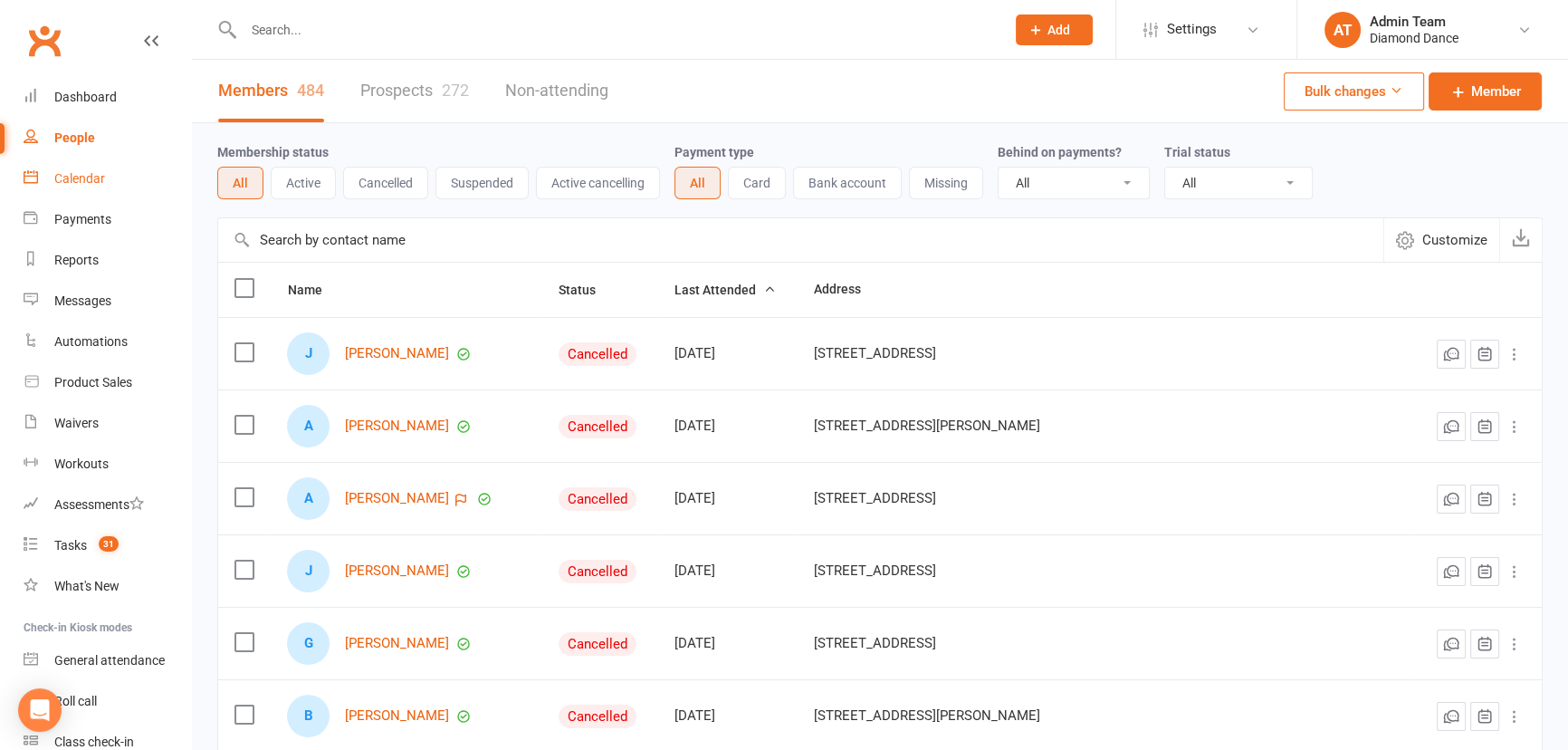
click at [99, 175] on div "Calendar" at bounding box center [80, 178] width 51 height 15
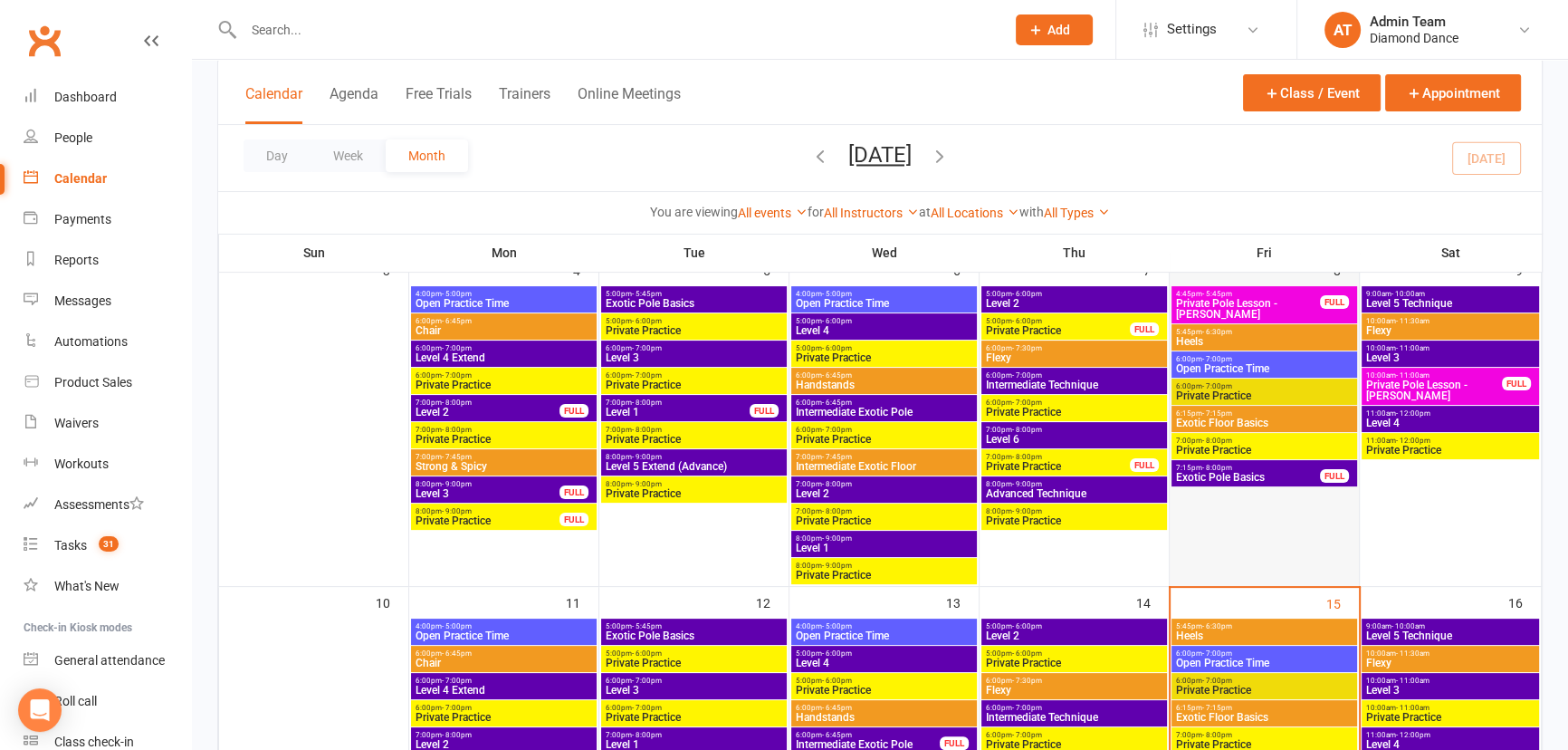
scroll to position [658, 0]
